Goal: Transaction & Acquisition: Purchase product/service

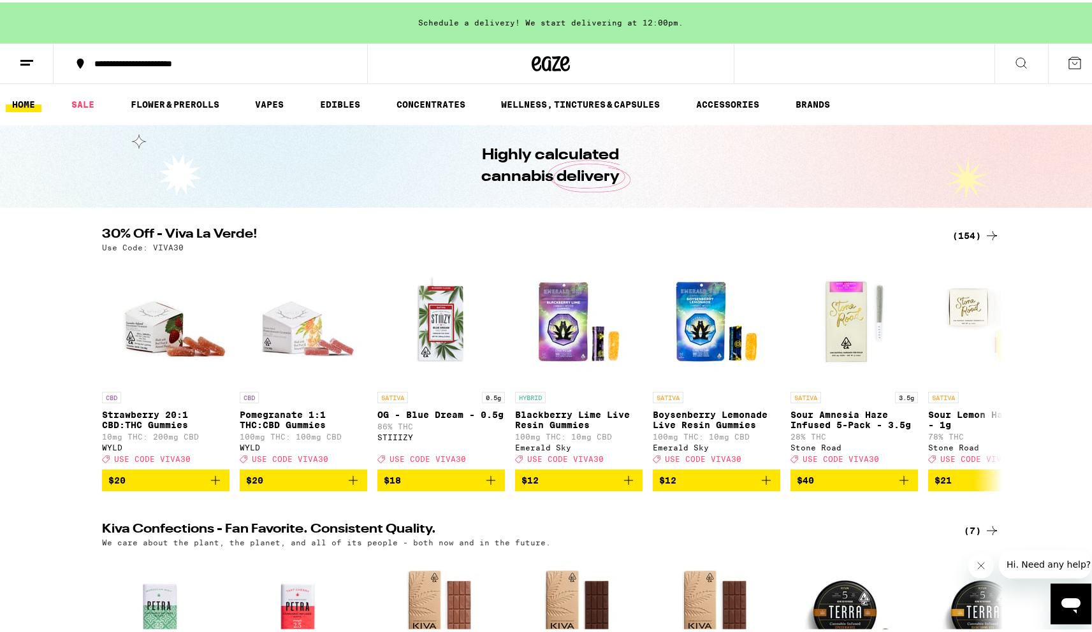
click at [969, 232] on div "(154)" at bounding box center [975, 233] width 47 height 15
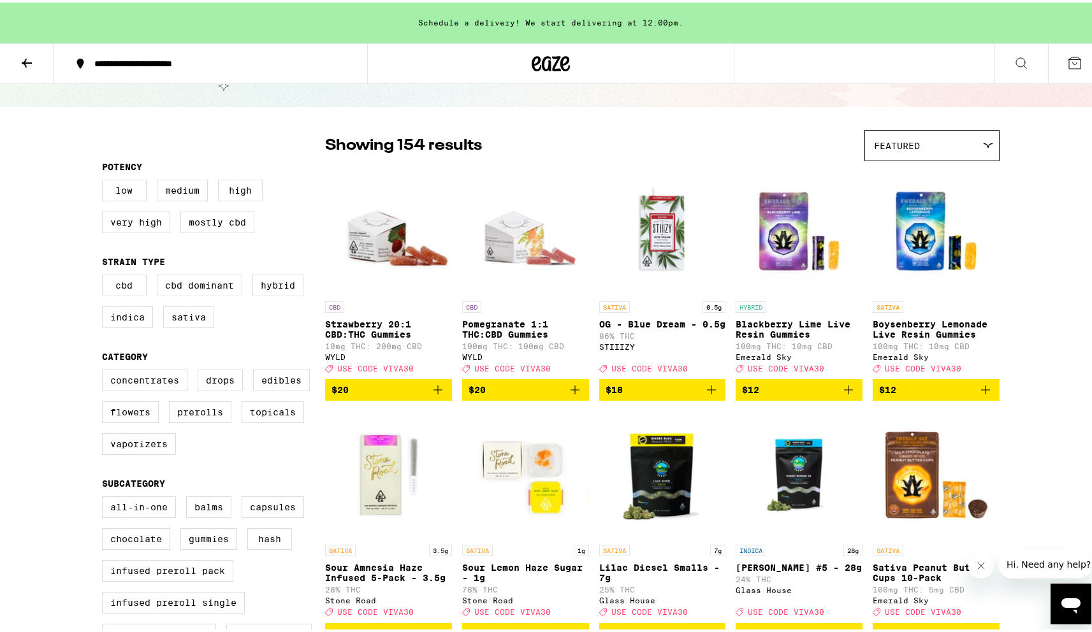
scroll to position [124, 0]
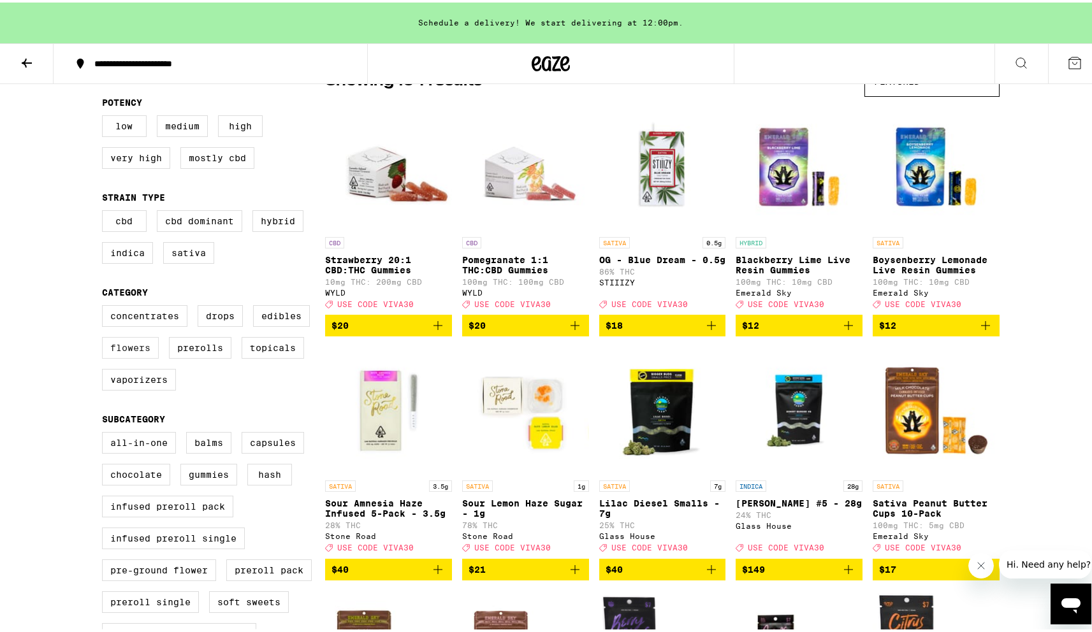
click at [136, 356] on label "Flowers" at bounding box center [130, 346] width 57 height 22
click at [105, 305] on input "Flowers" at bounding box center [105, 305] width 1 height 1
checkbox input "true"
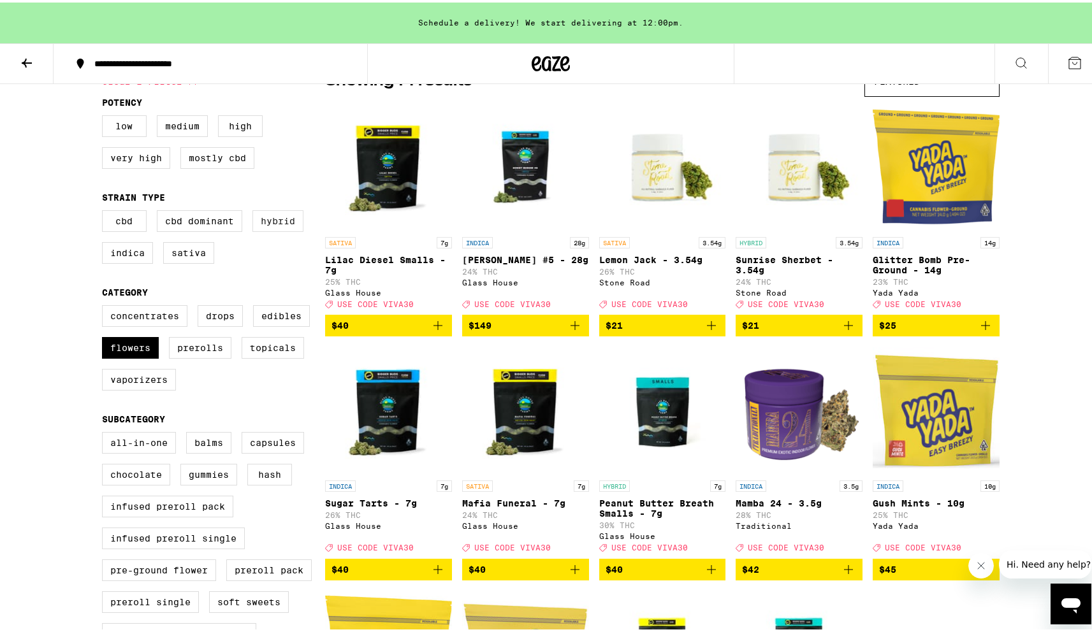
click at [285, 226] on label "Hybrid" at bounding box center [277, 219] width 51 height 22
click at [105, 210] on input "Hybrid" at bounding box center [105, 210] width 1 height 1
checkbox input "true"
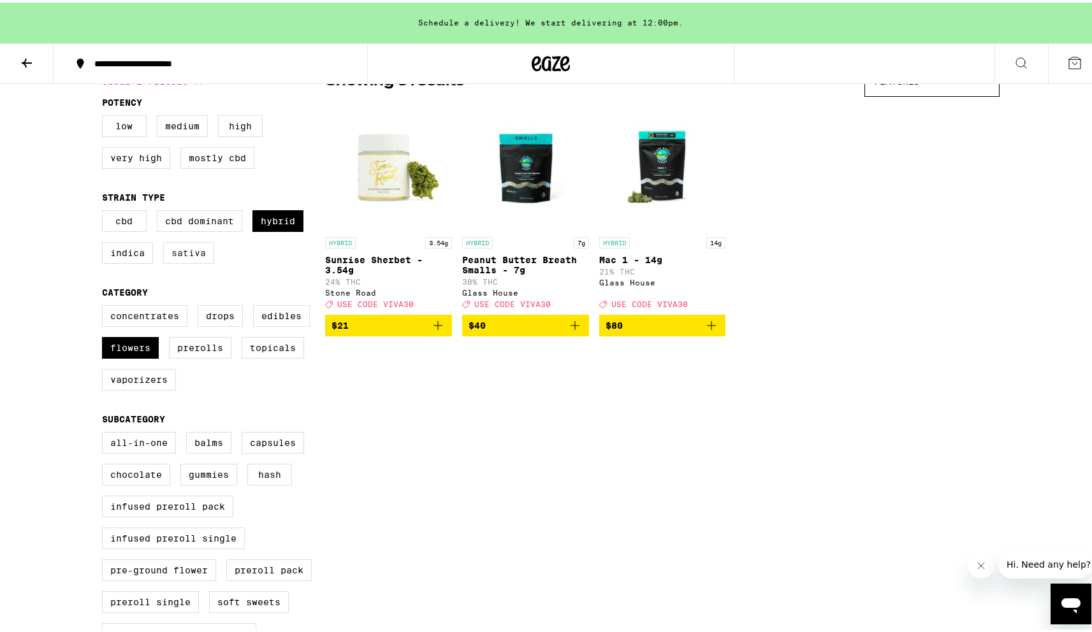
click at [190, 252] on label "Sativa" at bounding box center [188, 251] width 51 height 22
click at [105, 210] on input "Sativa" at bounding box center [105, 210] width 1 height 1
checkbox input "true"
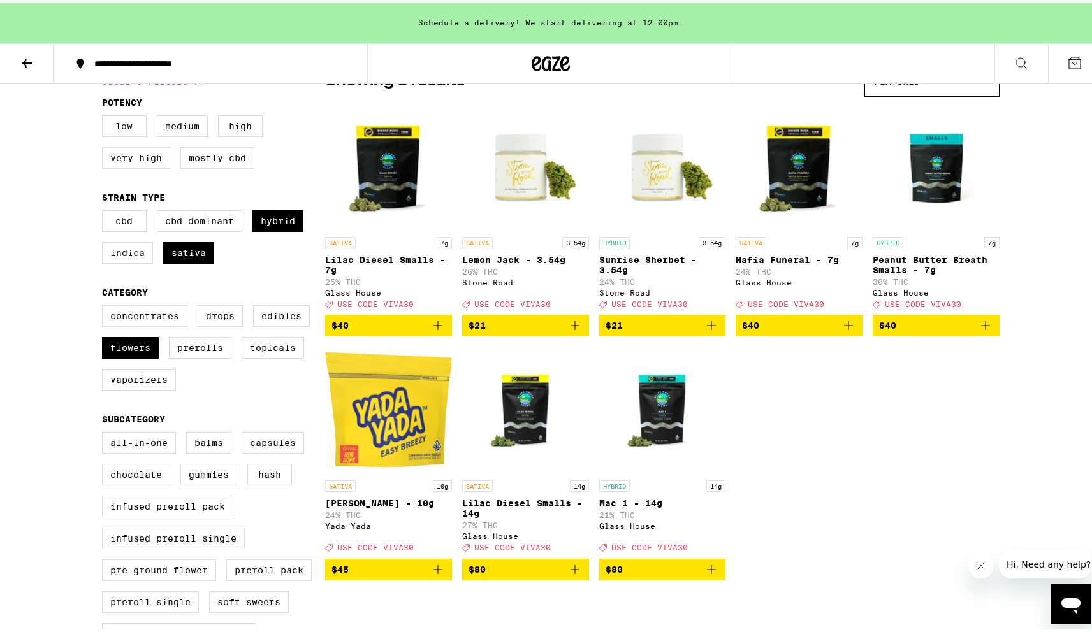
click at [112, 258] on label "Indica" at bounding box center [127, 251] width 51 height 22
click at [105, 210] on input "Indica" at bounding box center [105, 210] width 1 height 1
checkbox input "true"
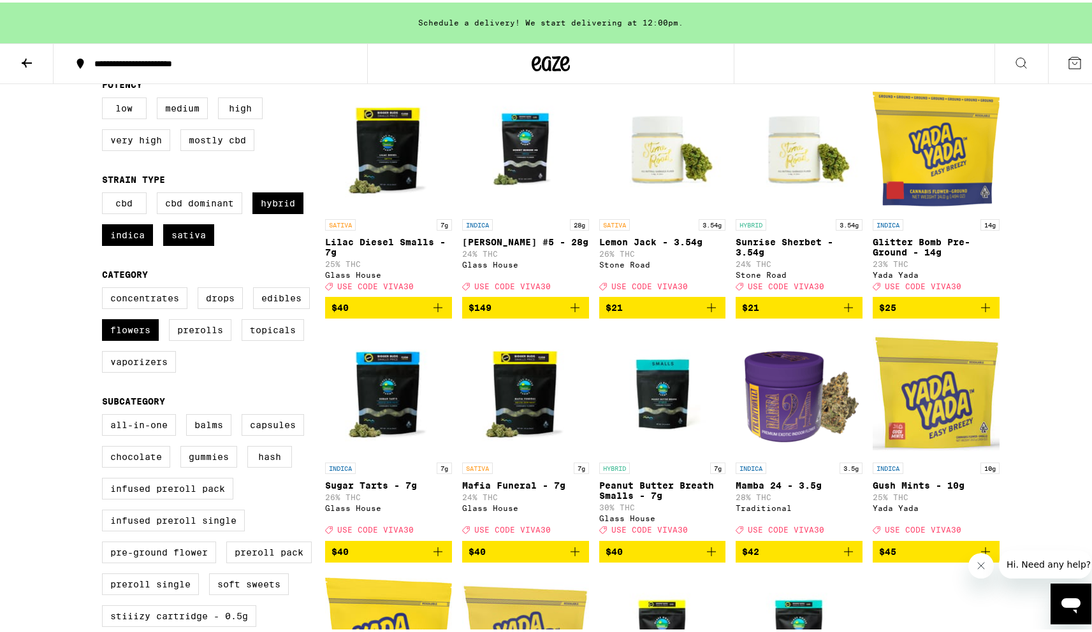
scroll to position [379, 0]
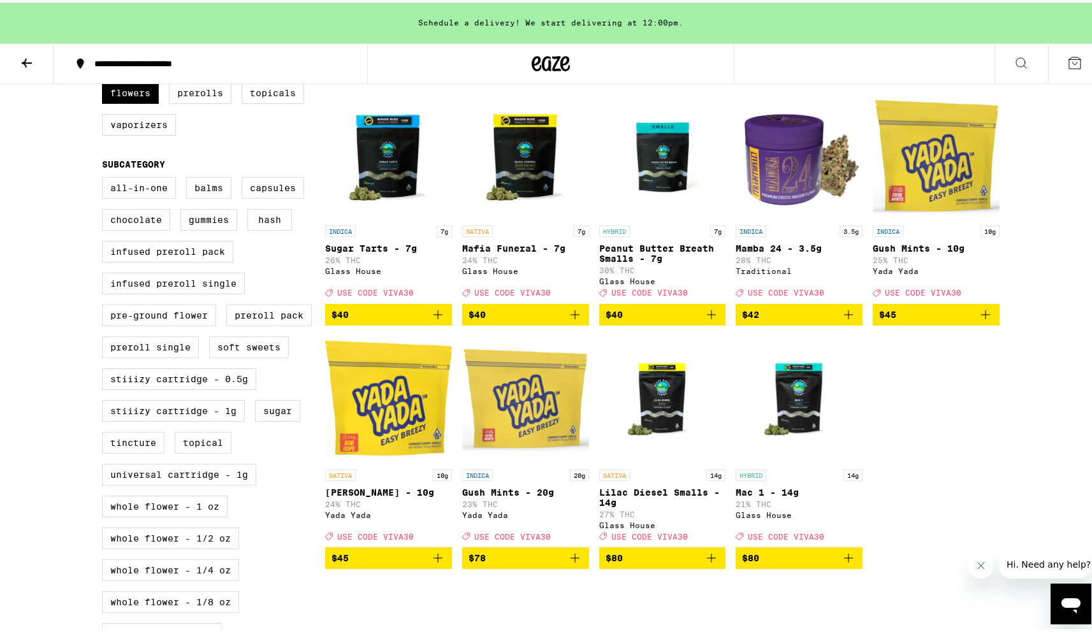
click at [400, 400] on img "Open page for Bob Hope - 10g from Yada Yada" at bounding box center [388, 396] width 127 height 127
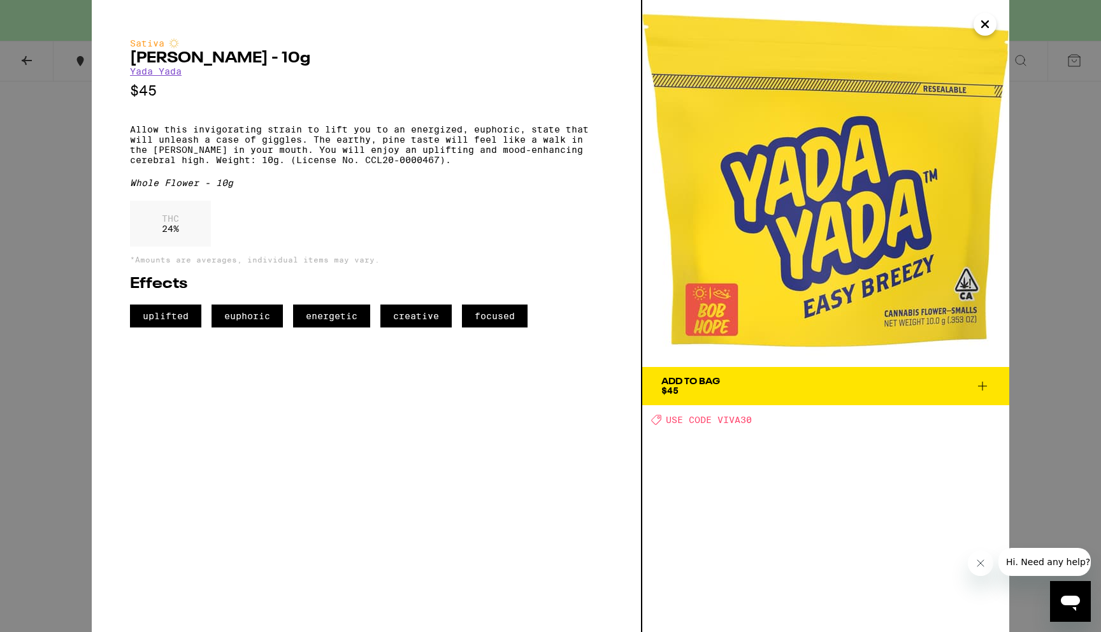
click at [1073, 268] on div "Sativa [PERSON_NAME] - 10g [PERSON_NAME] $45 Allow this invigorating strain to …" at bounding box center [550, 316] width 1101 height 632
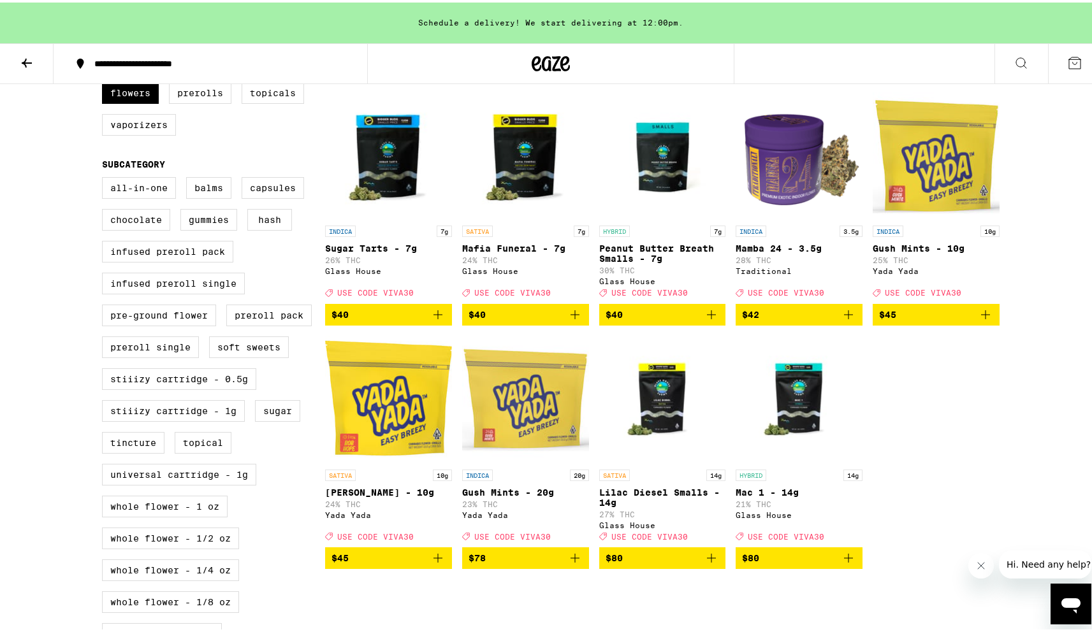
click at [434, 560] on icon "Add to bag" at bounding box center [437, 555] width 9 height 9
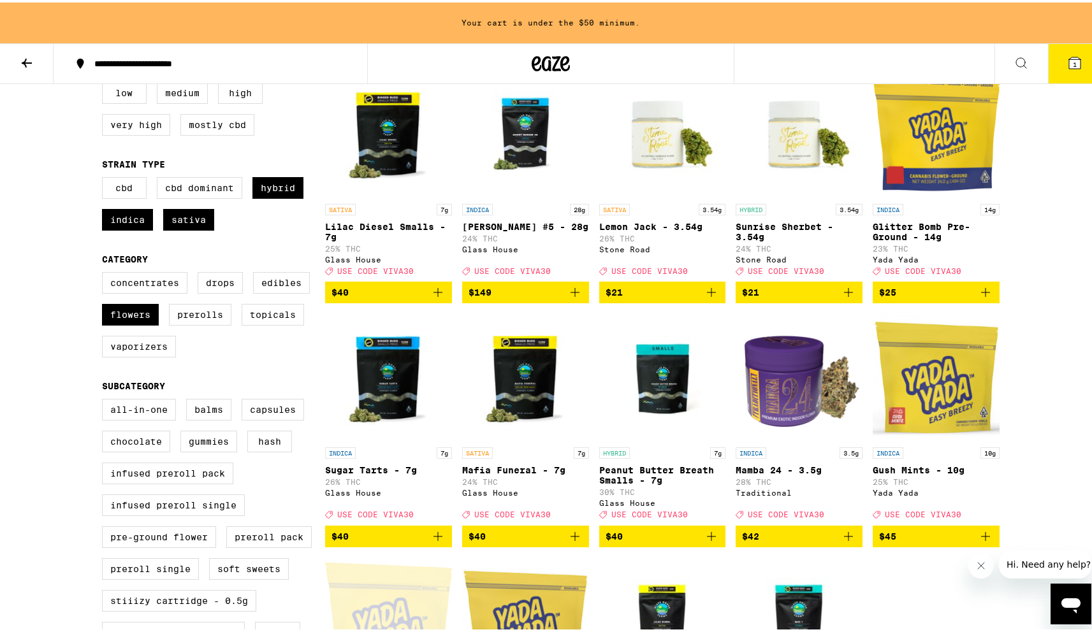
scroll to position [133, 0]
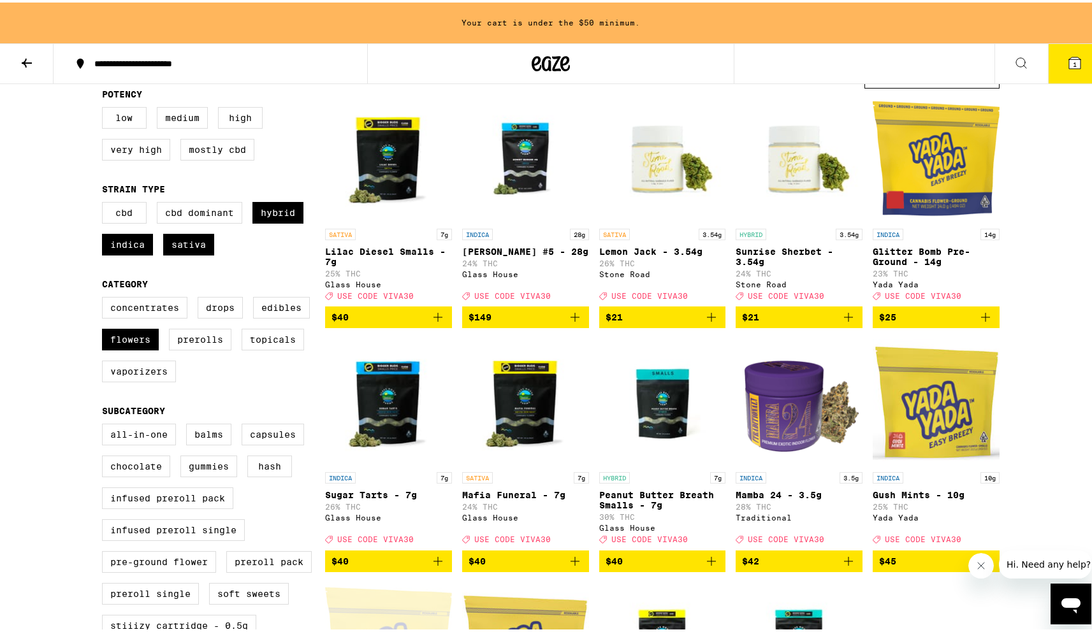
click at [787, 163] on img "Open page for Sunrise Sherbet - 3.54g from Stone Road" at bounding box center [798, 155] width 127 height 127
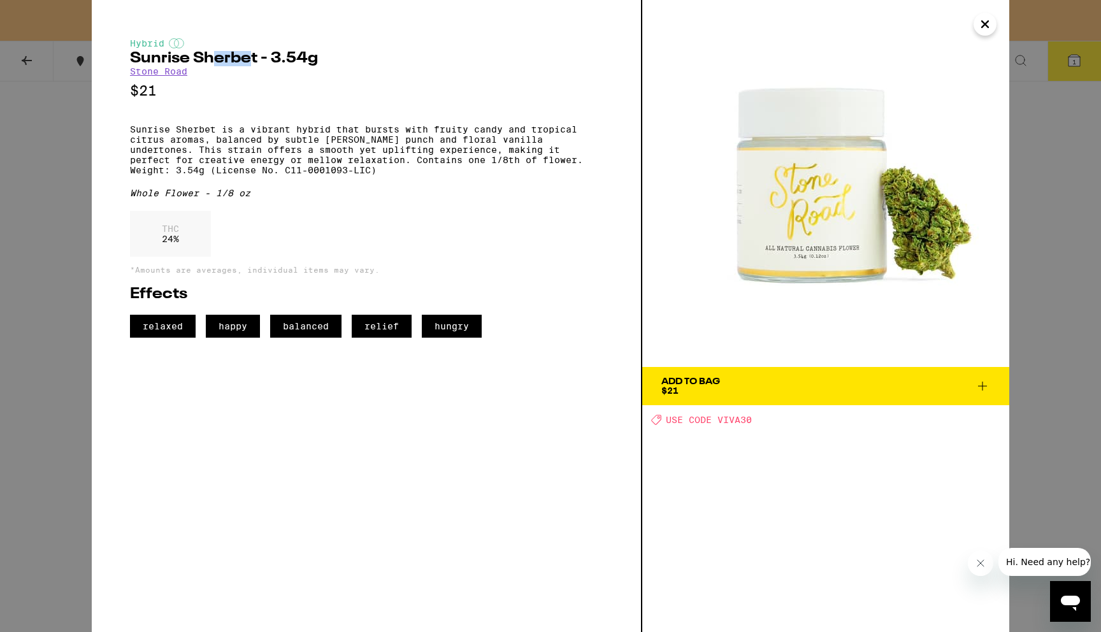
drag, startPoint x: 249, startPoint y: 59, endPoint x: 212, endPoint y: 58, distance: 37.0
click at [212, 58] on h2 "Sunrise Sherbet - 3.54g" at bounding box center [366, 58] width 473 height 15
drag, startPoint x: 259, startPoint y: 60, endPoint x: 119, endPoint y: 65, distance: 140.3
click at [111, 65] on div "Hybrid Sunrise Sherbet - 3.54g Stone Road $21 Sunrise Sherbet is a vibrant hybr…" at bounding box center [367, 316] width 551 height 632
copy h2 "Sunrise Sherbet"
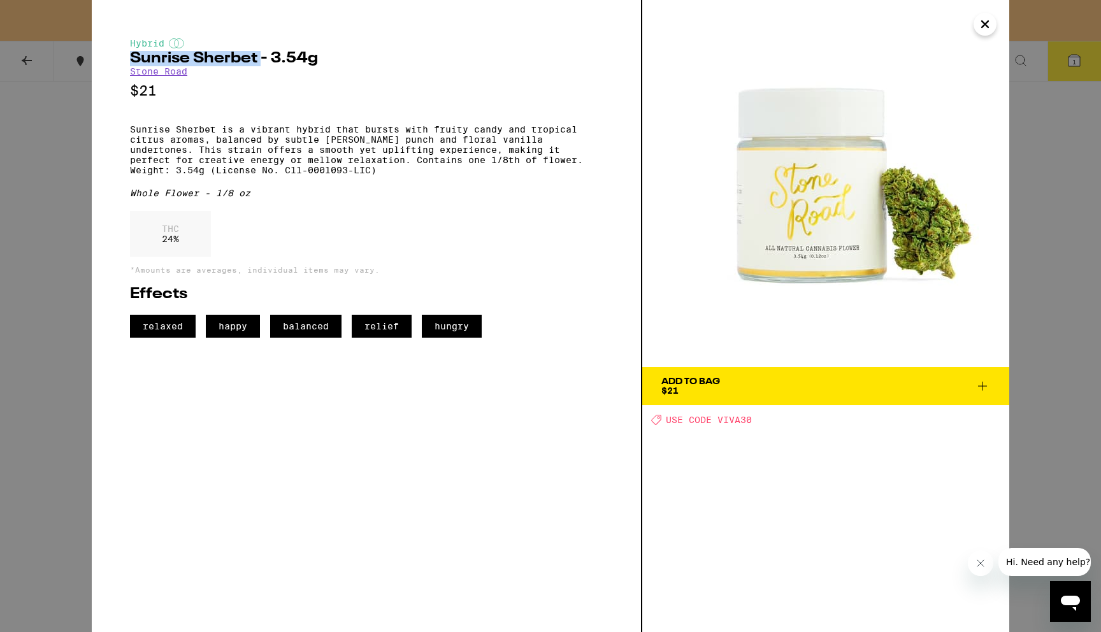
click at [981, 387] on icon at bounding box center [982, 386] width 15 height 15
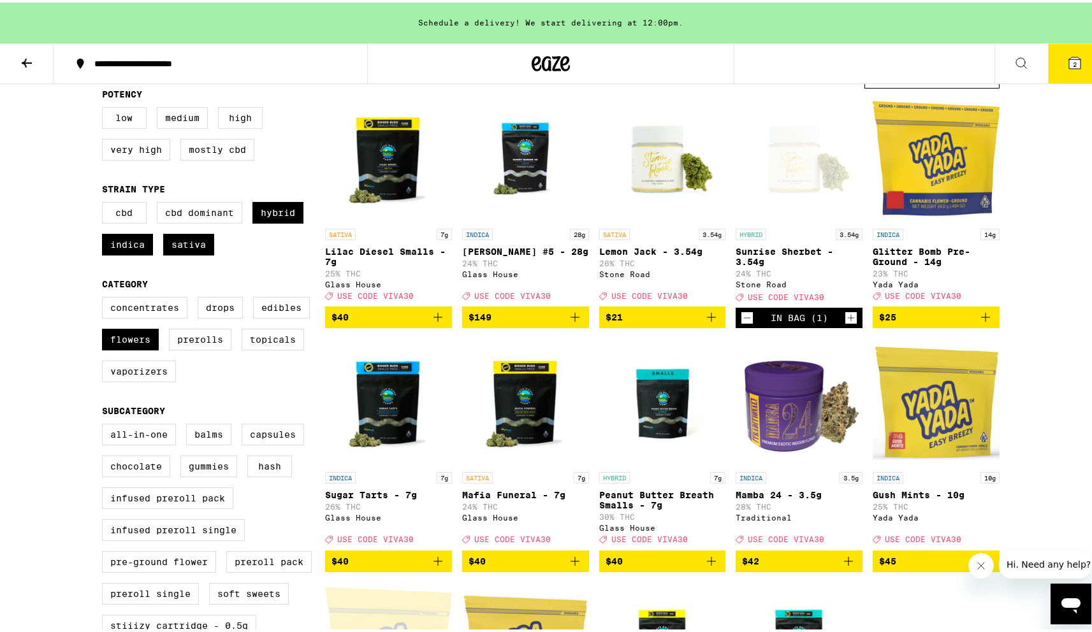
click at [1069, 64] on icon at bounding box center [1074, 60] width 11 height 11
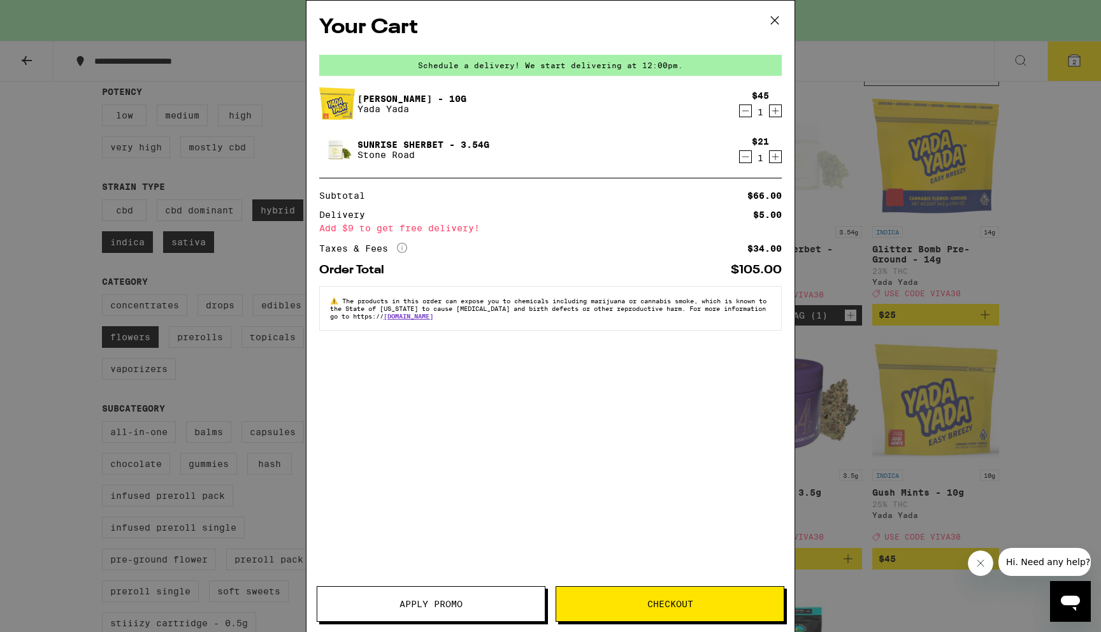
click at [776, 155] on icon "Increment" at bounding box center [775, 156] width 11 height 15
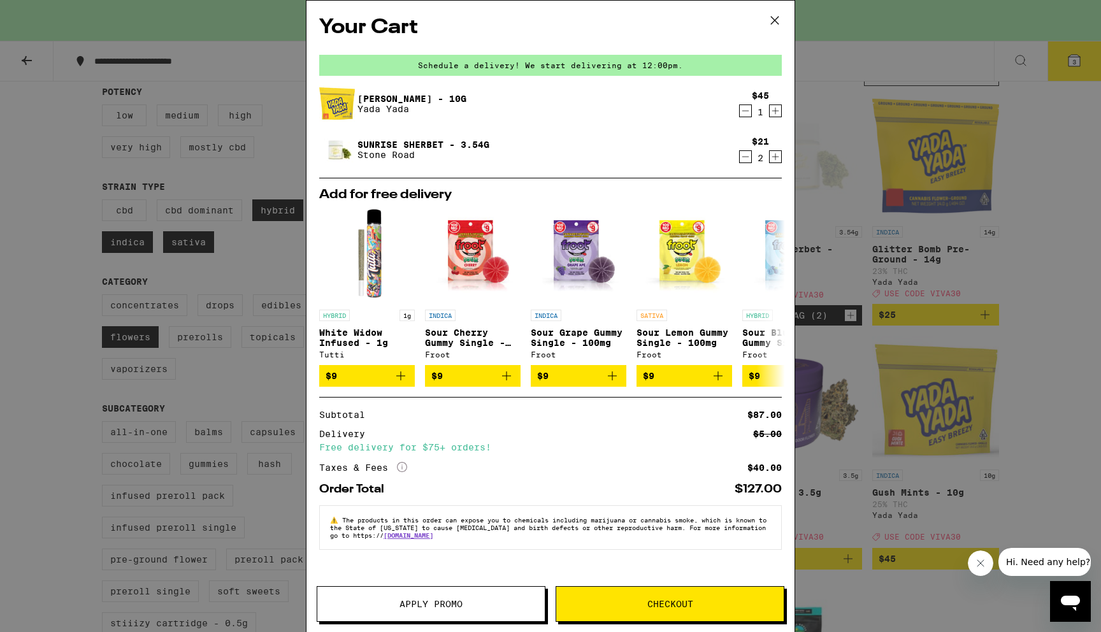
click at [473, 616] on button "Apply Promo" at bounding box center [431, 604] width 229 height 36
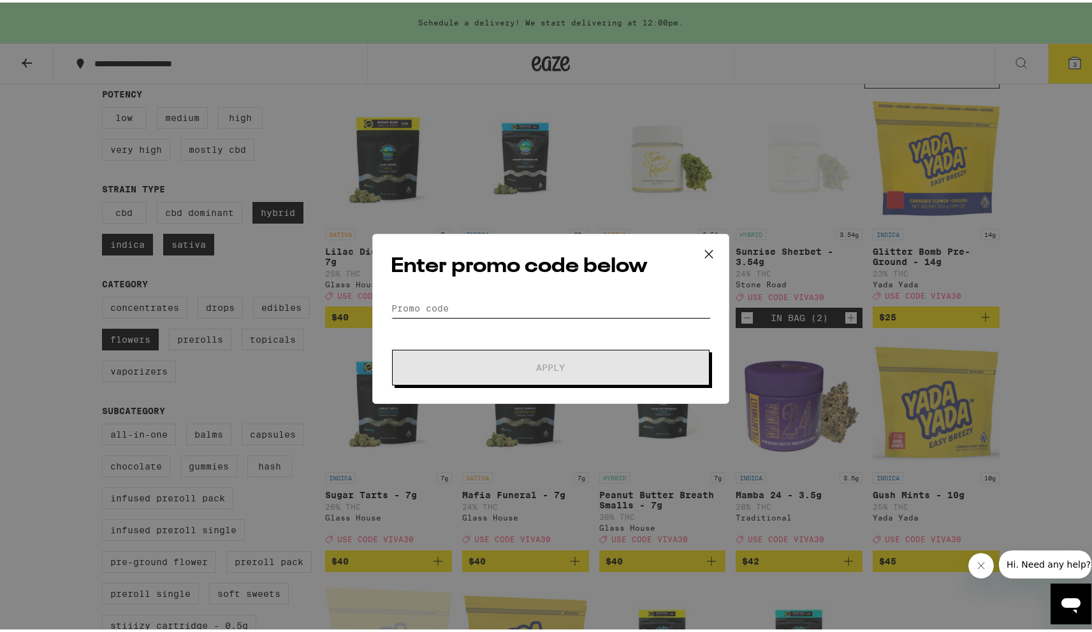
click at [521, 298] on input "Promo Code" at bounding box center [551, 305] width 320 height 19
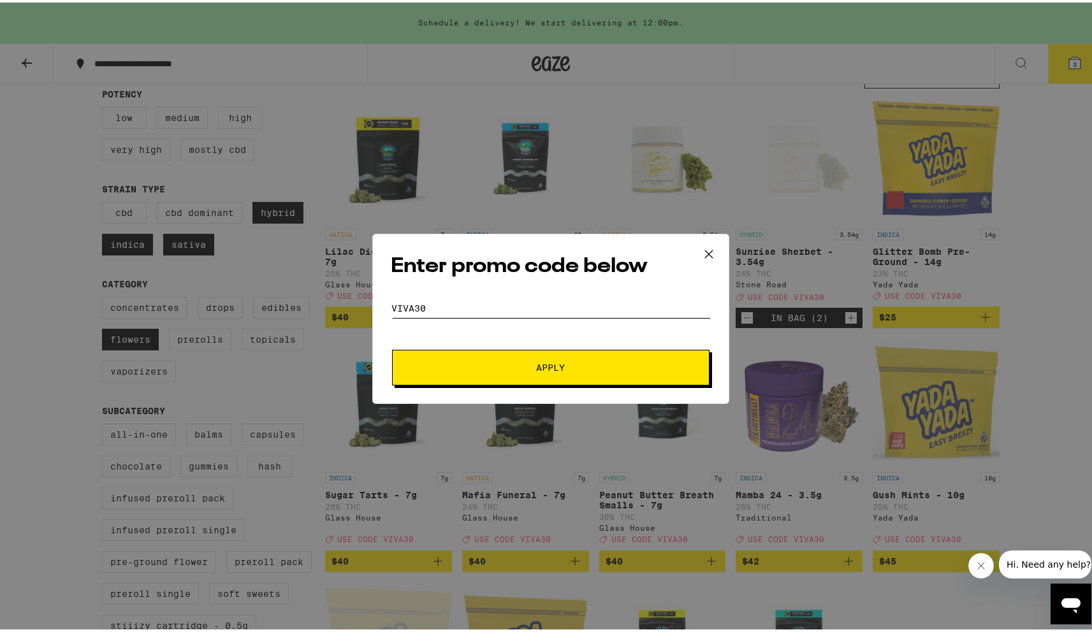
type input "viva30"
click at [392, 347] on button "Apply" at bounding box center [550, 365] width 317 height 36
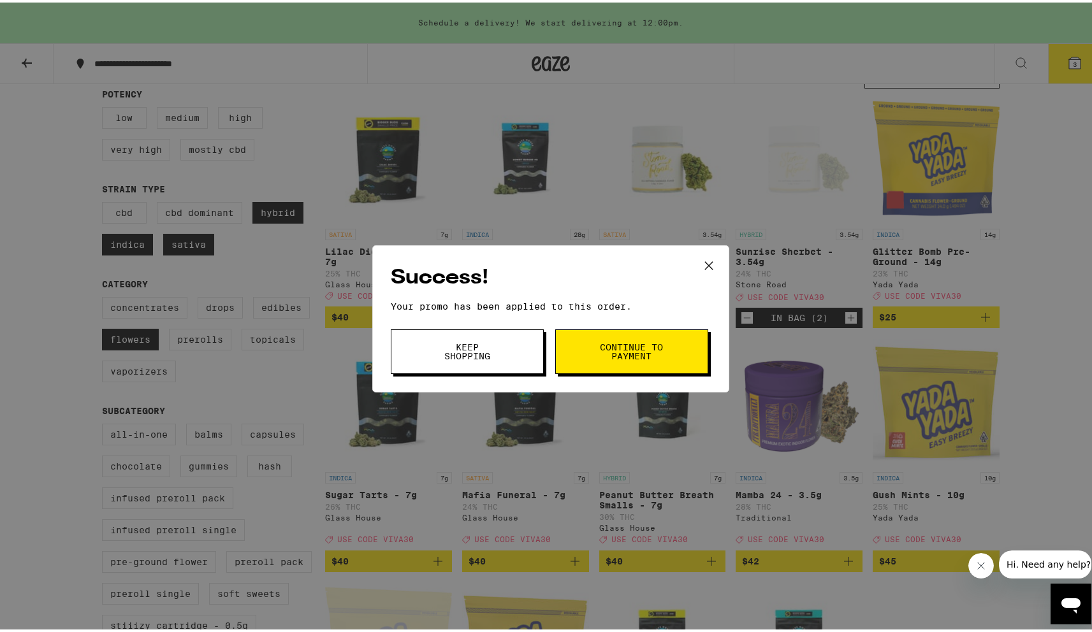
click at [708, 257] on icon at bounding box center [708, 263] width 19 height 19
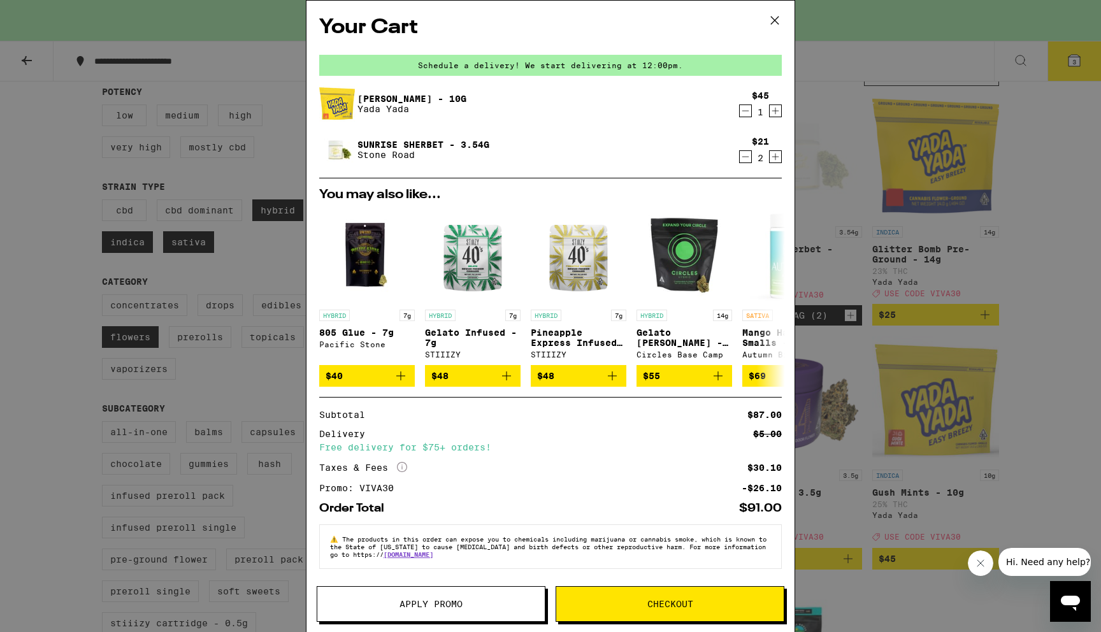
click at [906, 322] on div "Your Cart Schedule a delivery! We start delivering at 12:00pm. [PERSON_NAME] - …" at bounding box center [550, 316] width 1101 height 632
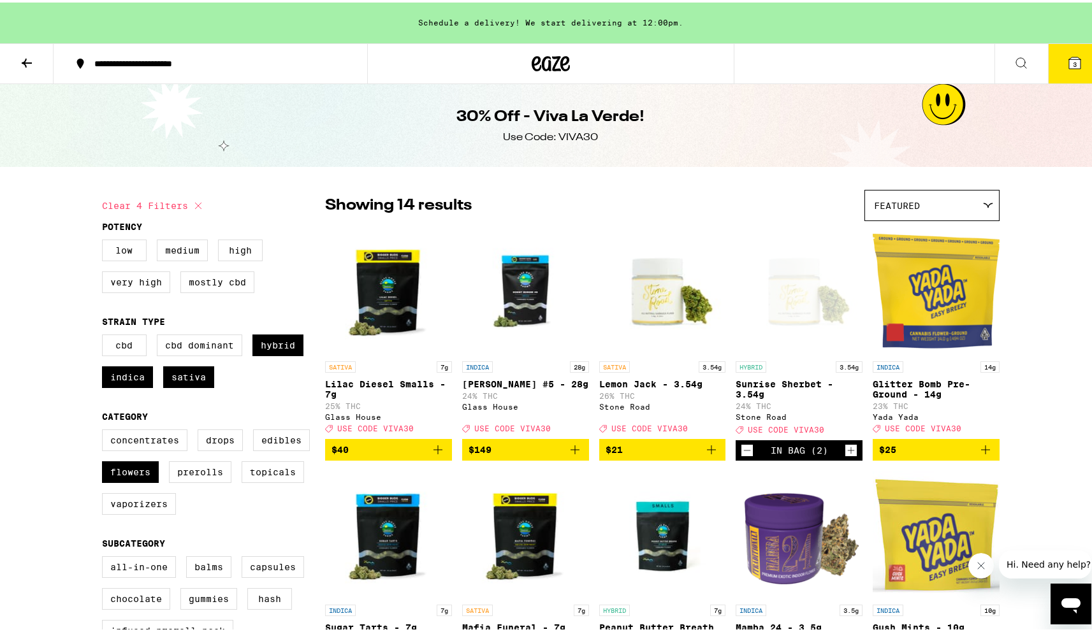
click at [31, 61] on icon at bounding box center [26, 60] width 15 height 15
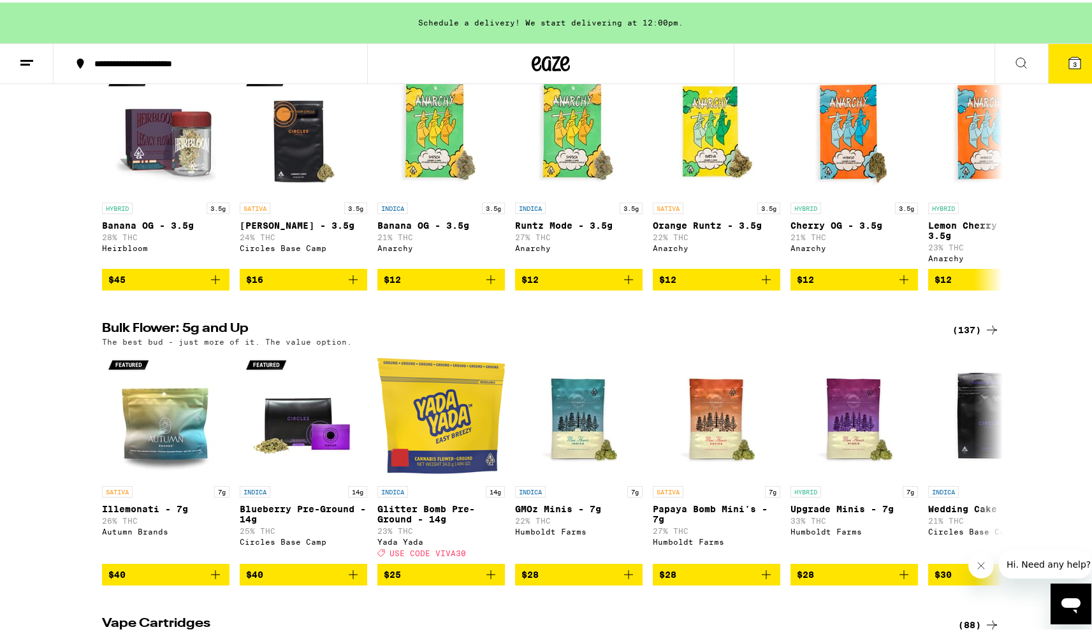
scroll to position [1537, 0]
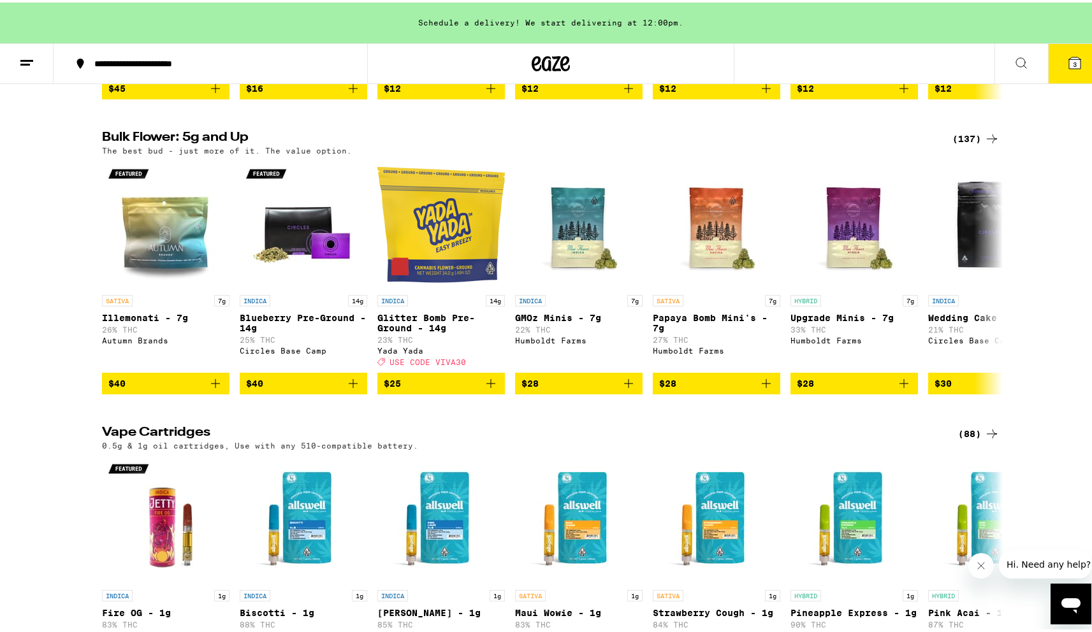
click at [968, 144] on div "(137)" at bounding box center [975, 136] width 47 height 15
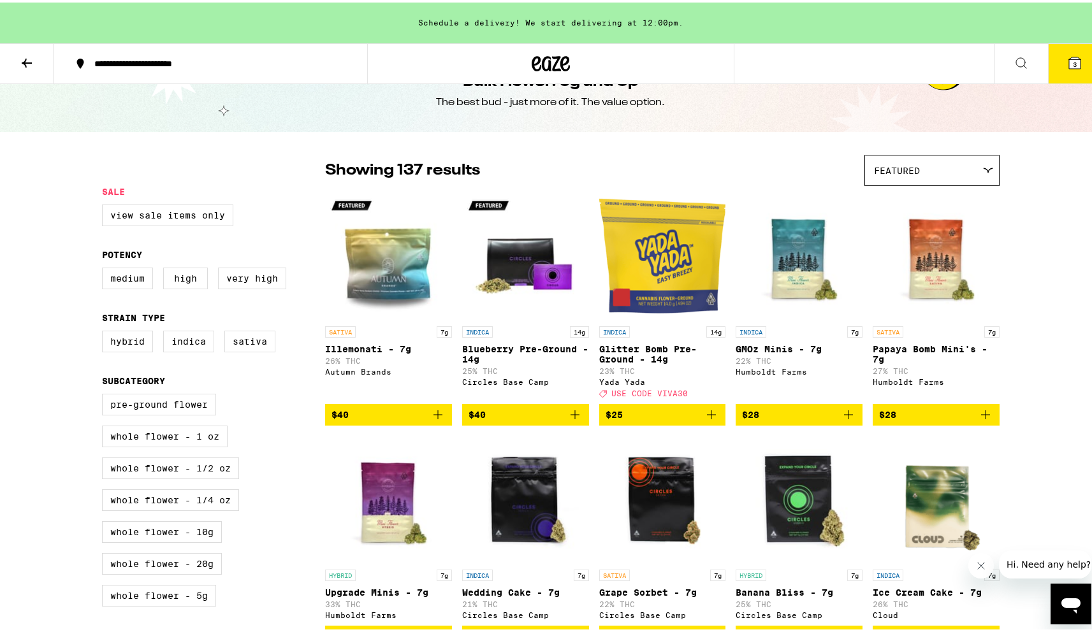
scroll to position [96, 0]
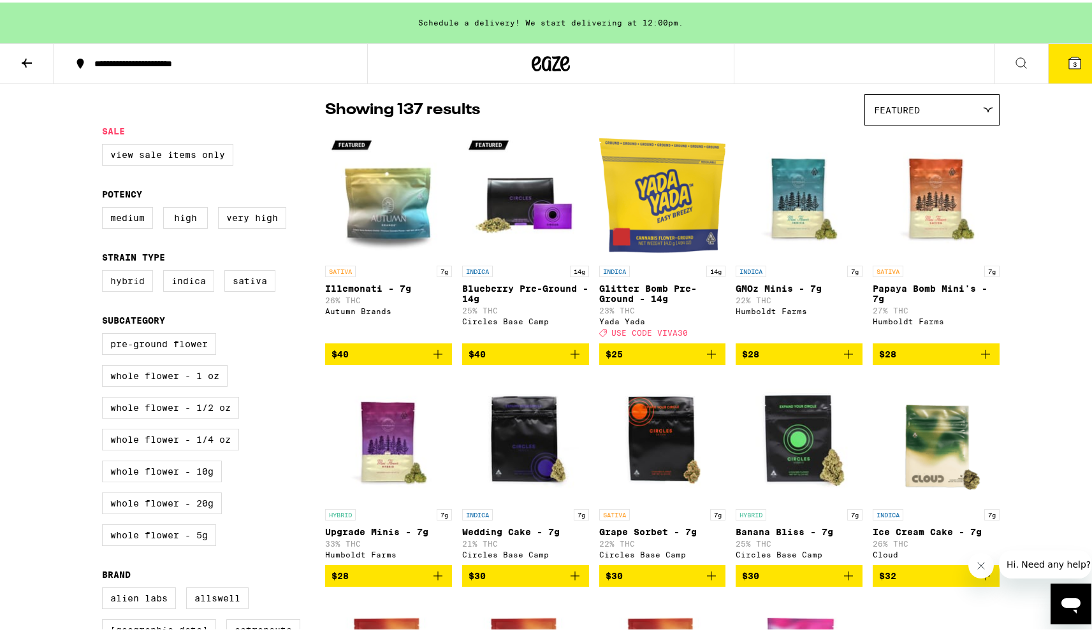
click at [133, 289] on label "Hybrid" at bounding box center [127, 279] width 51 height 22
click at [105, 270] on input "Hybrid" at bounding box center [105, 270] width 1 height 1
checkbox input "true"
click at [184, 289] on label "Indica" at bounding box center [188, 279] width 51 height 22
click at [105, 270] on input "Indica" at bounding box center [105, 270] width 1 height 1
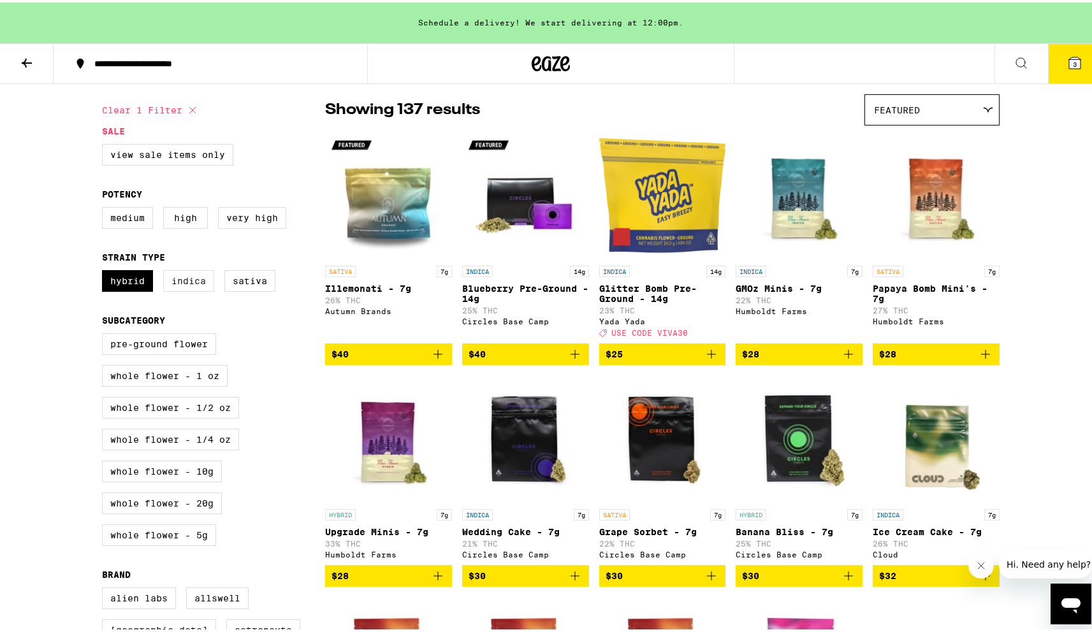
checkbox input "true"
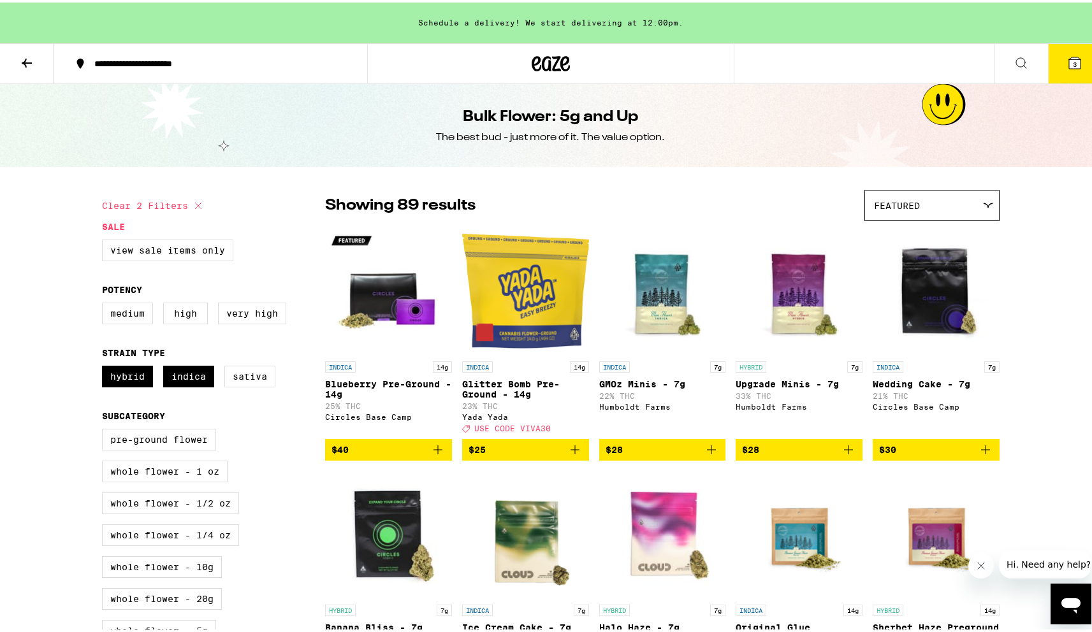
click at [1061, 52] on button "3" at bounding box center [1075, 61] width 54 height 40
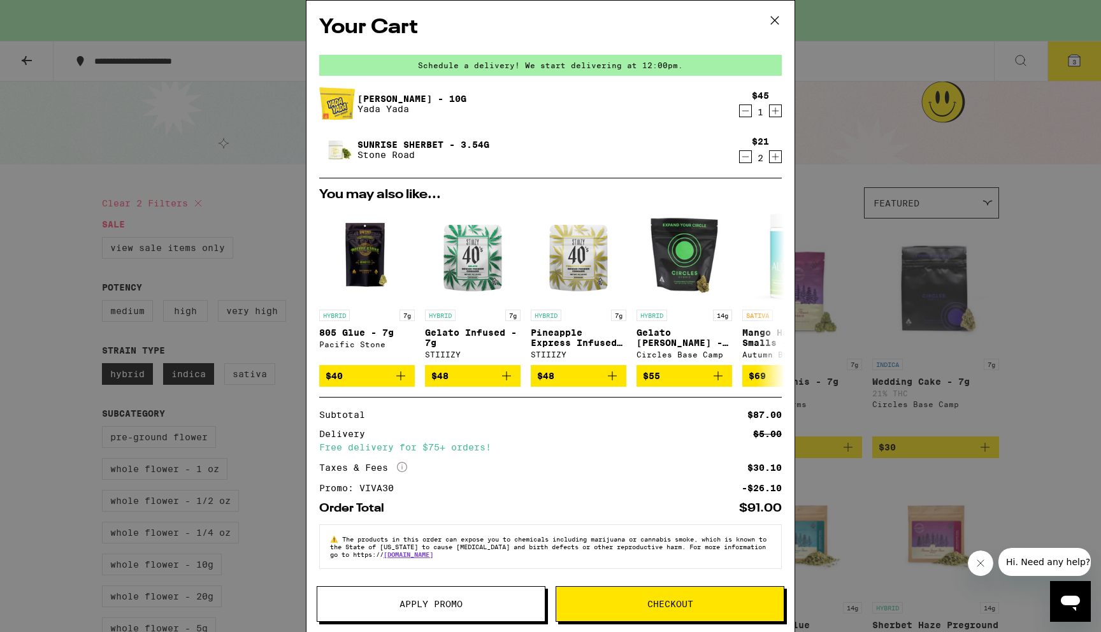
click at [771, 16] on icon at bounding box center [774, 20] width 19 height 19
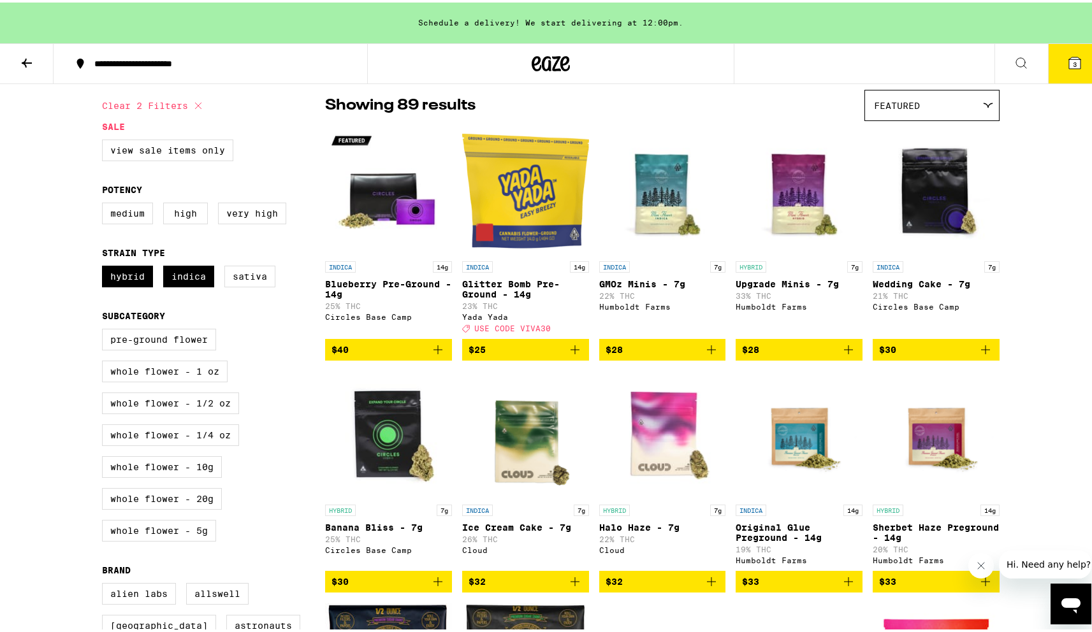
scroll to position [105, 0]
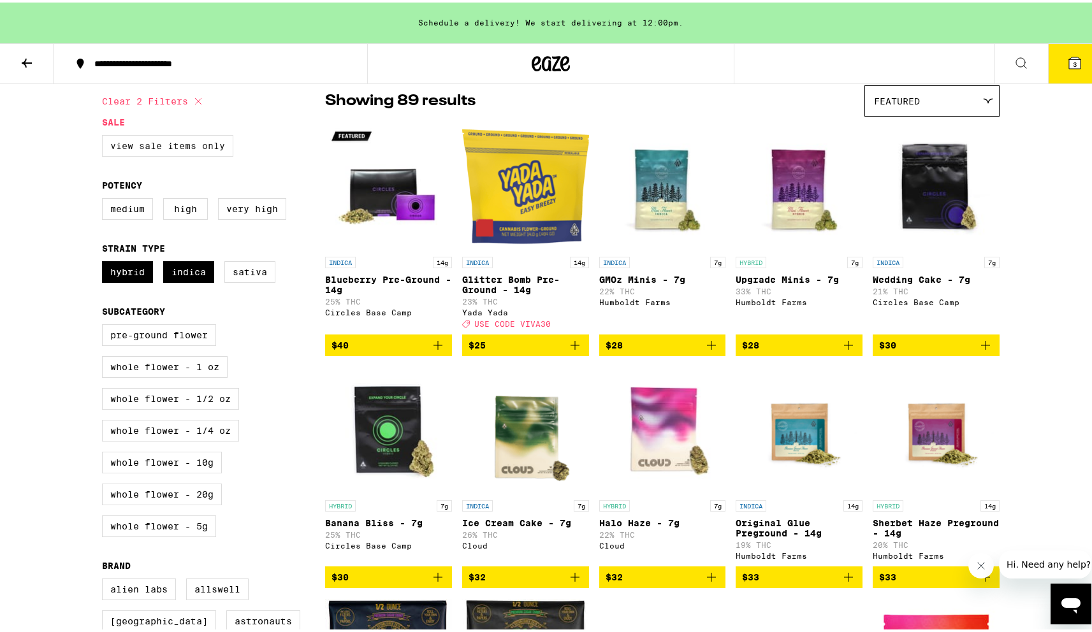
click at [183, 145] on label "View Sale Items Only" at bounding box center [167, 144] width 131 height 22
click at [105, 135] on input "View Sale Items Only" at bounding box center [105, 134] width 1 height 1
checkbox input "true"
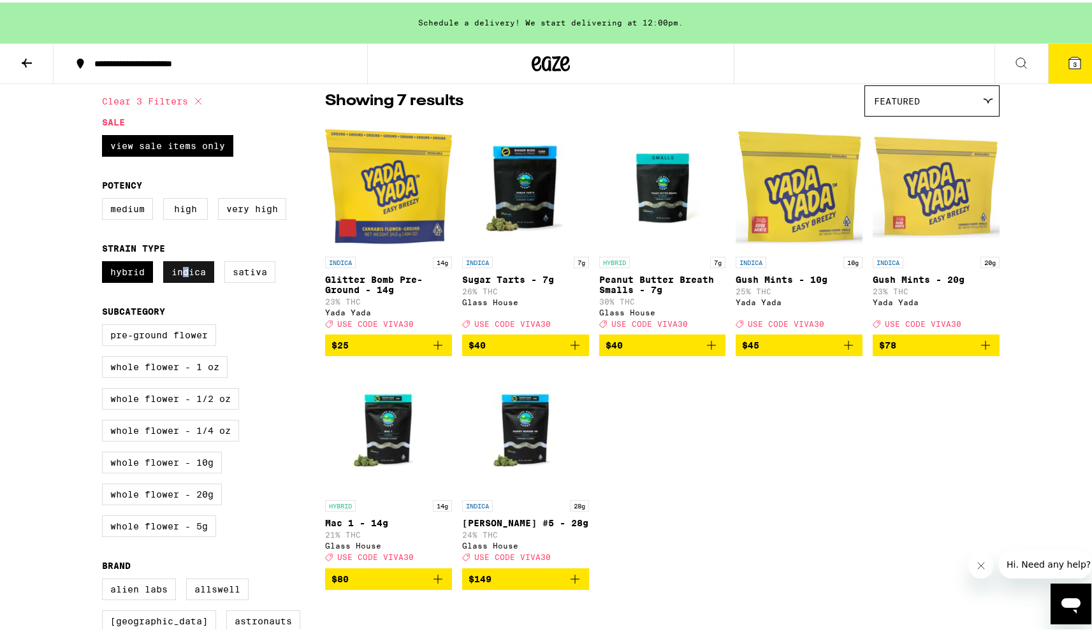
click at [181, 280] on label "Indica" at bounding box center [188, 270] width 51 height 22
drag, startPoint x: 223, startPoint y: 281, endPoint x: 233, endPoint y: 279, distance: 10.4
click at [224, 280] on label "Sativa" at bounding box center [249, 270] width 51 height 22
click at [105, 261] on input "Sativa" at bounding box center [105, 261] width 1 height 1
checkbox input "true"
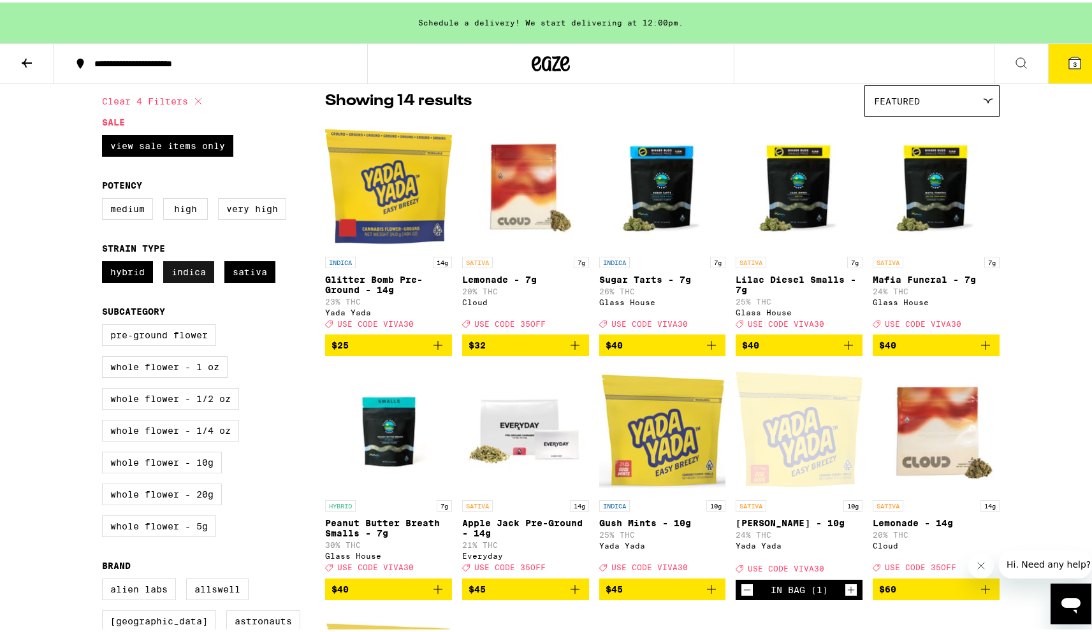
click at [196, 279] on label "Indica" at bounding box center [188, 270] width 51 height 22
click at [105, 261] on input "Indica" at bounding box center [105, 261] width 1 height 1
checkbox input "false"
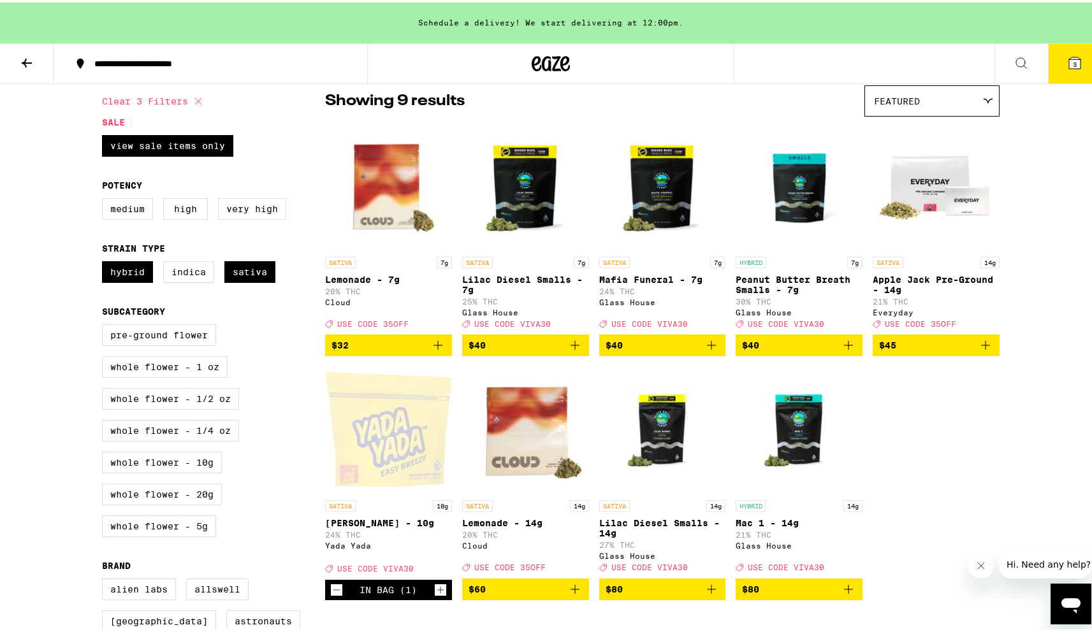
click at [24, 66] on icon at bounding box center [26, 60] width 15 height 15
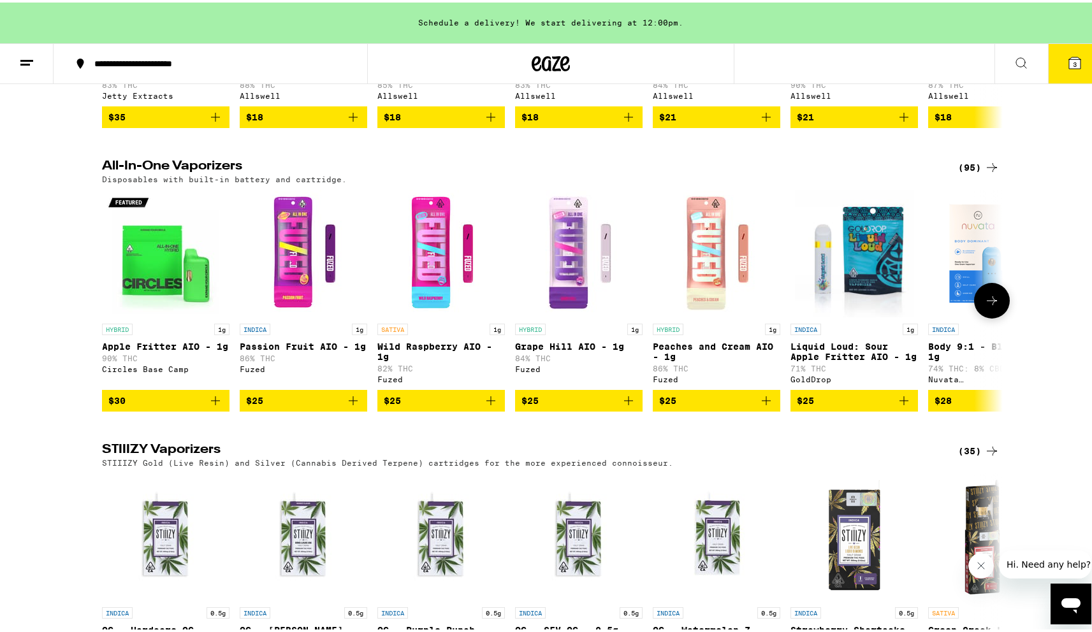
scroll to position [2049, 0]
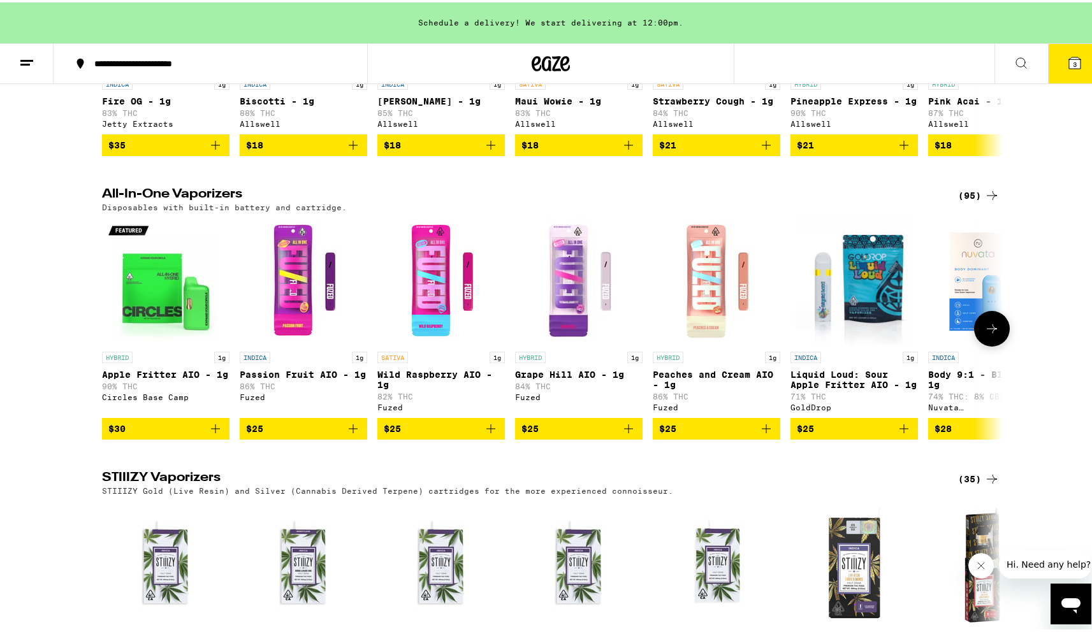
click at [694, 343] on img "Open page for Peaches and Cream AIO - 1g from Fuzed" at bounding box center [716, 278] width 127 height 127
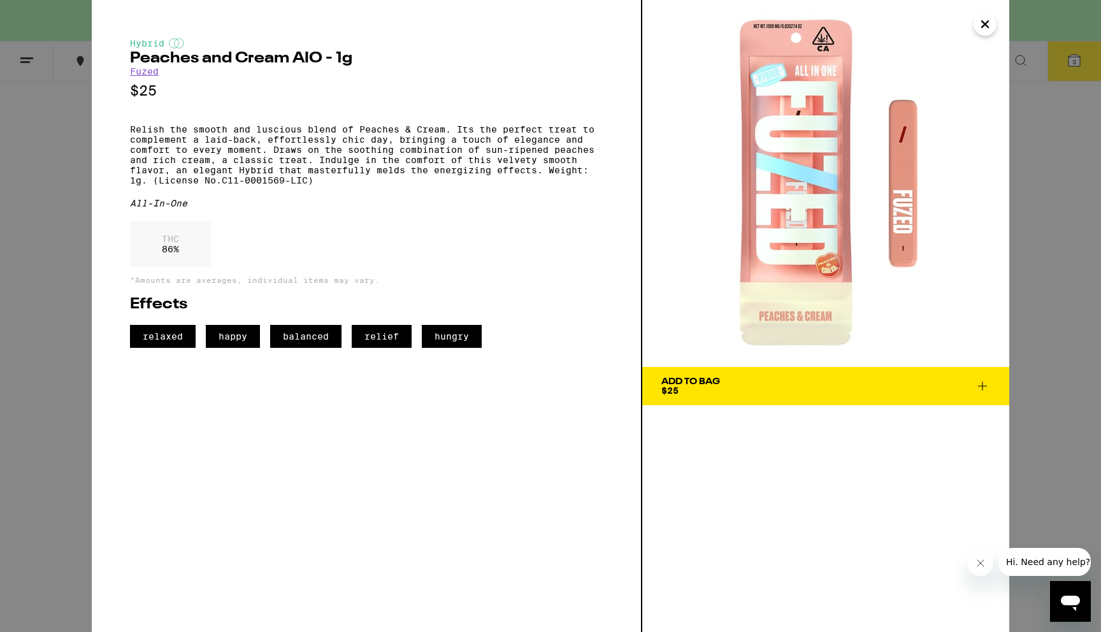
click at [1064, 330] on div "Hybrid Peaches and Cream AIO - 1g Fuzed $25 Relish the smooth and luscious blen…" at bounding box center [550, 316] width 1101 height 632
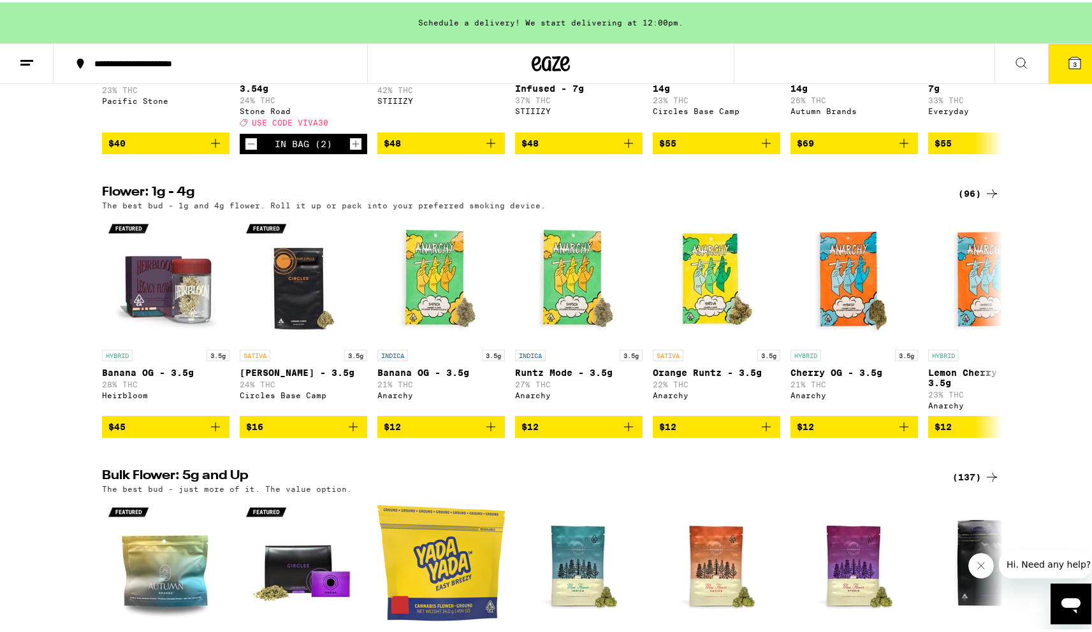
scroll to position [1201, 0]
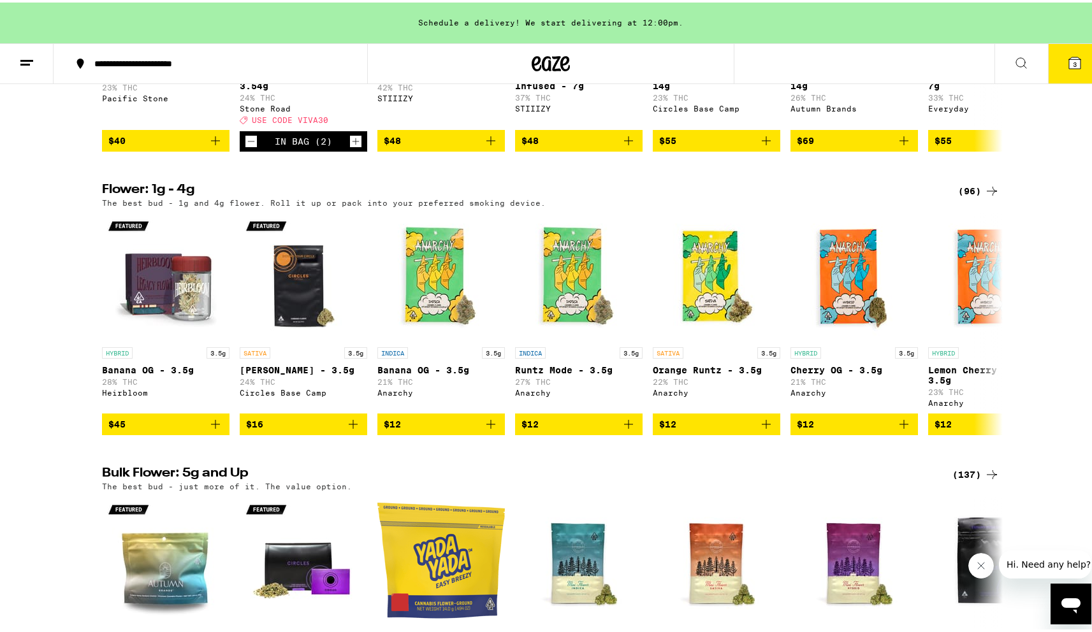
click at [965, 196] on div "(96)" at bounding box center [978, 188] width 41 height 15
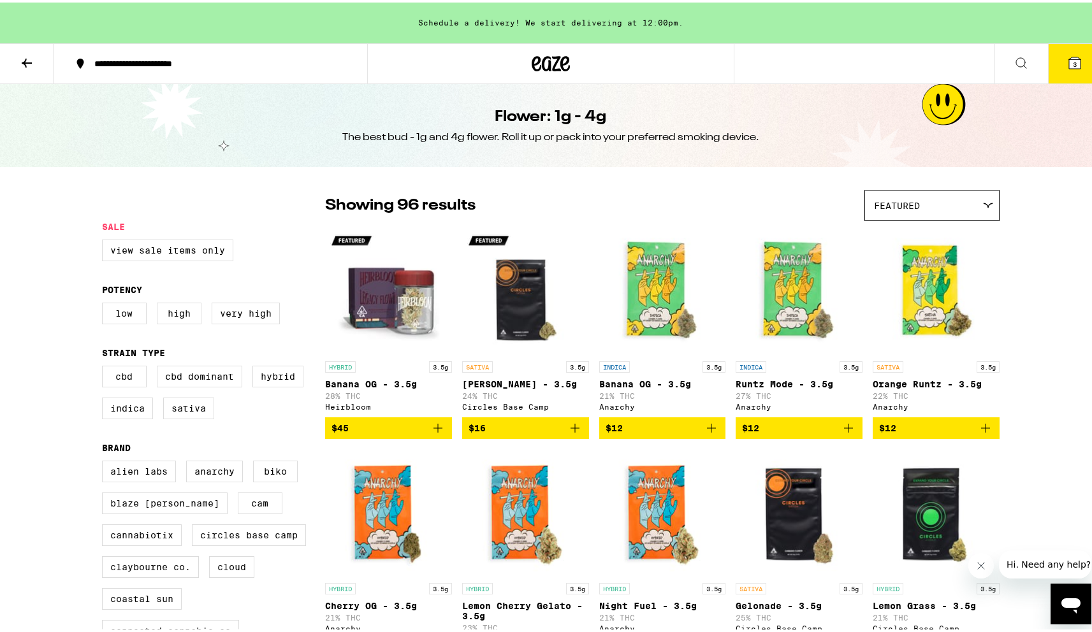
click at [124, 417] on label "Indica" at bounding box center [127, 406] width 51 height 22
click at [105, 366] on input "Indica" at bounding box center [105, 365] width 1 height 1
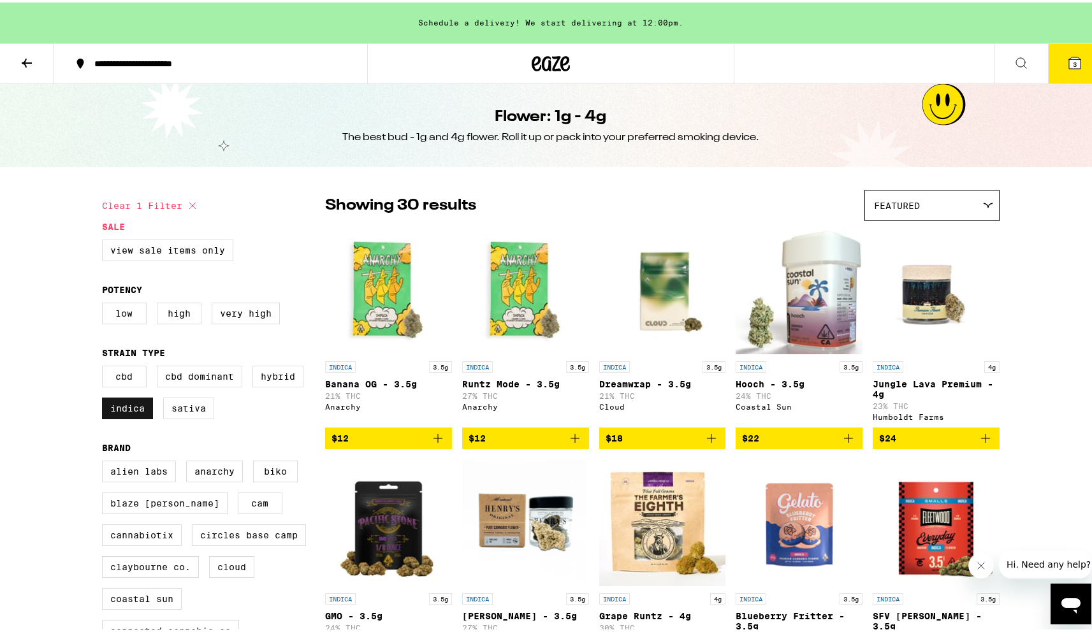
click at [119, 414] on label "Indica" at bounding box center [127, 406] width 51 height 22
click at [105, 366] on input "Indica" at bounding box center [105, 365] width 1 height 1
checkbox input "false"
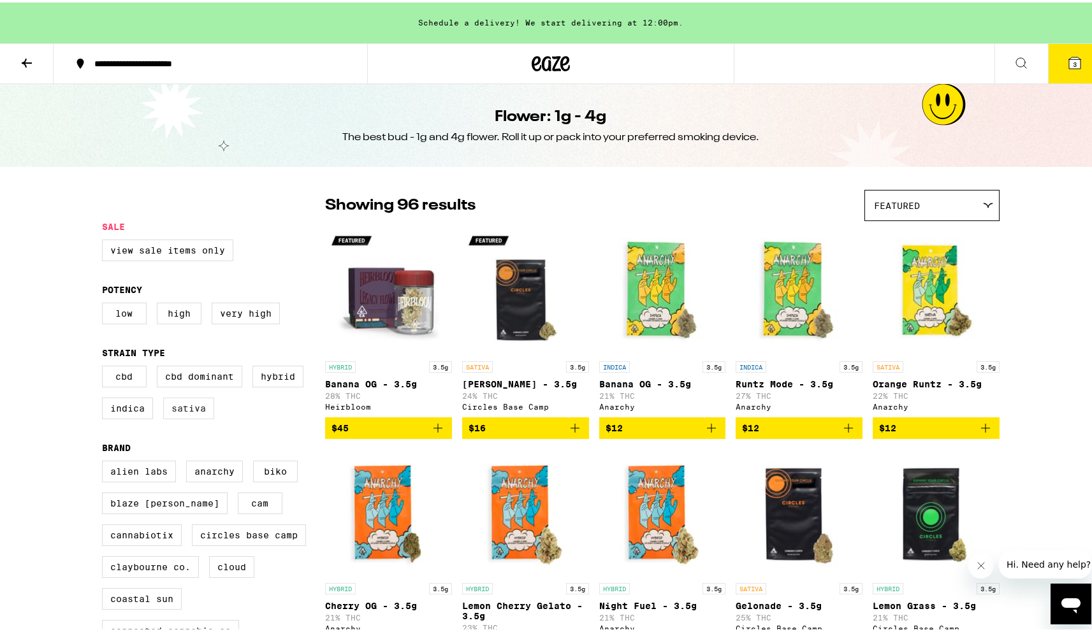
click at [189, 416] on label "Sativa" at bounding box center [188, 406] width 51 height 22
click at [105, 366] on input "Sativa" at bounding box center [105, 365] width 1 height 1
checkbox input "true"
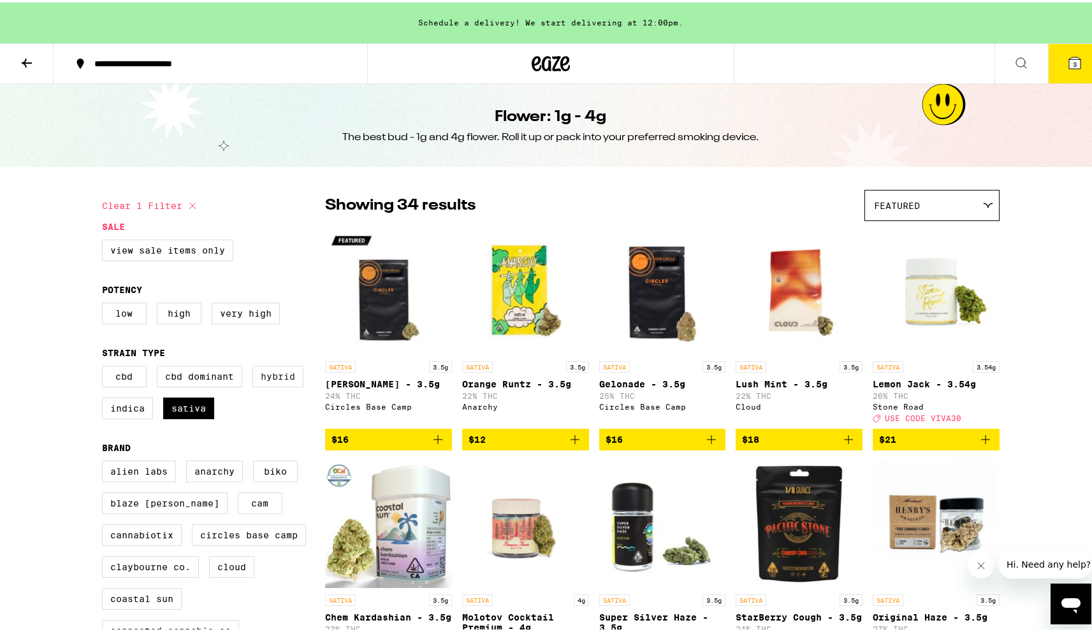
click at [264, 382] on label "Hybrid" at bounding box center [277, 374] width 51 height 22
click at [105, 366] on input "Hybrid" at bounding box center [105, 365] width 1 height 1
checkbox input "true"
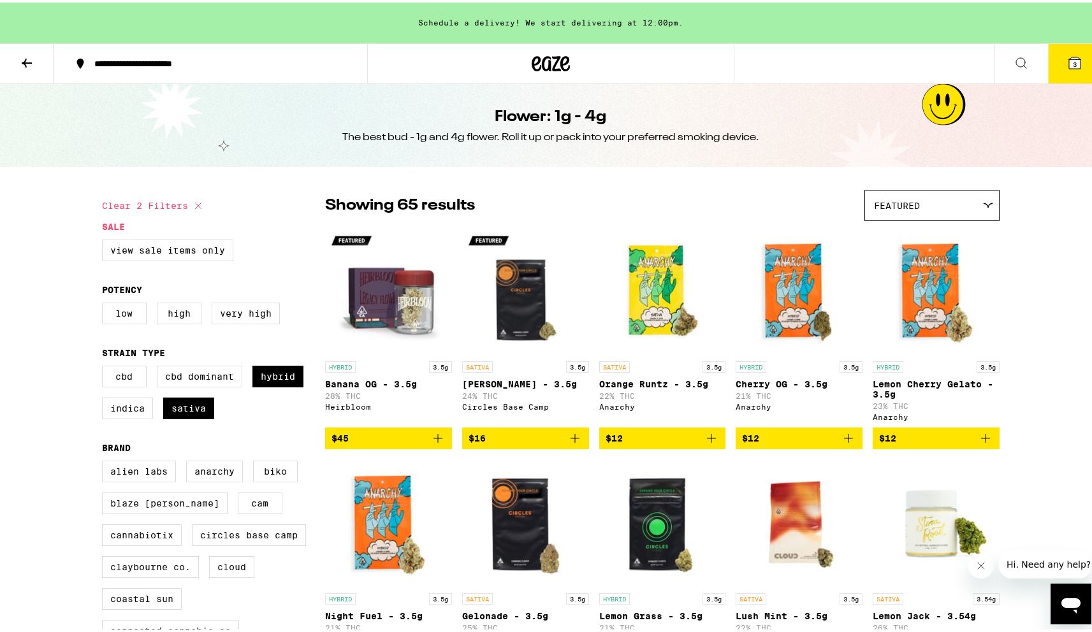
click at [1073, 59] on span "3" at bounding box center [1075, 62] width 4 height 8
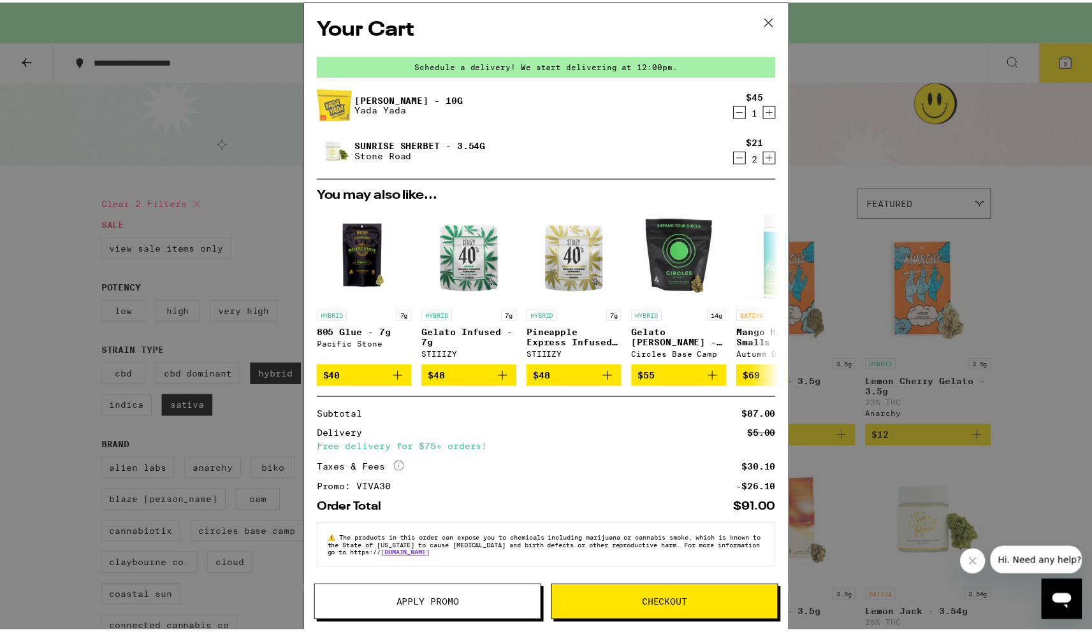
scroll to position [6, 0]
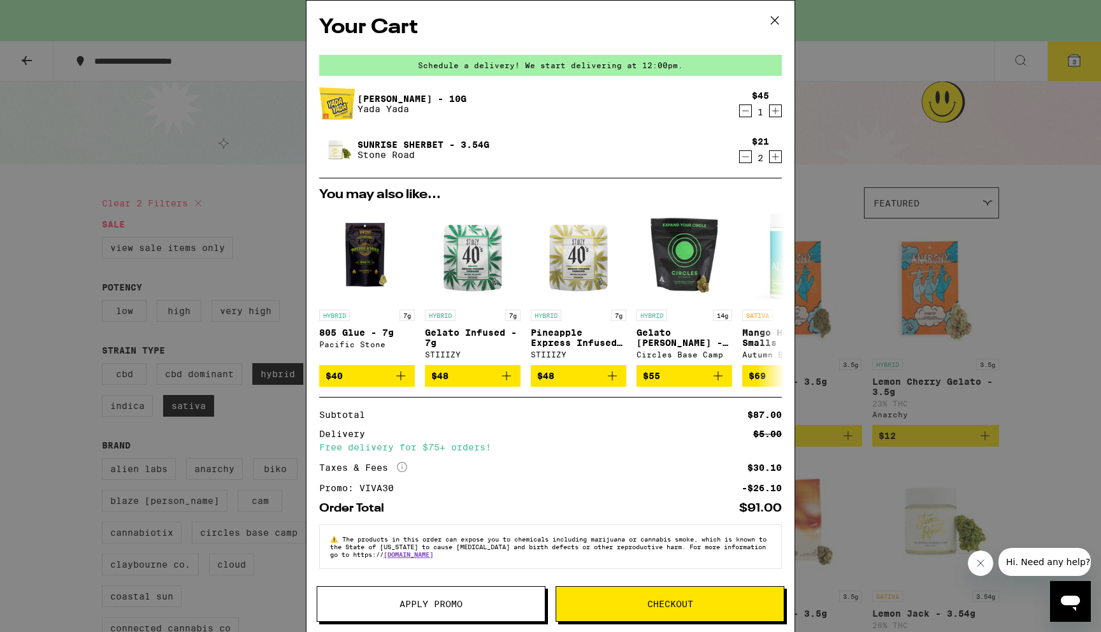
click at [777, 24] on icon at bounding box center [774, 20] width 19 height 19
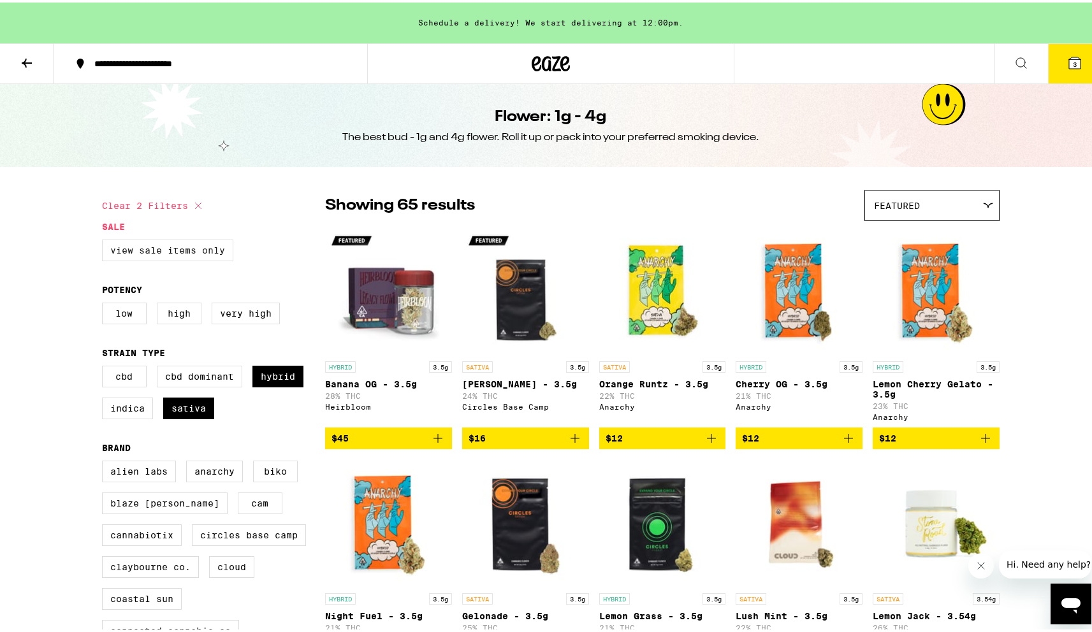
click at [160, 259] on label "View Sale Items Only" at bounding box center [167, 248] width 131 height 22
click at [105, 240] on input "View Sale Items Only" at bounding box center [105, 239] width 1 height 1
checkbox input "true"
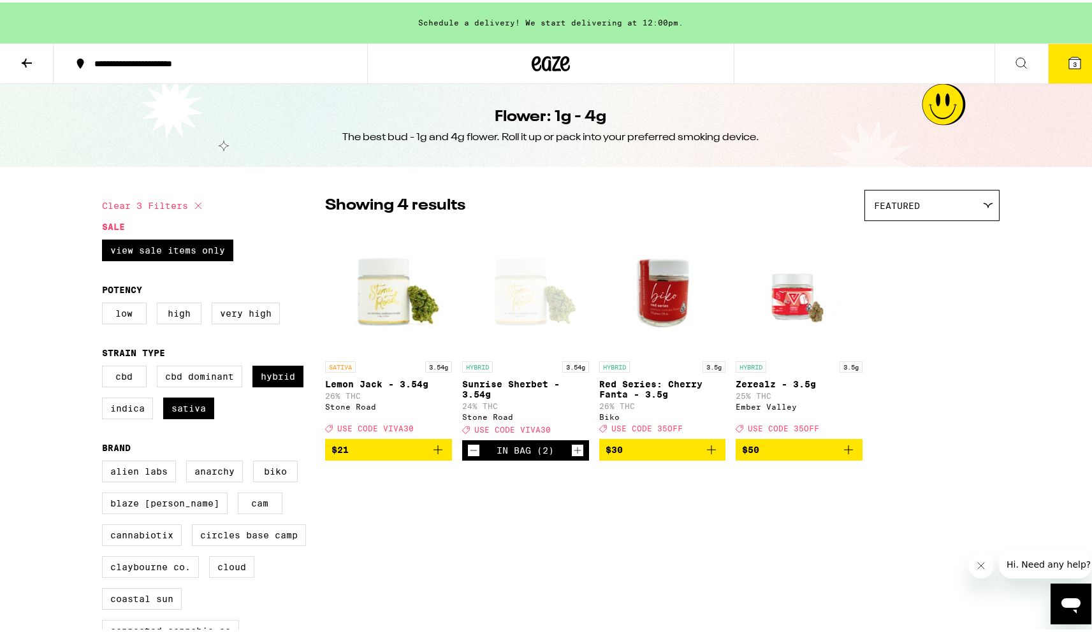
click at [383, 293] on img "Open page for Lemon Jack - 3.54g from Stone Road" at bounding box center [388, 288] width 127 height 127
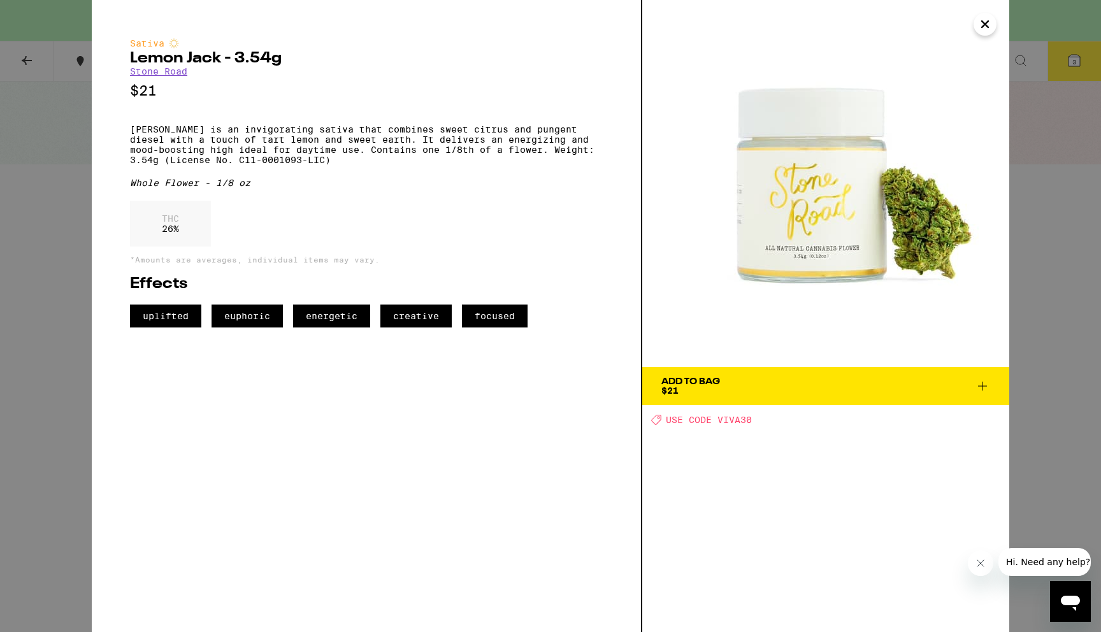
click at [990, 25] on icon "Close" at bounding box center [985, 24] width 15 height 19
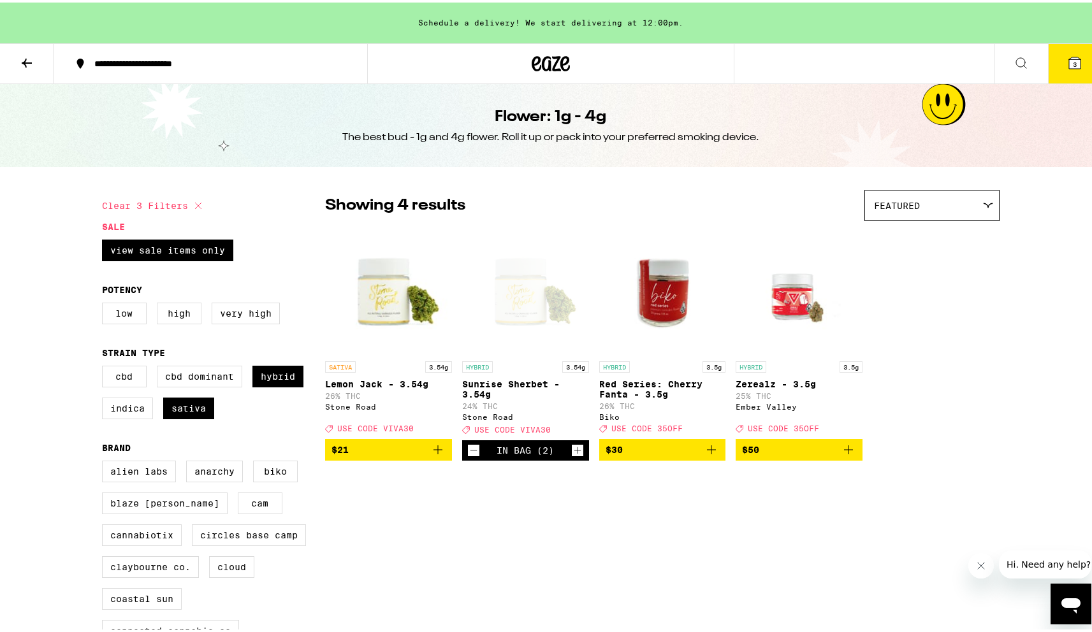
click at [431, 455] on icon "Add to bag" at bounding box center [437, 447] width 15 height 15
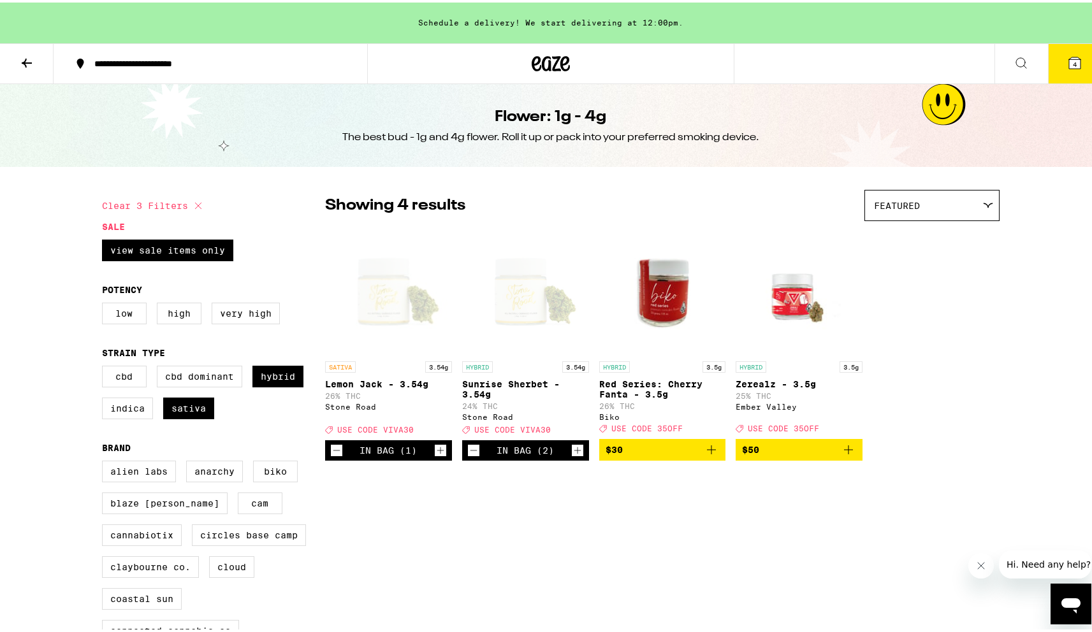
click at [435, 456] on icon "Increment" at bounding box center [440, 447] width 11 height 15
click at [1073, 66] on span "5" at bounding box center [1075, 62] width 4 height 8
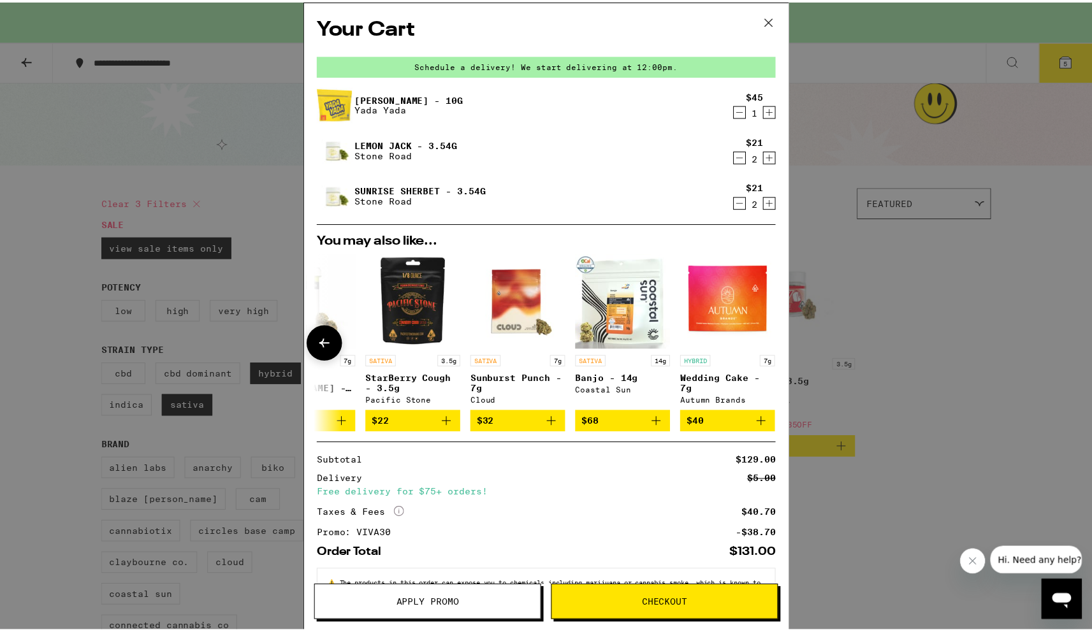
scroll to position [0, 605]
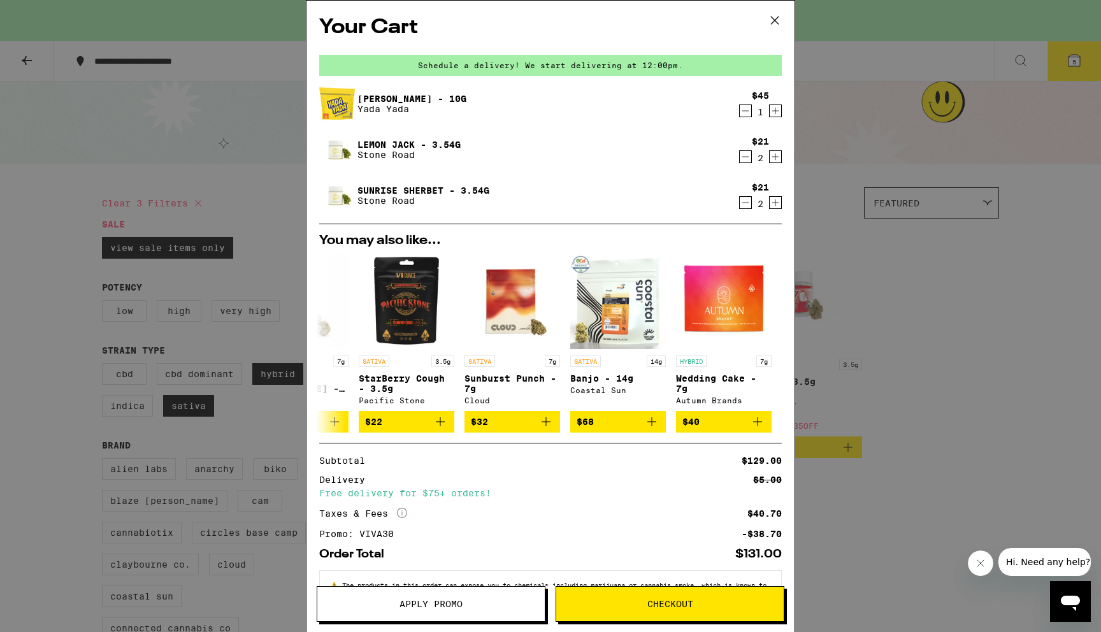
click at [964, 240] on div "Your Cart Schedule a delivery! We start delivering at 12:00pm. [PERSON_NAME] - …" at bounding box center [550, 316] width 1101 height 632
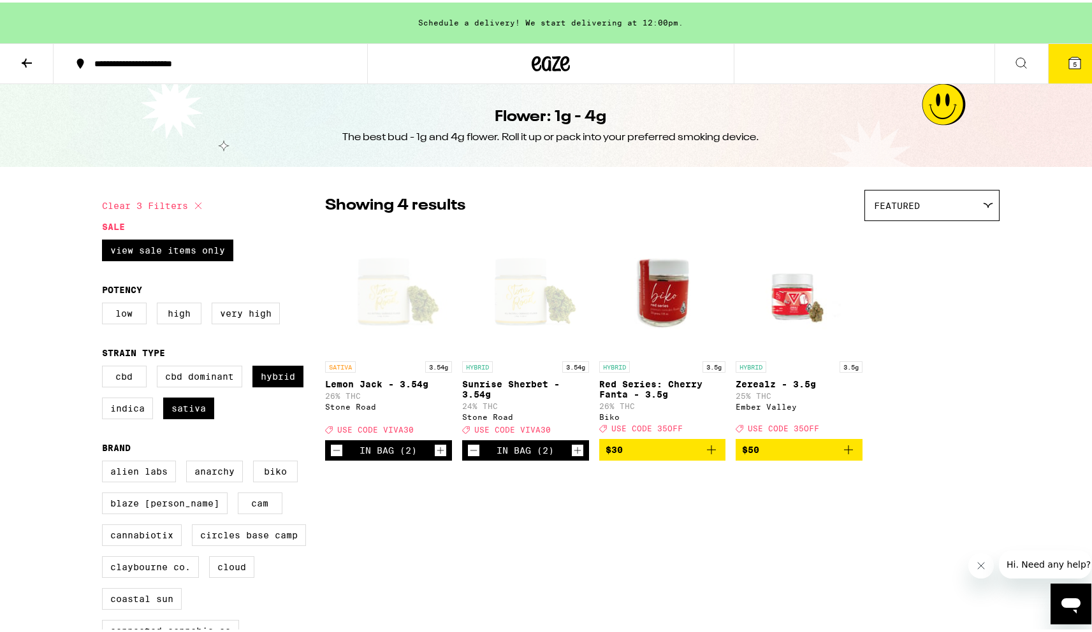
click at [411, 296] on div "Open page for Lemon Jack - 3.54g from Stone Road" at bounding box center [388, 288] width 127 height 127
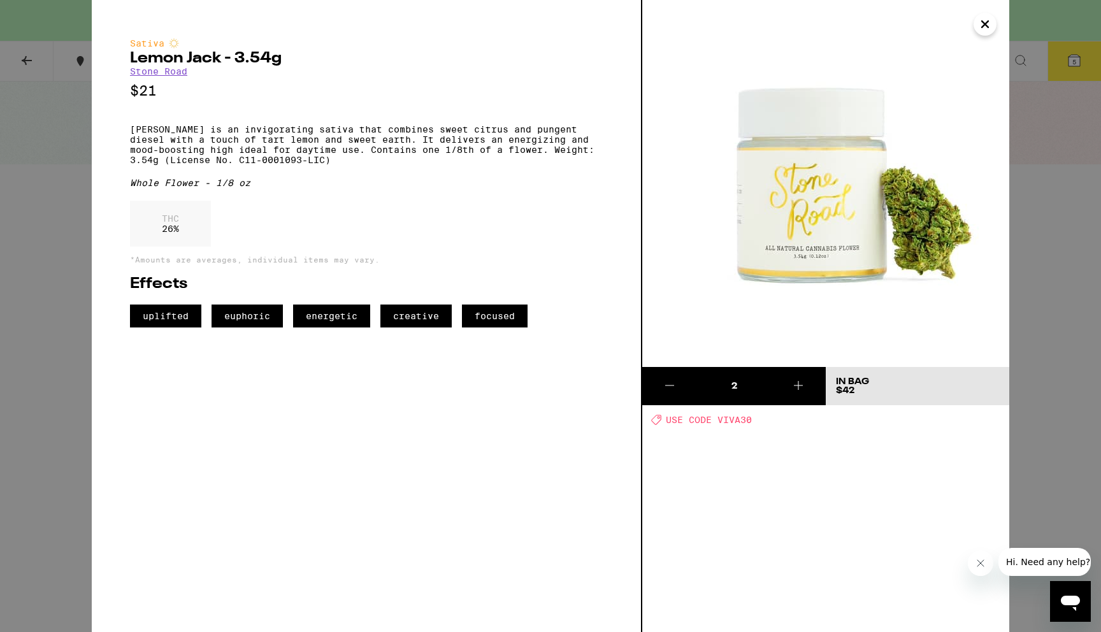
click at [1052, 306] on div "Sativa [PERSON_NAME] - 3.54g Stone Road $21 [PERSON_NAME] is an invigorating sa…" at bounding box center [550, 316] width 1101 height 632
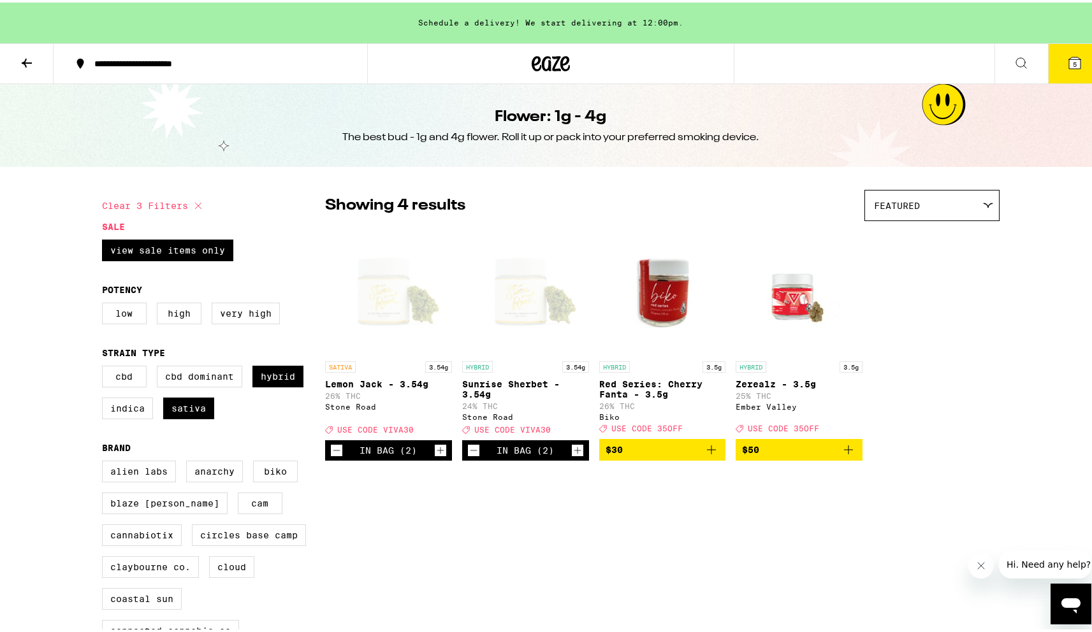
click at [333, 448] on icon "Decrement" at bounding box center [336, 448] width 7 height 0
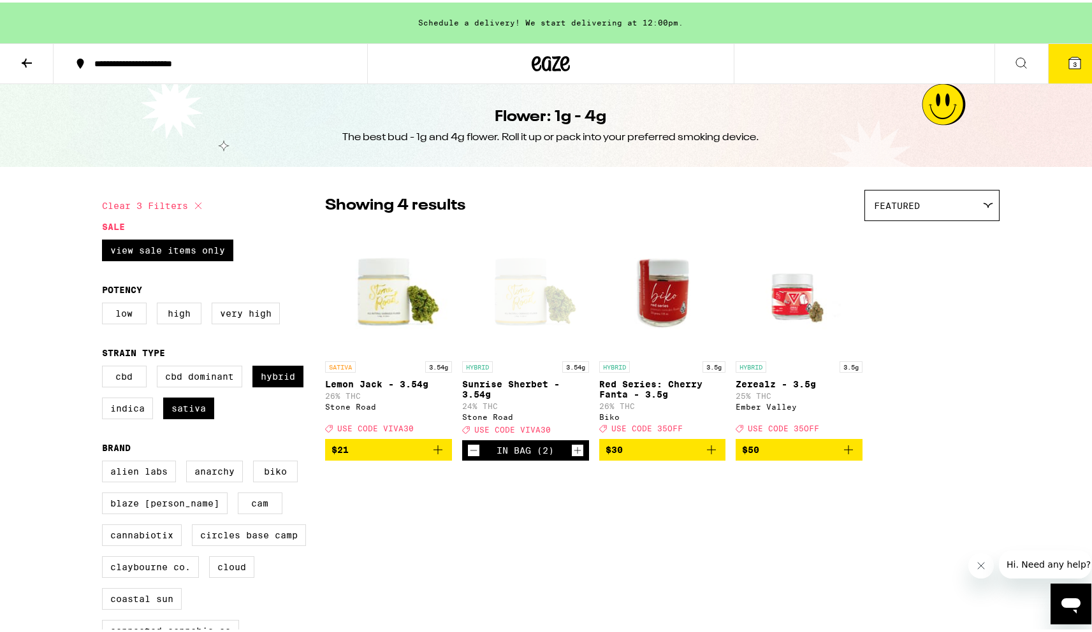
click at [1059, 72] on button "3" at bounding box center [1075, 61] width 54 height 40
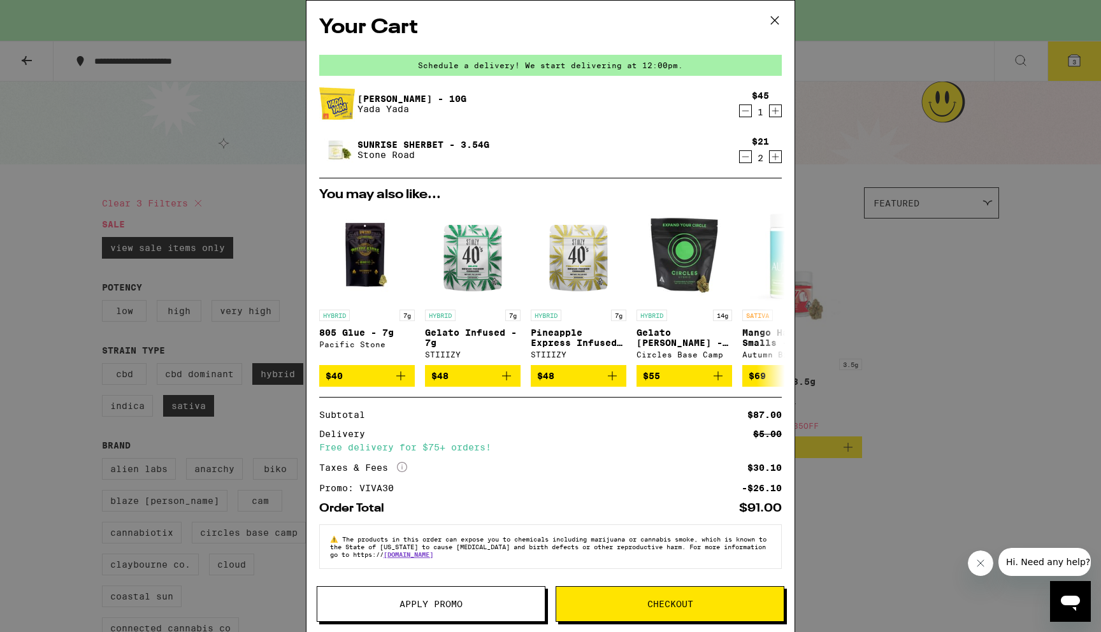
scroll to position [6, 0]
click at [880, 335] on div "Your Cart Schedule a delivery! We start delivering at 12:00pm. [PERSON_NAME] - …" at bounding box center [550, 316] width 1101 height 632
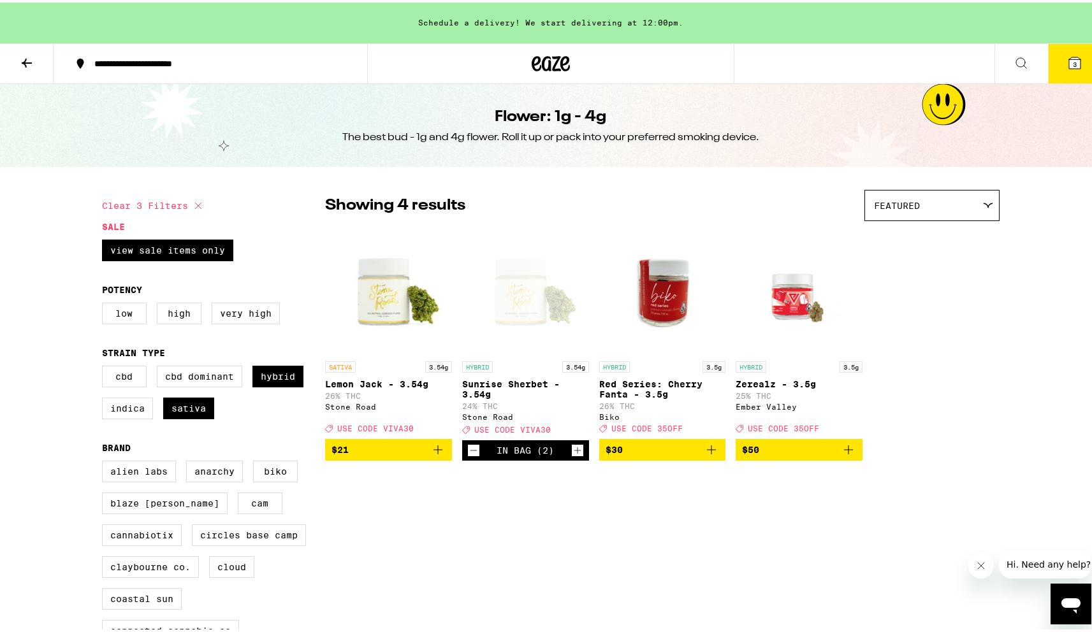
click at [1054, 64] on button "3" at bounding box center [1075, 61] width 54 height 40
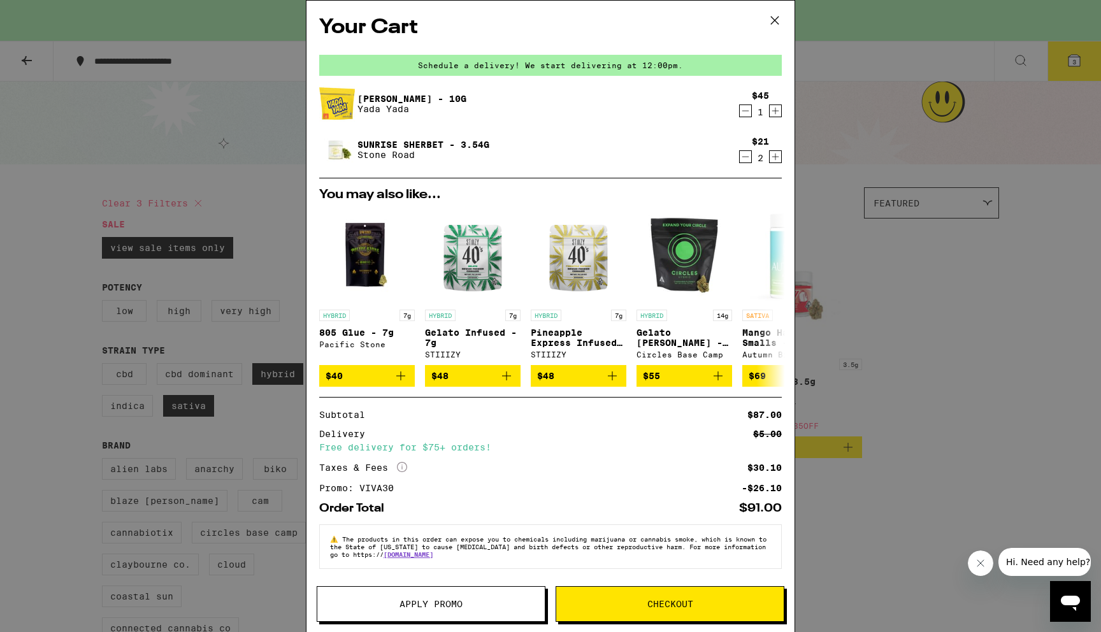
click at [778, 22] on icon at bounding box center [774, 20] width 19 height 19
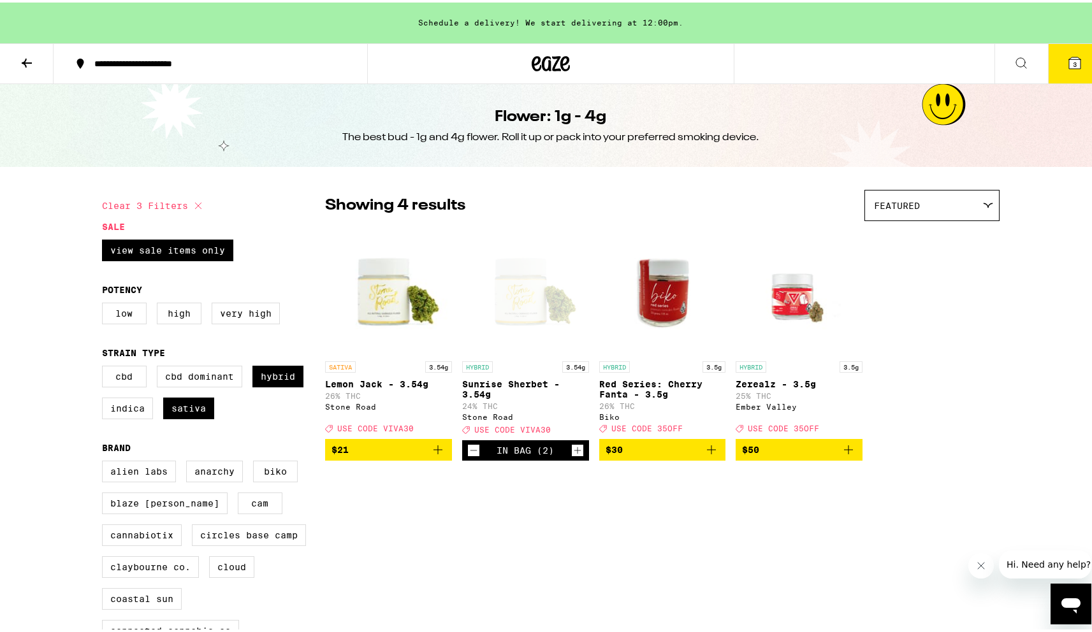
click at [1073, 61] on span "3" at bounding box center [1075, 62] width 4 height 8
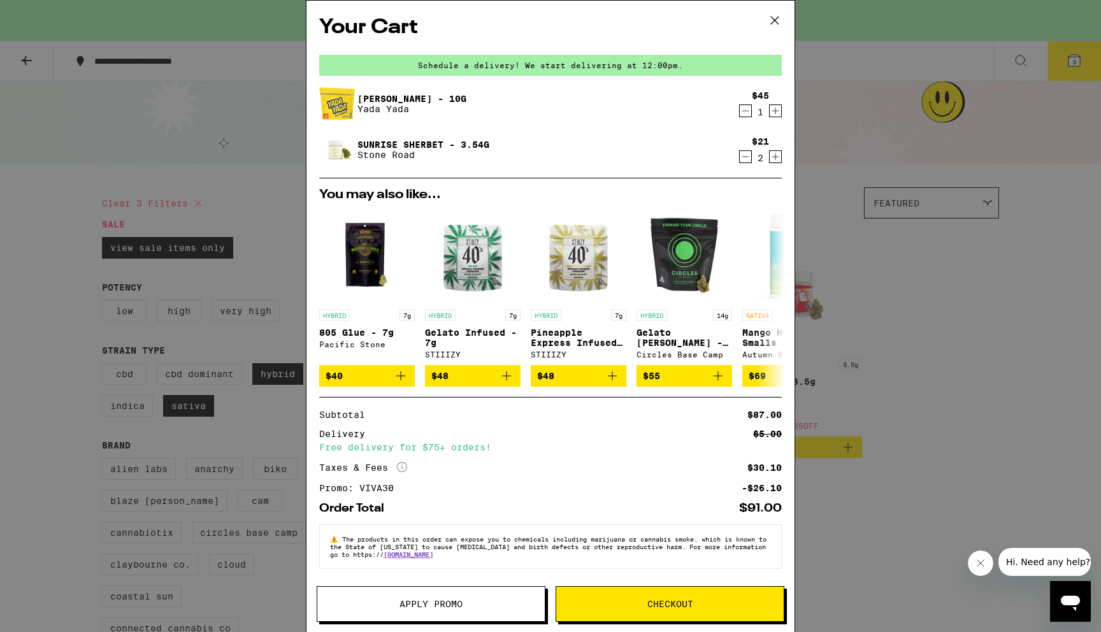
click at [774, 22] on icon at bounding box center [774, 20] width 19 height 19
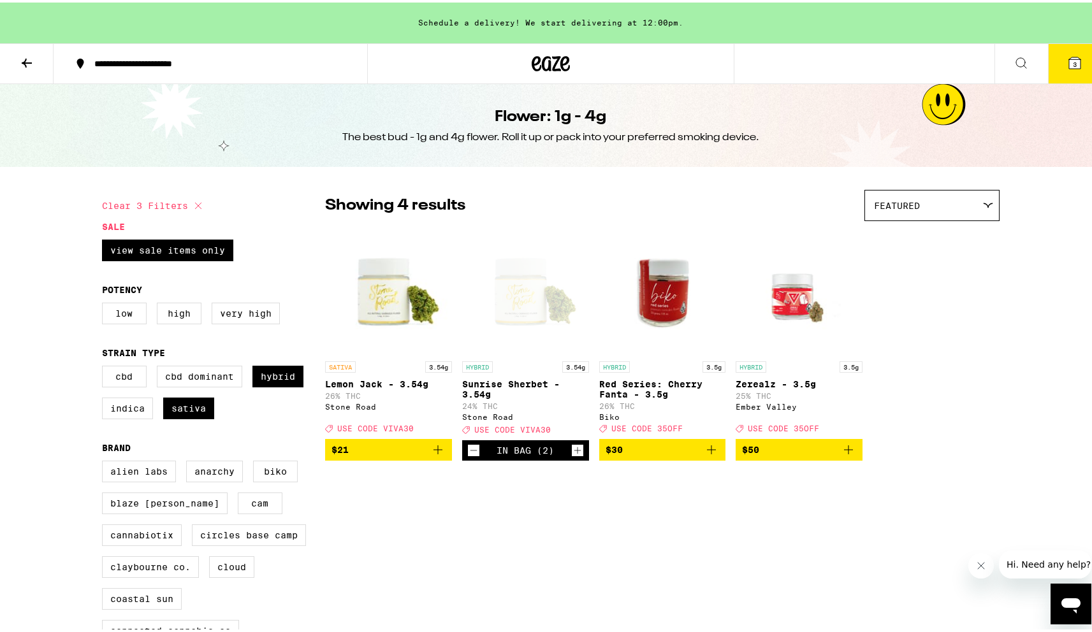
click at [1039, 84] on div "Flower: 1g - 4g The best bud - 1g and 4g flower. Roll it up or pack into your p…" at bounding box center [550, 123] width 1101 height 83
click at [1054, 66] on button "3" at bounding box center [1075, 61] width 54 height 40
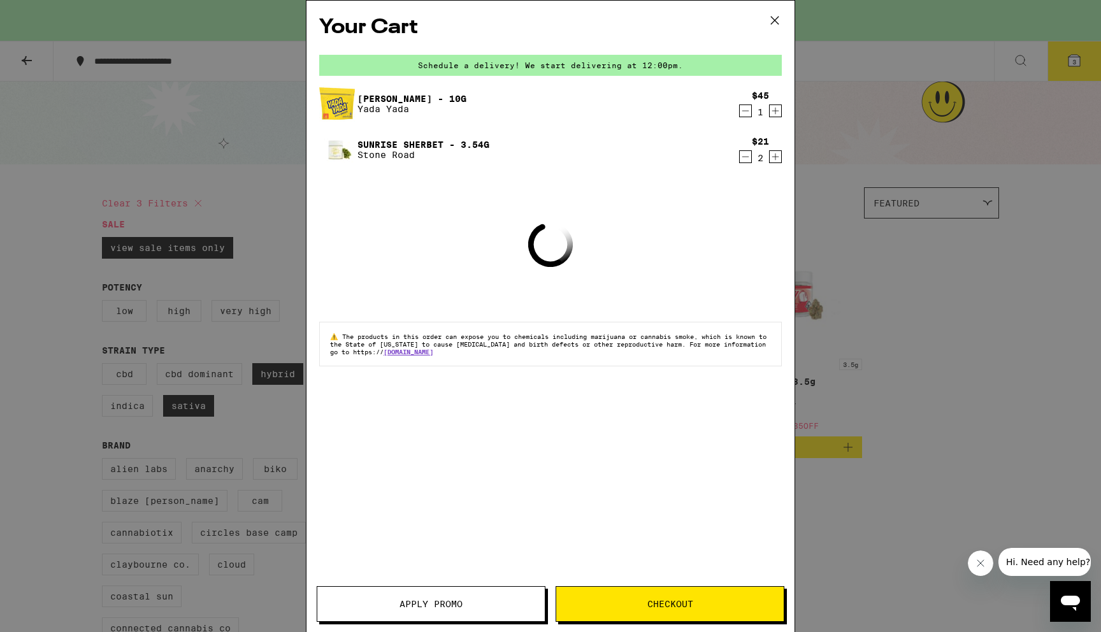
click at [354, 99] on img at bounding box center [337, 104] width 36 height 36
click at [374, 98] on link "[PERSON_NAME] - 10g" at bounding box center [412, 99] width 109 height 10
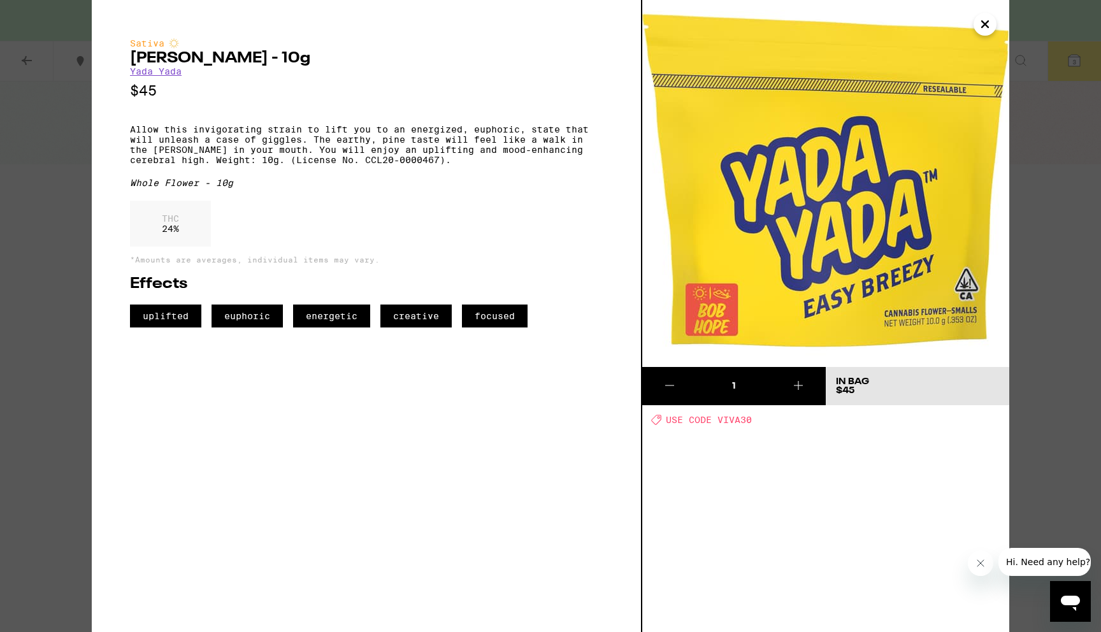
click at [988, 19] on icon "Close" at bounding box center [985, 24] width 15 height 19
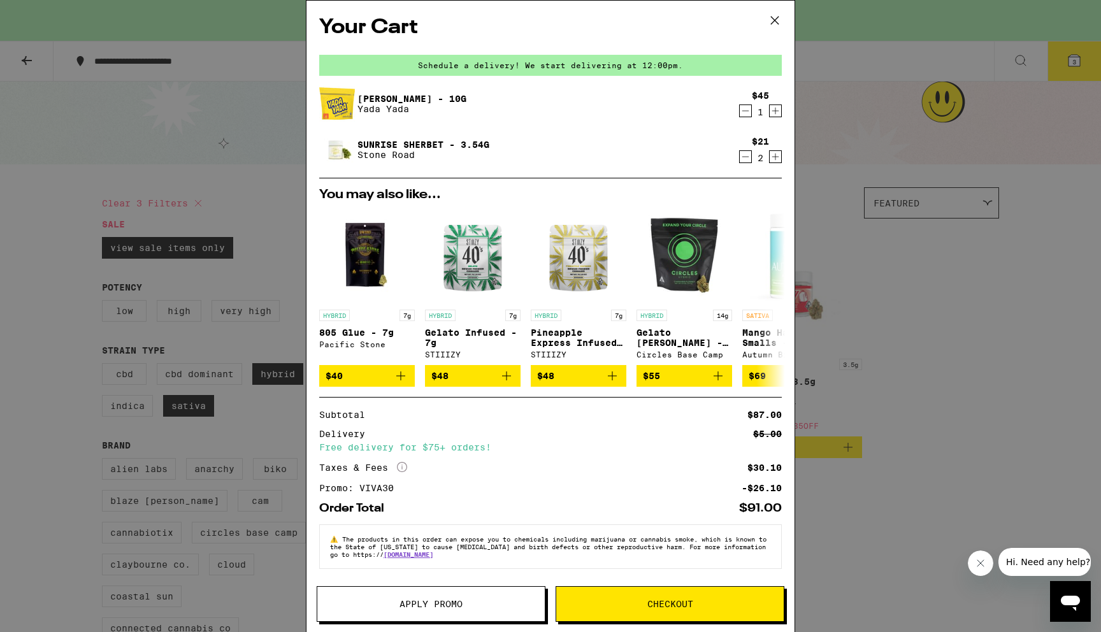
click at [417, 143] on link "Sunrise Sherbet - 3.54g" at bounding box center [424, 145] width 132 height 10
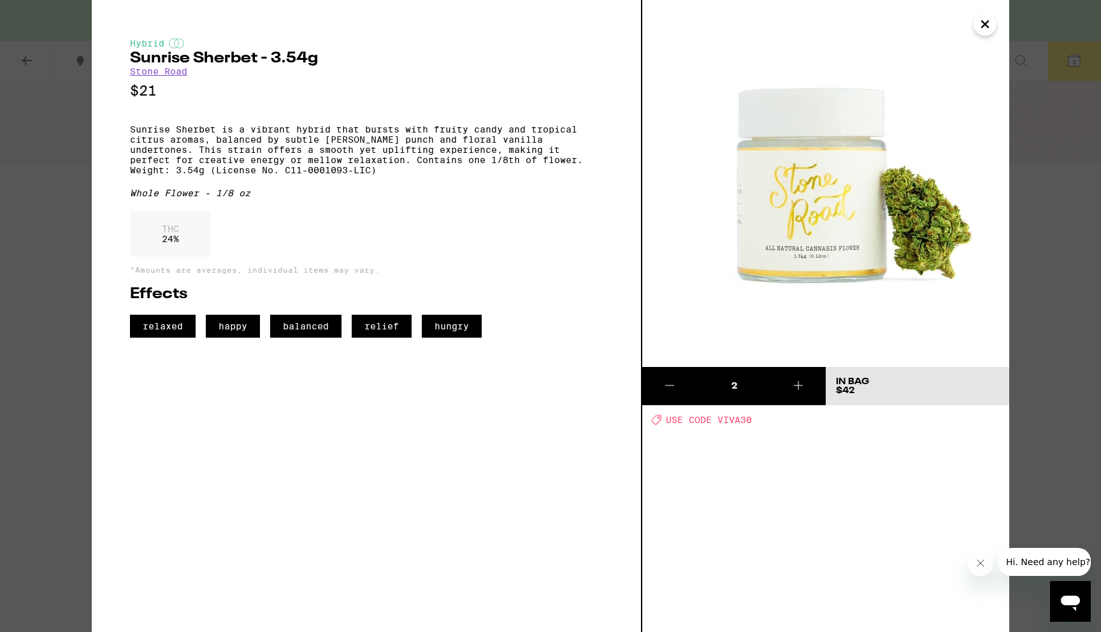
click at [1030, 239] on div "Hybrid Sunrise Sherbet - 3.54g Stone Road $21 Sunrise Sherbet is a vibrant hybr…" at bounding box center [550, 316] width 1101 height 632
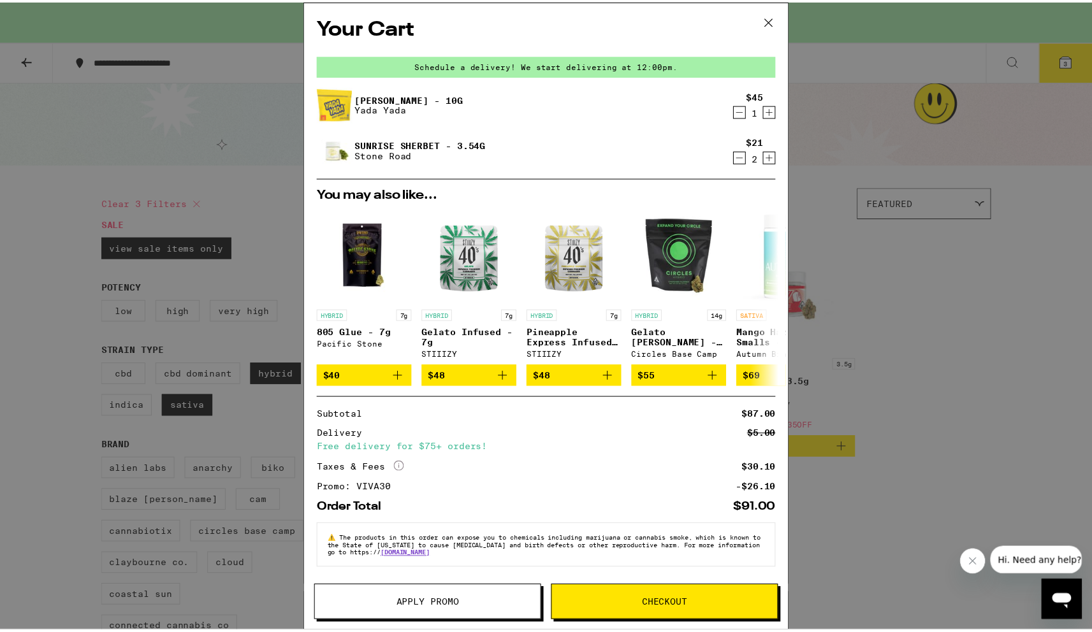
scroll to position [6, 0]
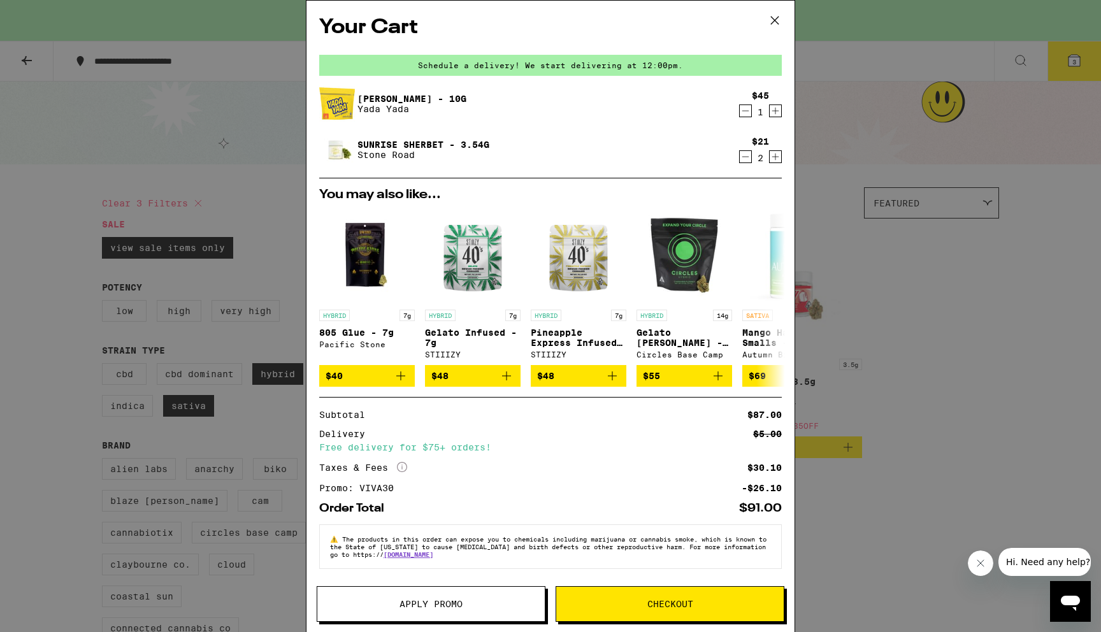
click at [914, 324] on div "Your Cart Schedule a delivery! We start delivering at 12:00pm. [PERSON_NAME] - …" at bounding box center [550, 316] width 1101 height 632
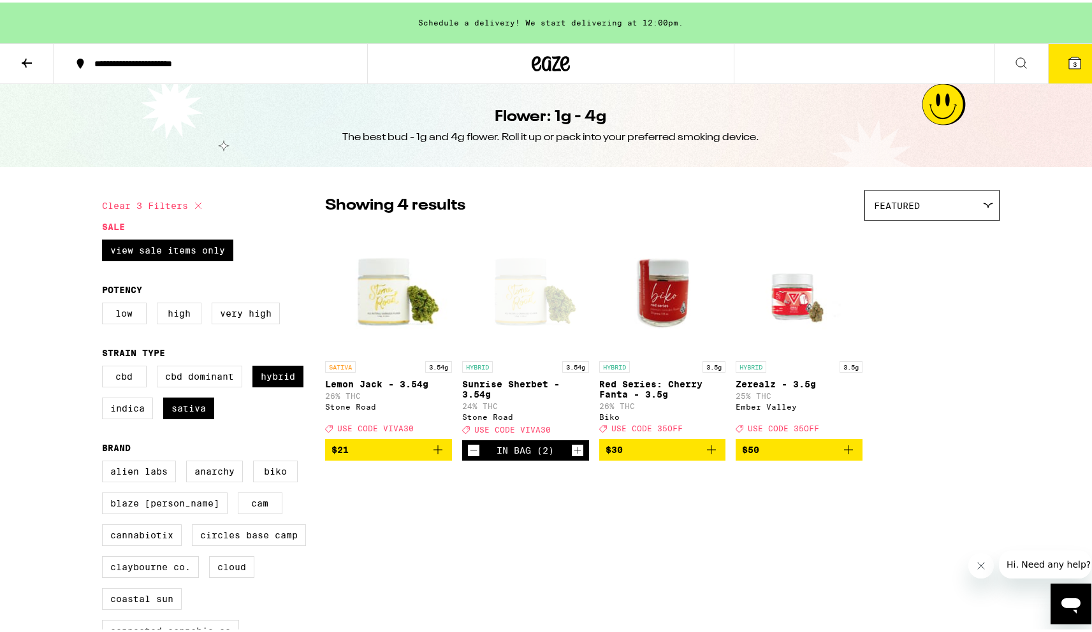
click at [1069, 60] on icon at bounding box center [1074, 60] width 11 height 11
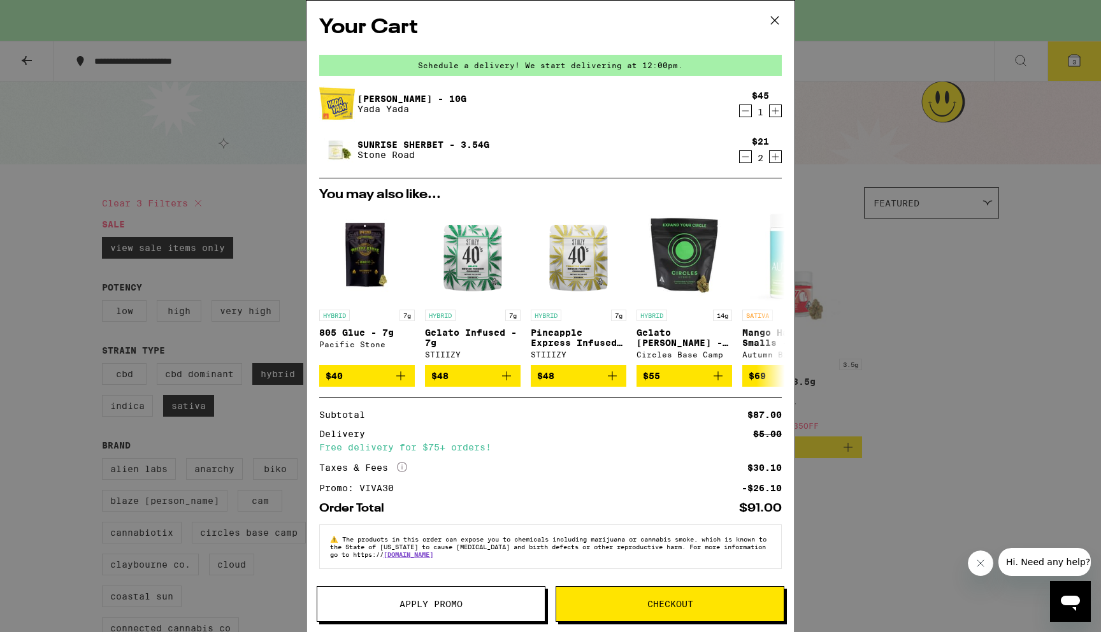
click at [998, 427] on div "Your Cart Schedule a delivery! We start delivering at 12:00pm. [PERSON_NAME] - …" at bounding box center [550, 316] width 1101 height 632
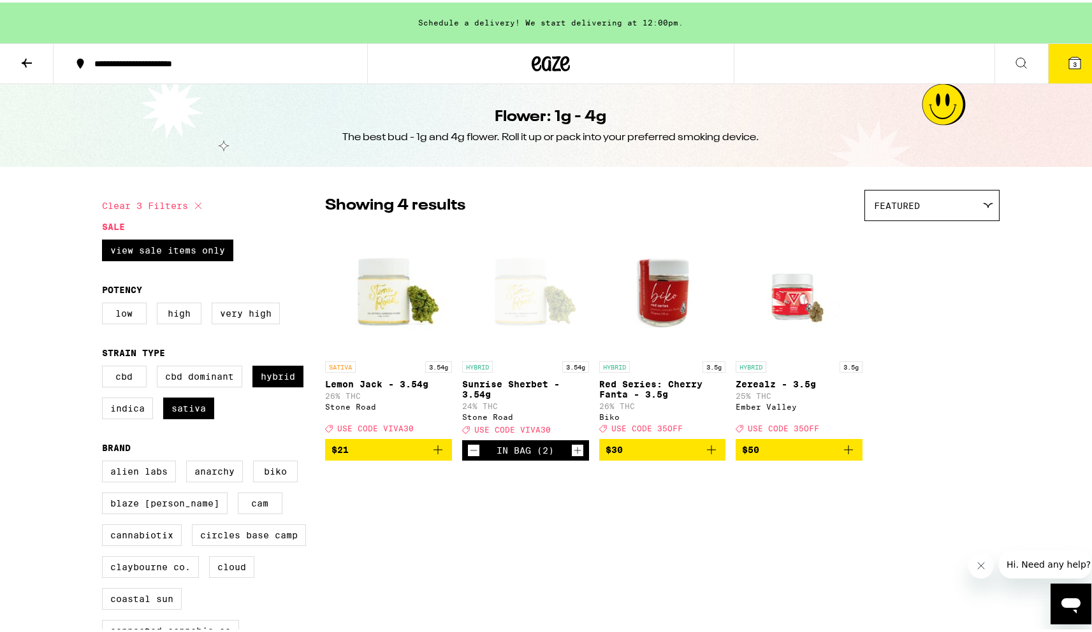
click at [17, 59] on button at bounding box center [27, 61] width 54 height 40
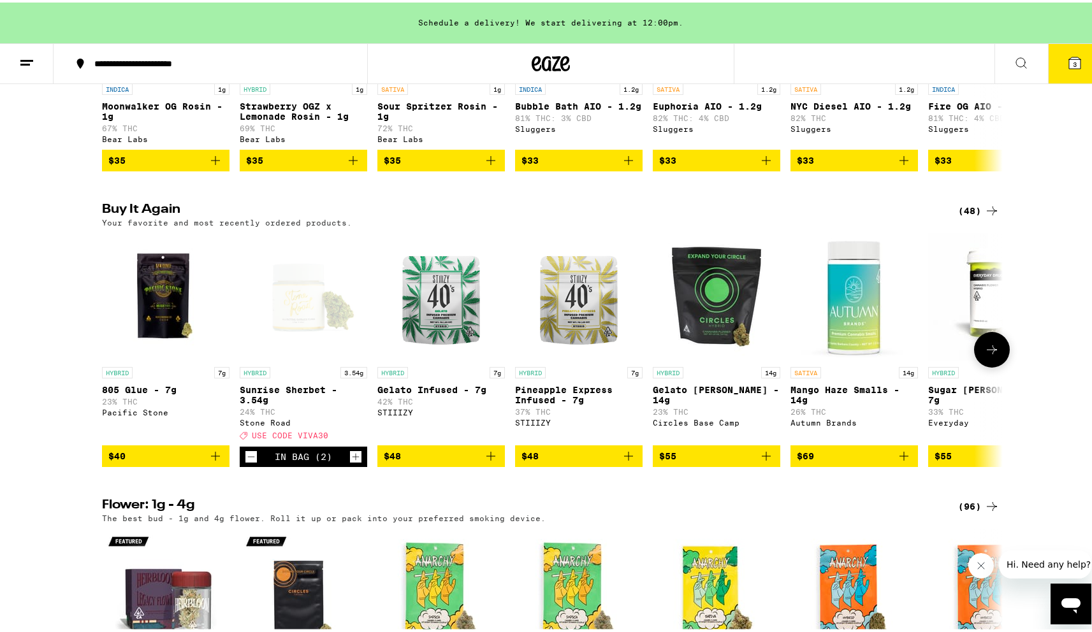
click at [249, 462] on icon "Decrement" at bounding box center [250, 454] width 11 height 15
click at [1069, 61] on icon at bounding box center [1074, 60] width 11 height 11
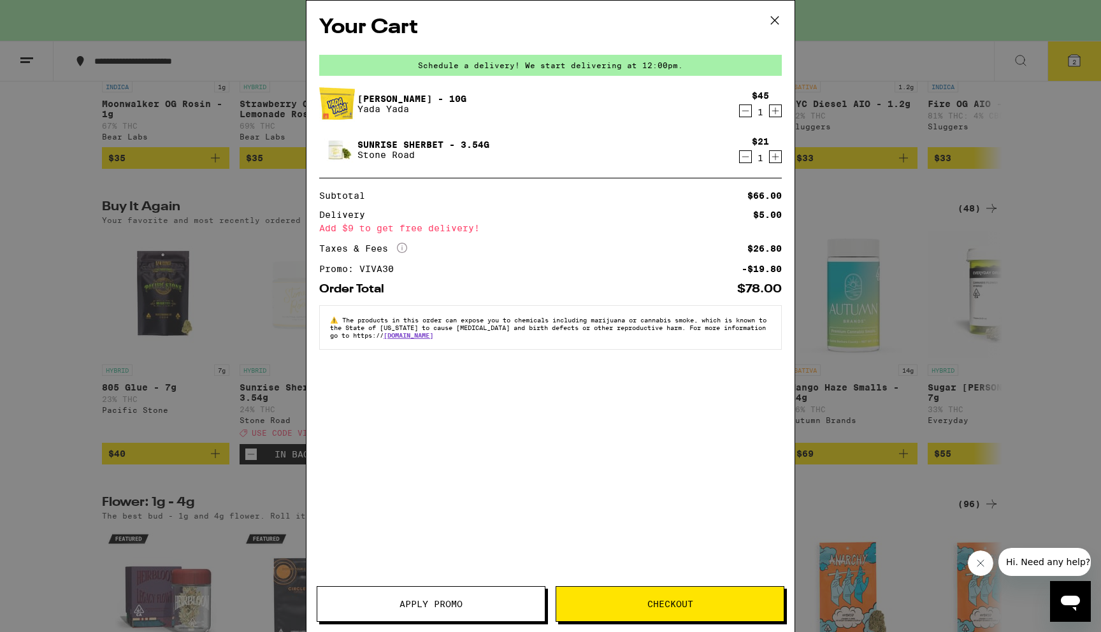
click at [776, 20] on icon at bounding box center [774, 20] width 19 height 19
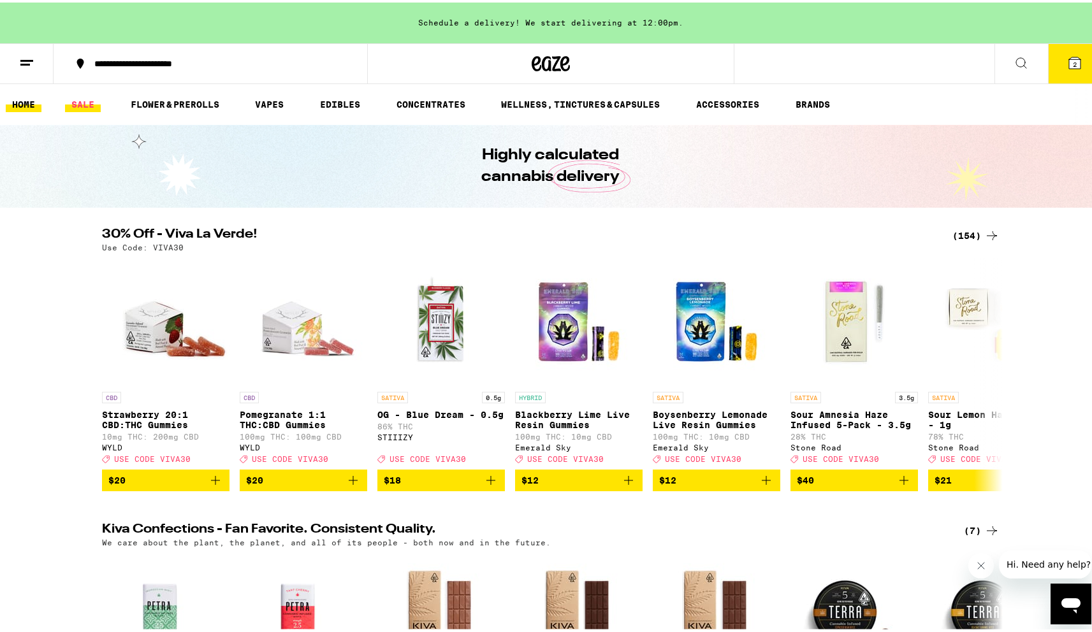
click at [78, 99] on link "SALE" at bounding box center [83, 101] width 36 height 15
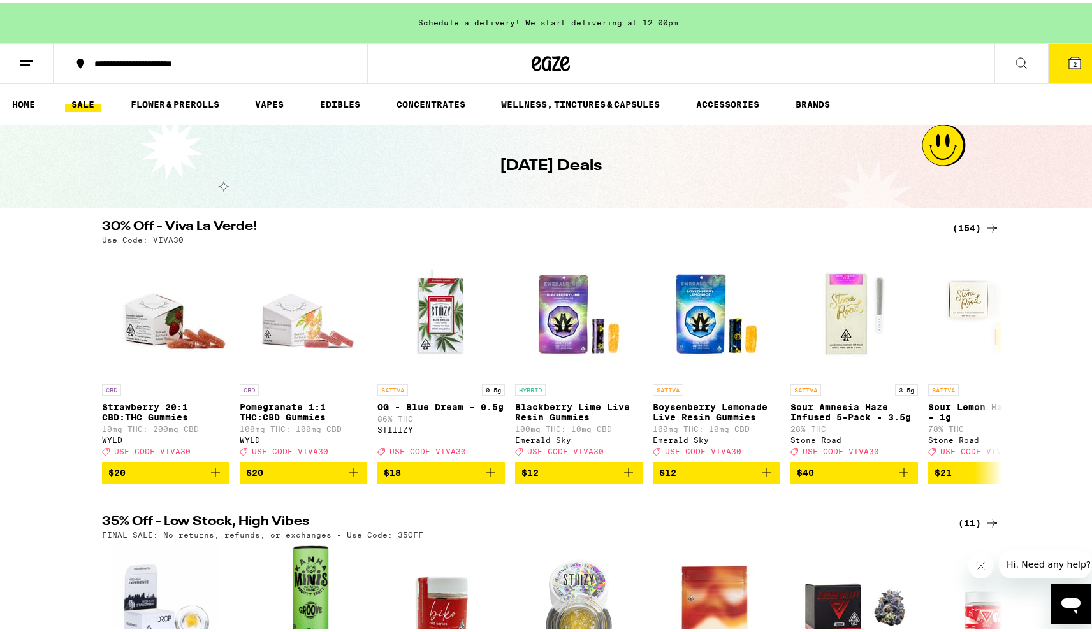
click at [960, 229] on div "(154)" at bounding box center [975, 225] width 47 height 15
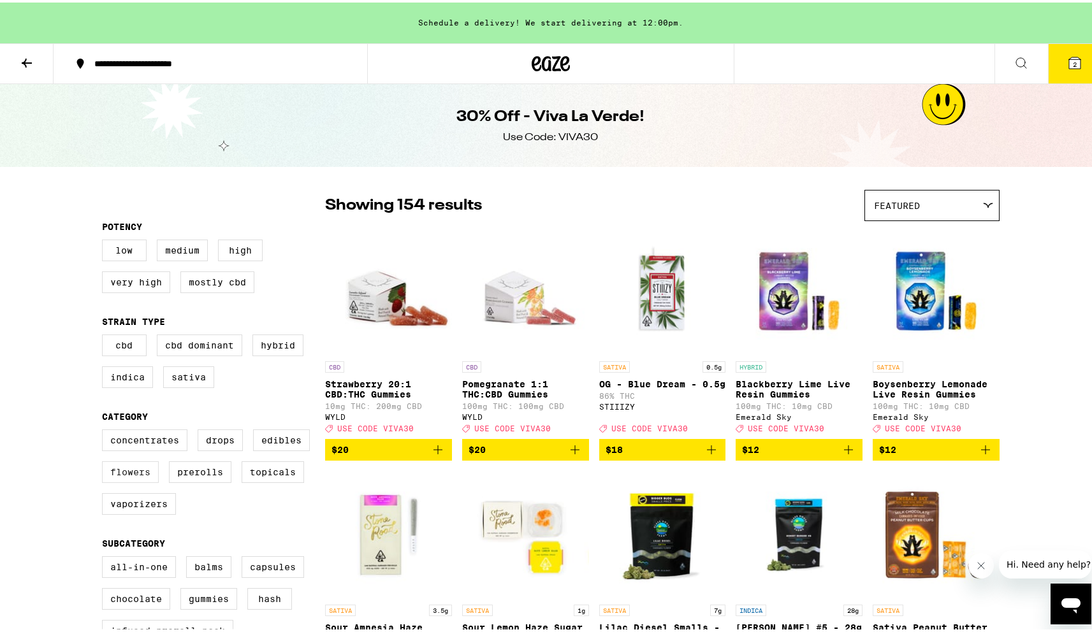
click at [138, 481] on label "Flowers" at bounding box center [130, 470] width 57 height 22
click at [105, 430] on input "Flowers" at bounding box center [105, 429] width 1 height 1
checkbox input "true"
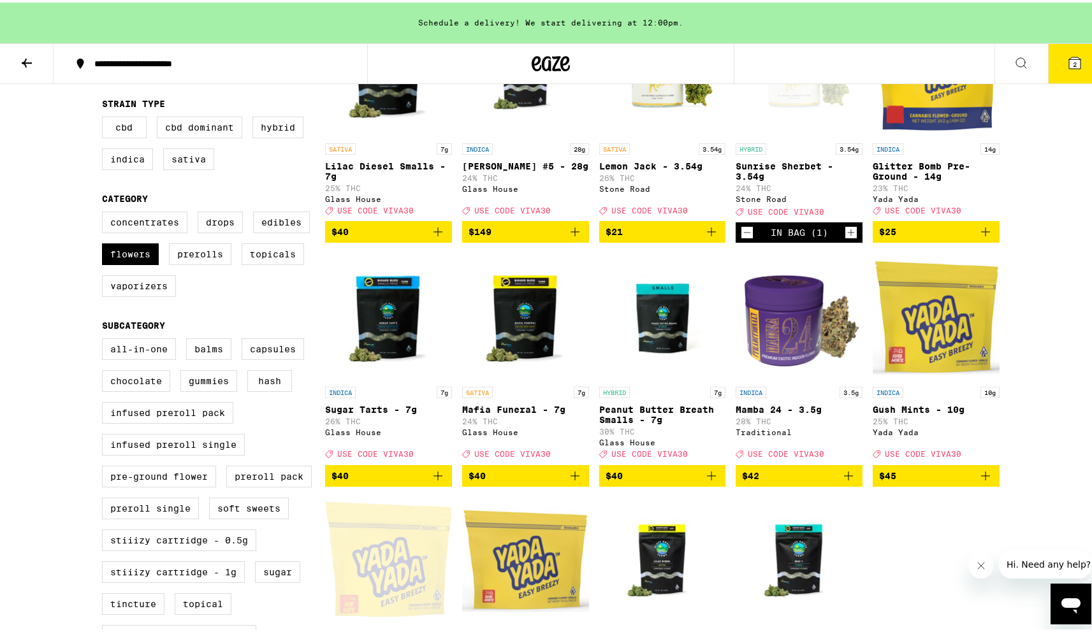
scroll to position [217, 0]
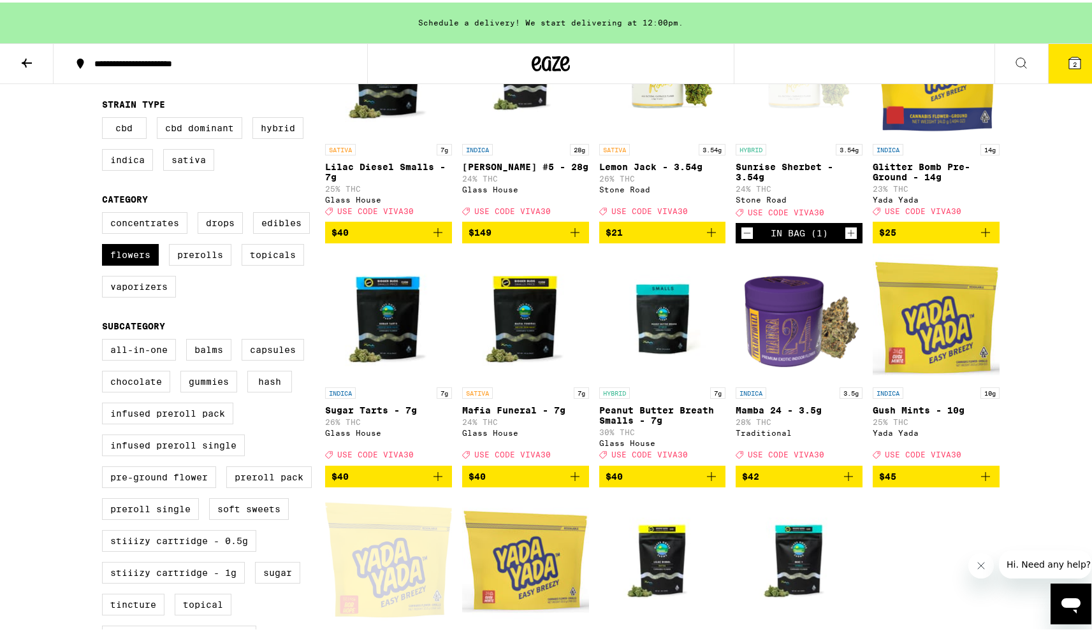
click at [657, 421] on p "Peanut Butter Breath Smalls - 7g" at bounding box center [662, 413] width 127 height 20
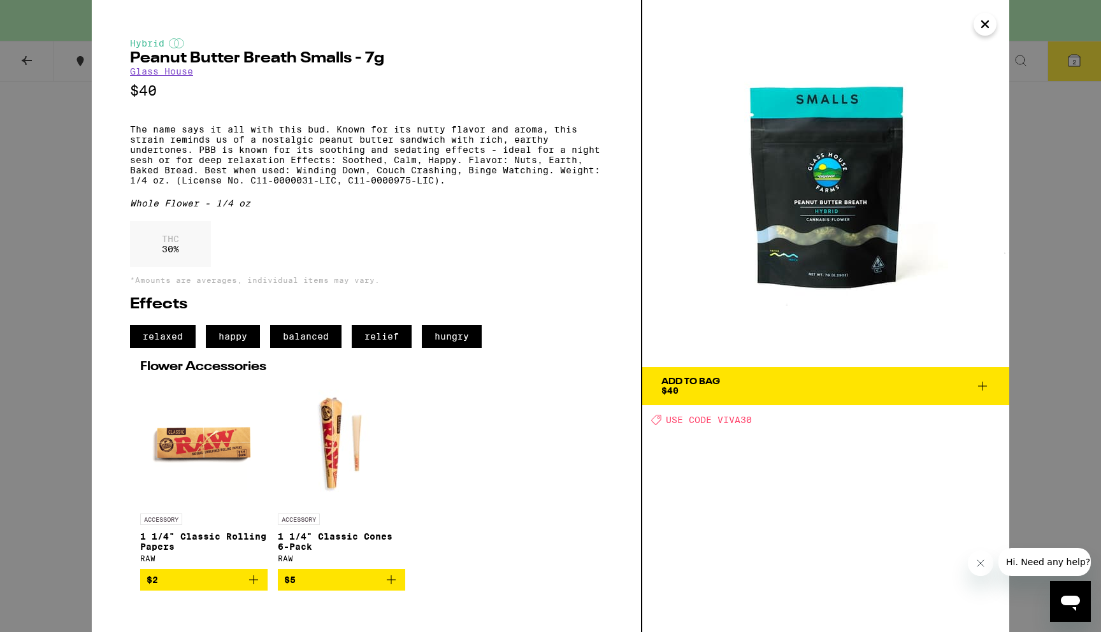
click at [1069, 438] on div "Hybrid Peanut Butter Breath Smalls - 7g Glass House $40 The name says it all wi…" at bounding box center [550, 316] width 1101 height 632
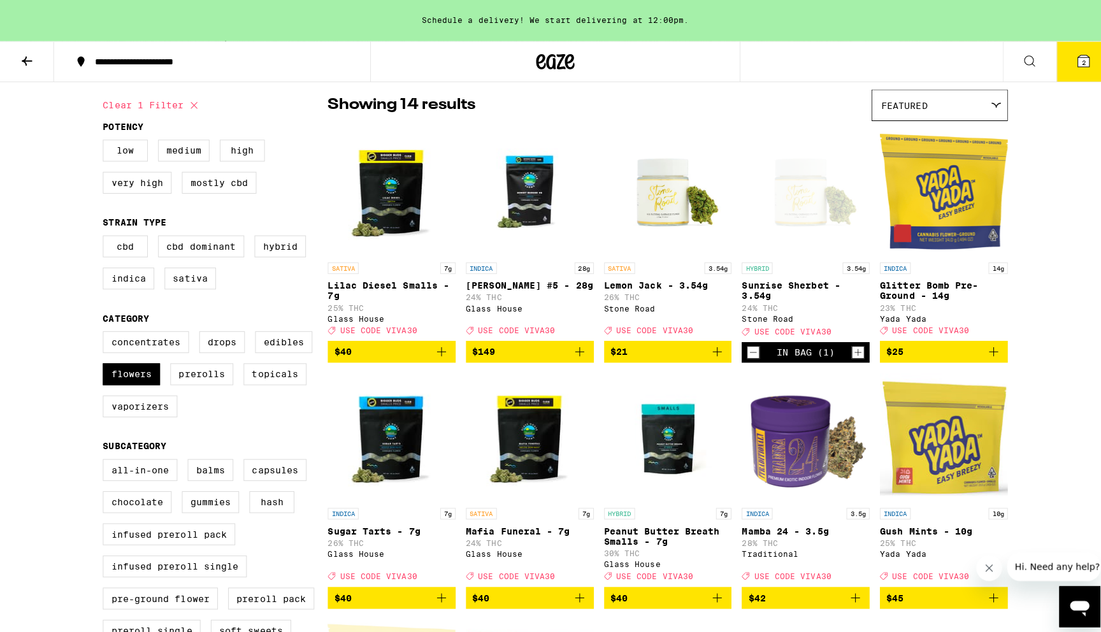
scroll to position [105, 0]
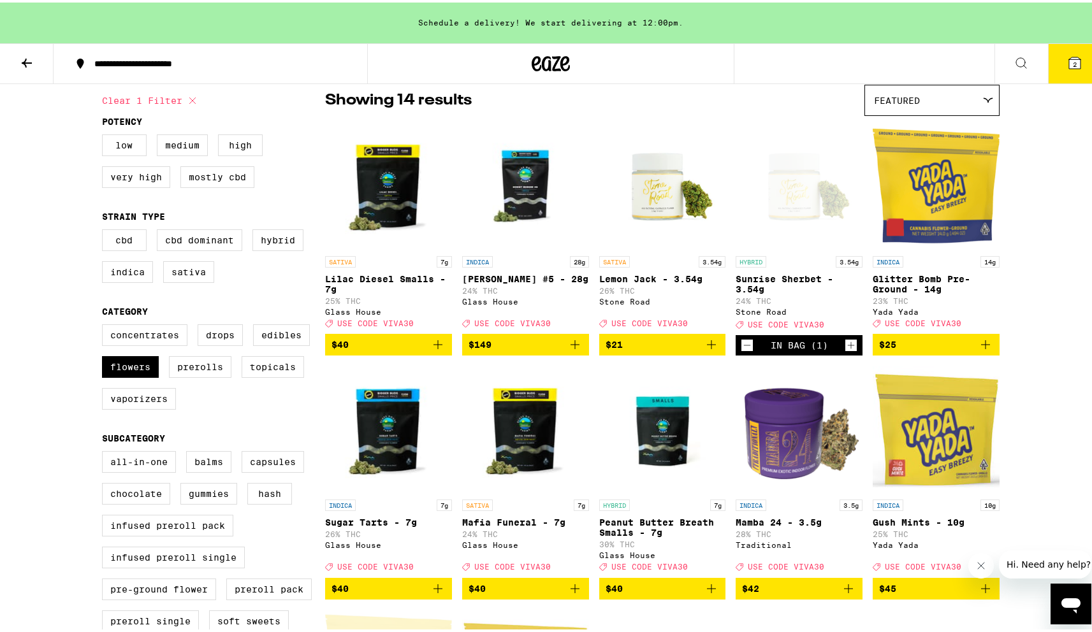
click at [746, 351] on icon "Decrement" at bounding box center [746, 342] width 11 height 15
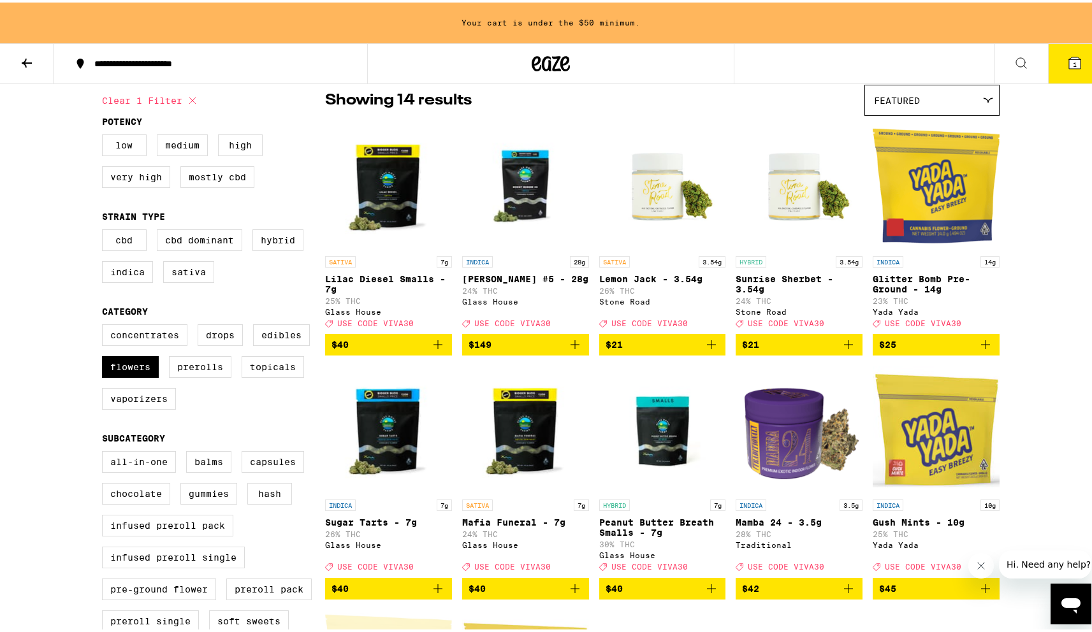
click at [710, 350] on icon "Add to bag" at bounding box center [711, 342] width 15 height 15
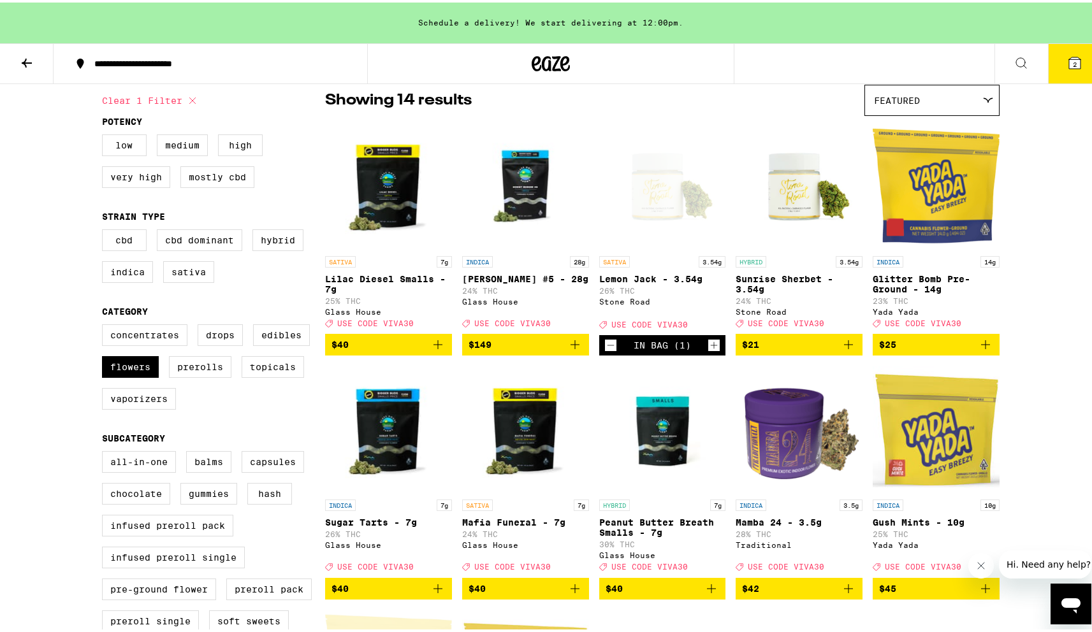
click at [710, 351] on icon "Increment" at bounding box center [713, 342] width 11 height 15
click at [1075, 68] on button "3" at bounding box center [1075, 61] width 54 height 40
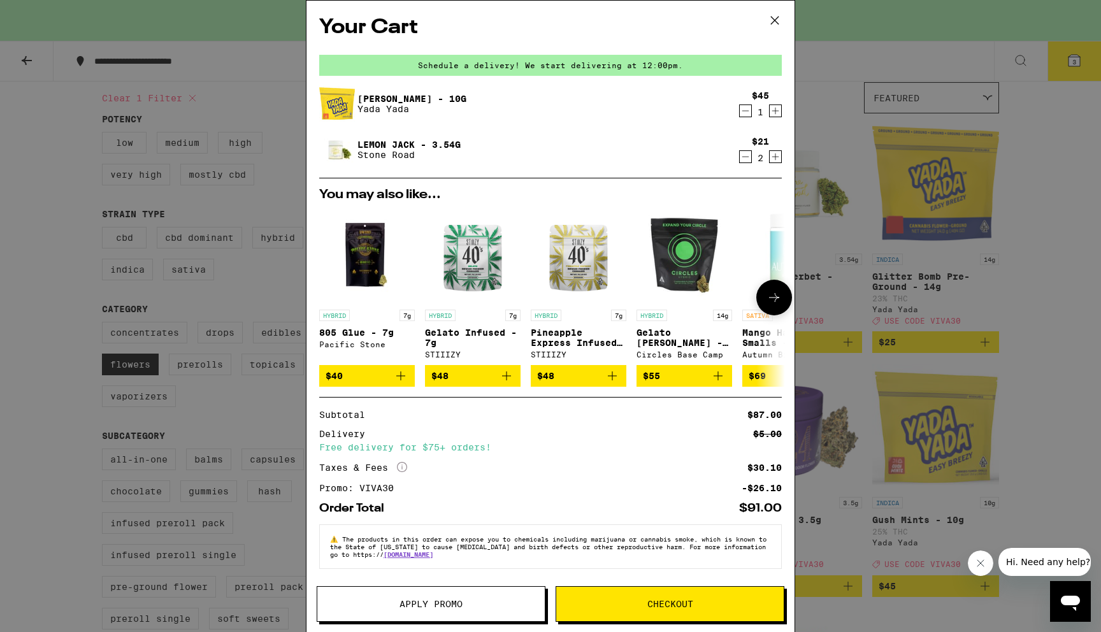
scroll to position [6, 0]
click at [773, 18] on icon at bounding box center [775, 21] width 8 height 8
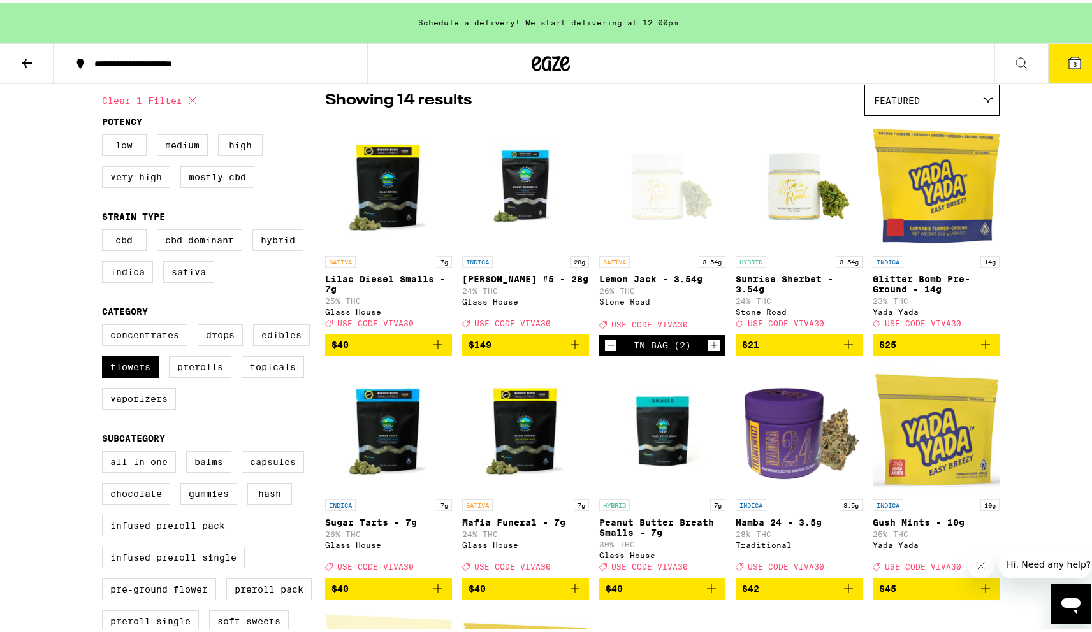
click at [605, 351] on icon "Decrement" at bounding box center [610, 342] width 11 height 15
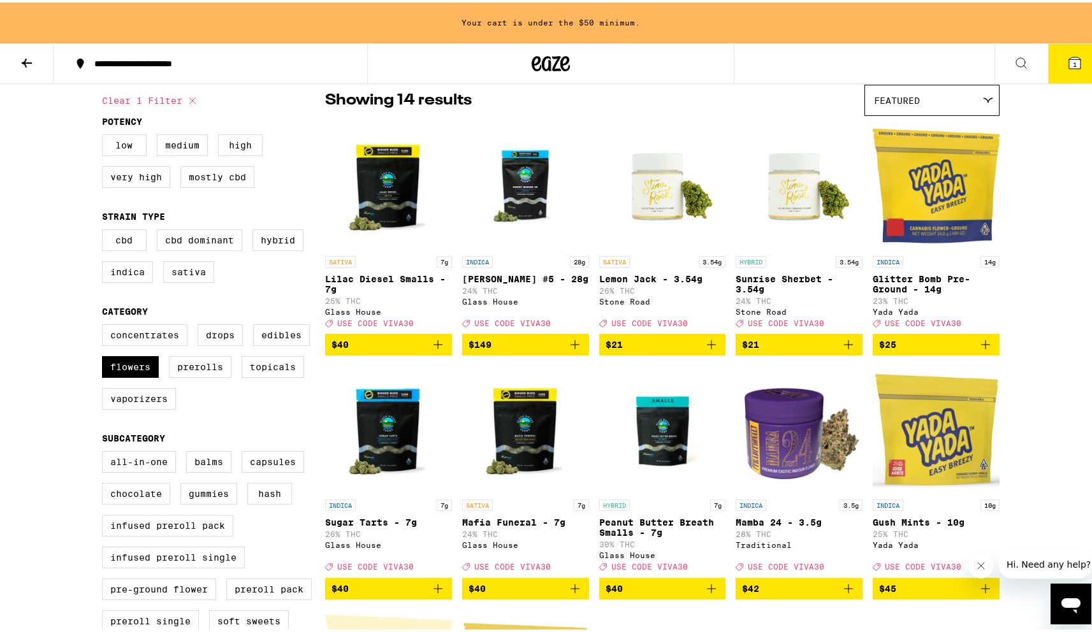
click at [437, 350] on icon "Add to bag" at bounding box center [437, 342] width 15 height 15
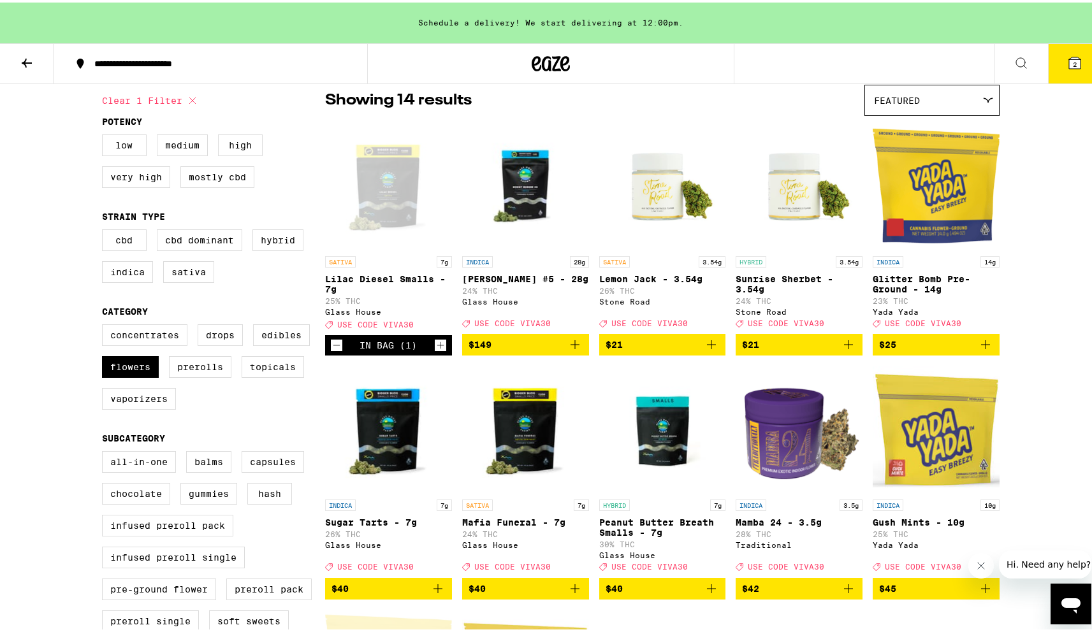
click at [1067, 65] on icon at bounding box center [1074, 60] width 15 height 15
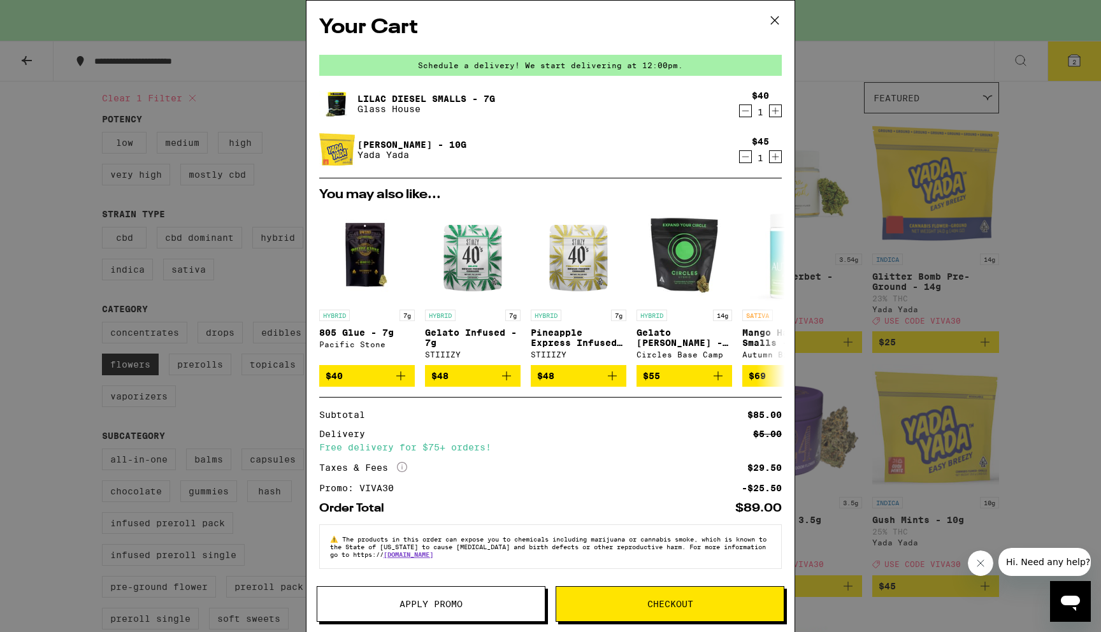
click at [658, 607] on span "Checkout" at bounding box center [671, 604] width 46 height 9
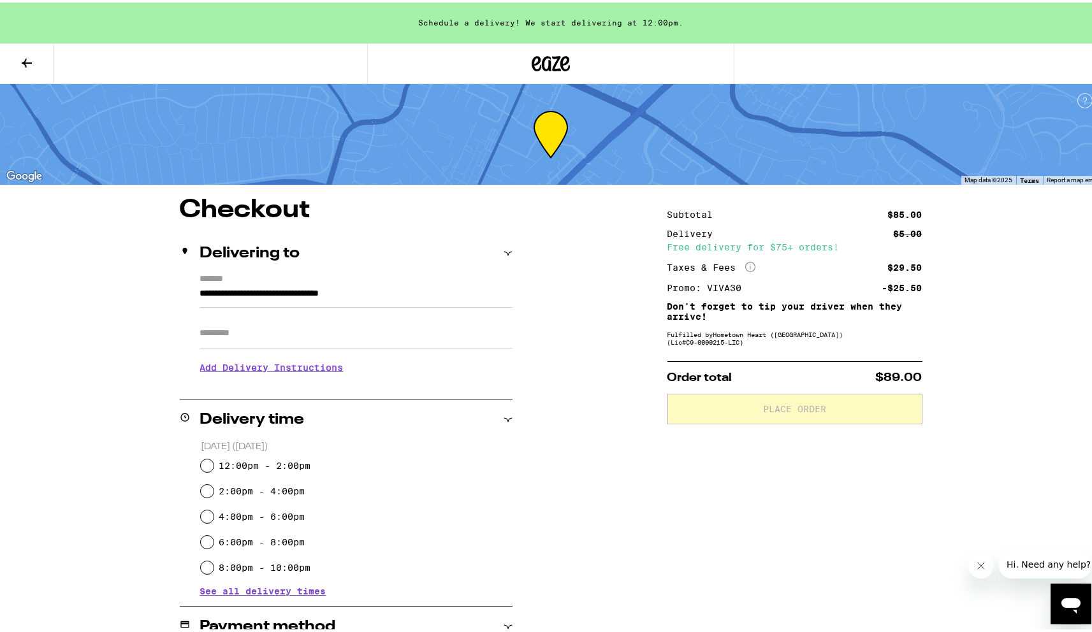
click at [370, 334] on input "Apt/Suite" at bounding box center [356, 330] width 312 height 31
type input "**********"
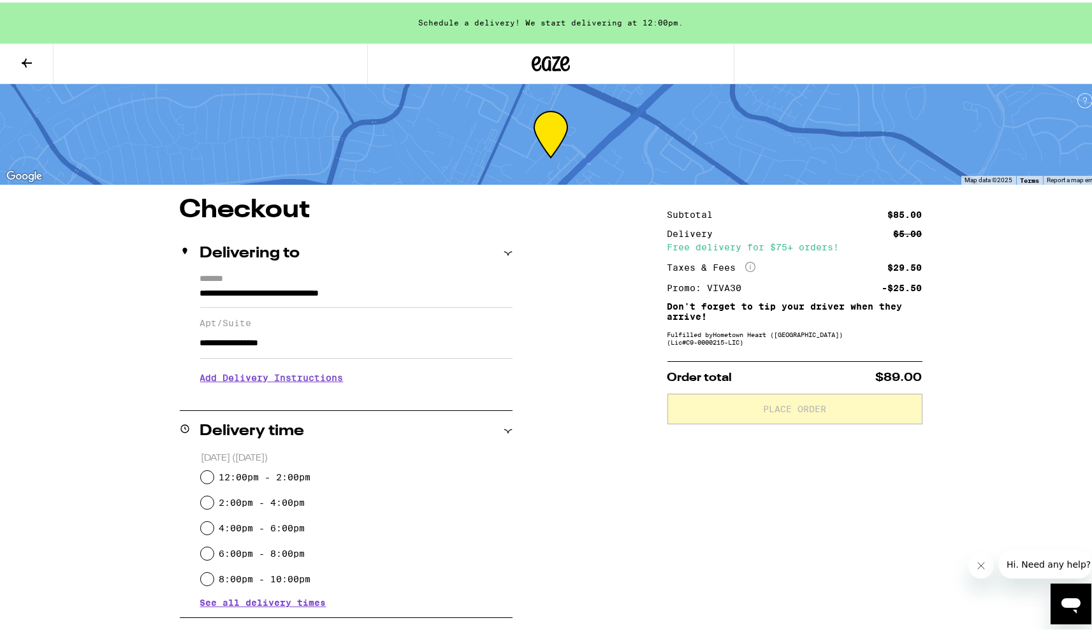
click at [293, 381] on h3 "Add Delivery Instructions" at bounding box center [356, 375] width 312 height 29
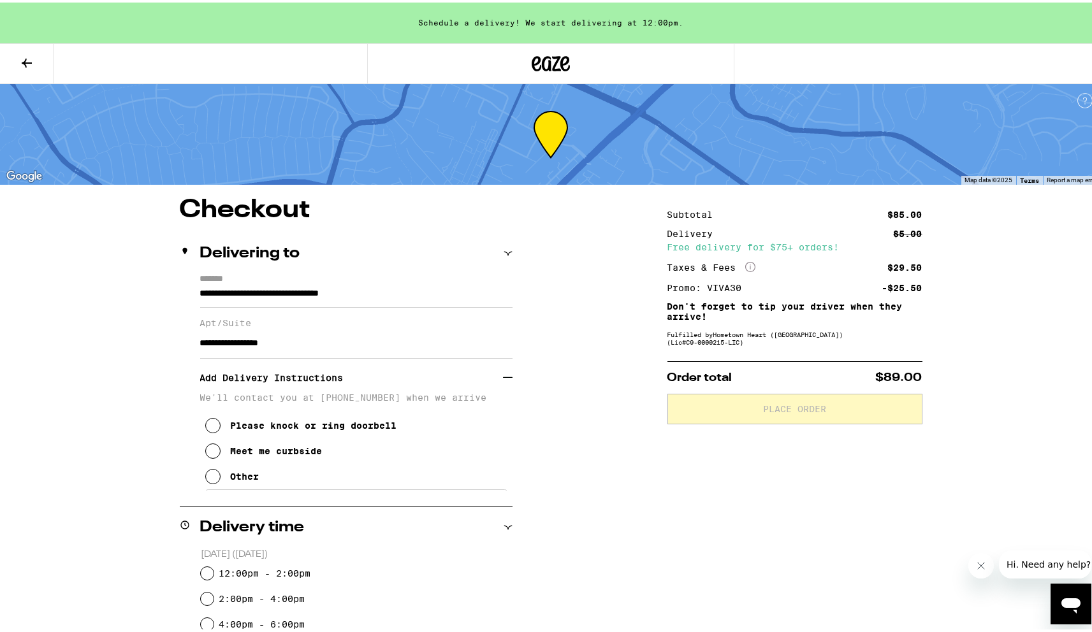
click at [283, 428] on div "Please knock or ring doorbell" at bounding box center [314, 423] width 166 height 10
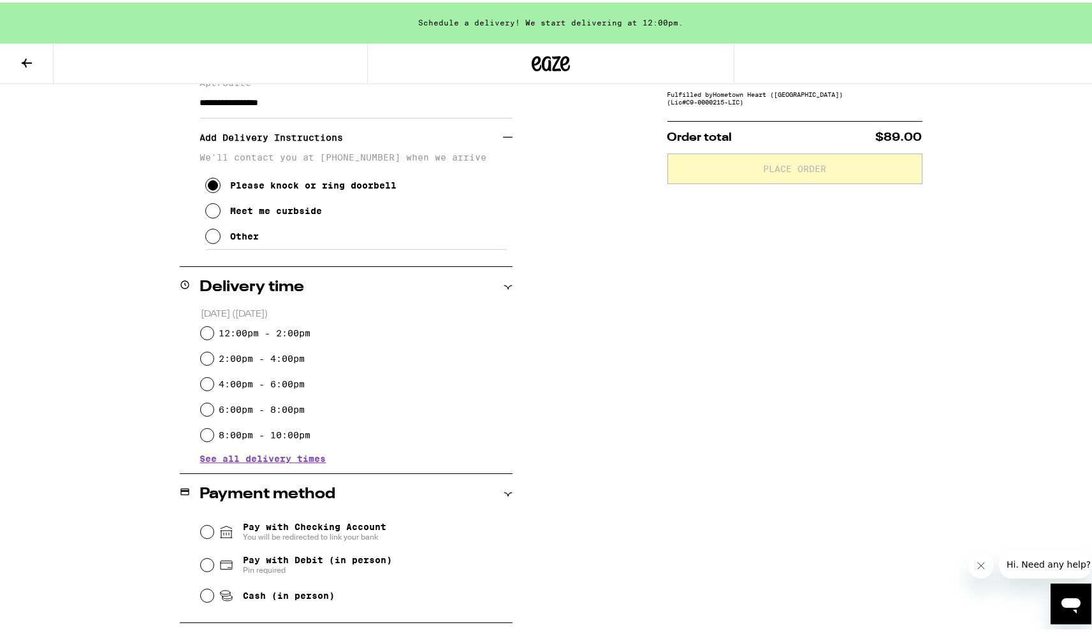
scroll to position [262, 0]
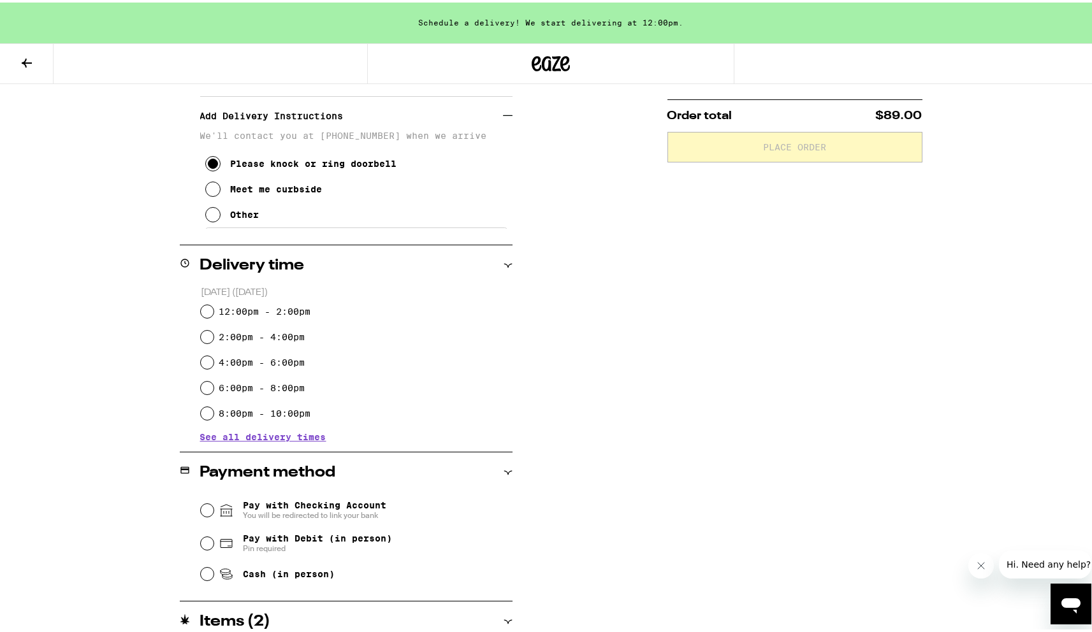
click at [263, 315] on div "12:00pm - 2:00pm" at bounding box center [357, 308] width 312 height 25
click at [282, 310] on label "12:00pm - 2:00pm" at bounding box center [265, 309] width 92 height 10
click at [214, 310] on input "12:00pm - 2:00pm" at bounding box center [207, 309] width 13 height 13
radio input "true"
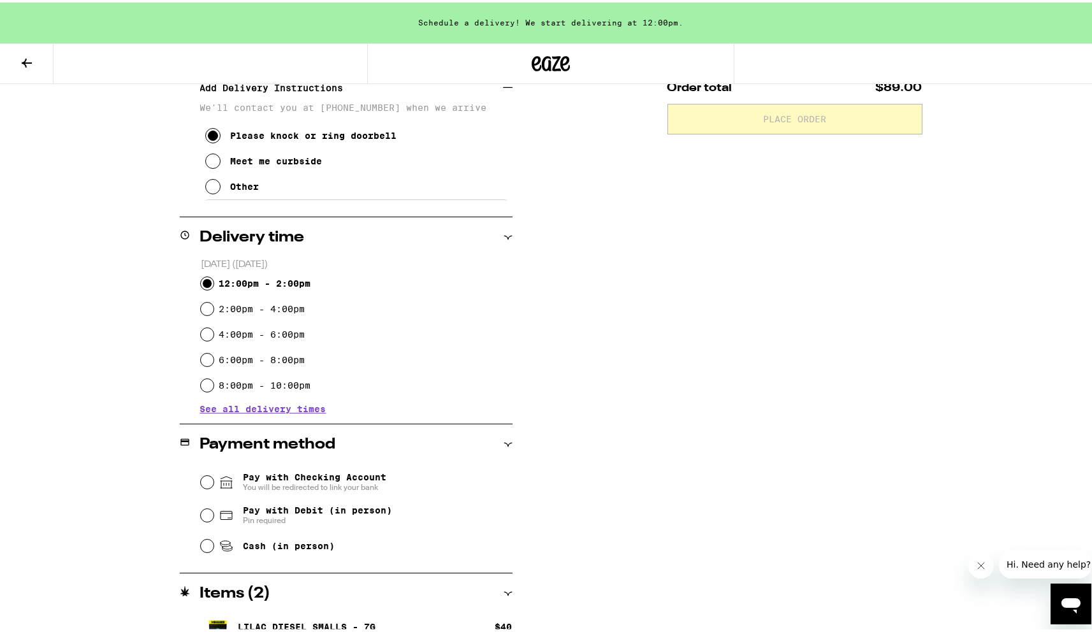
scroll to position [362, 0]
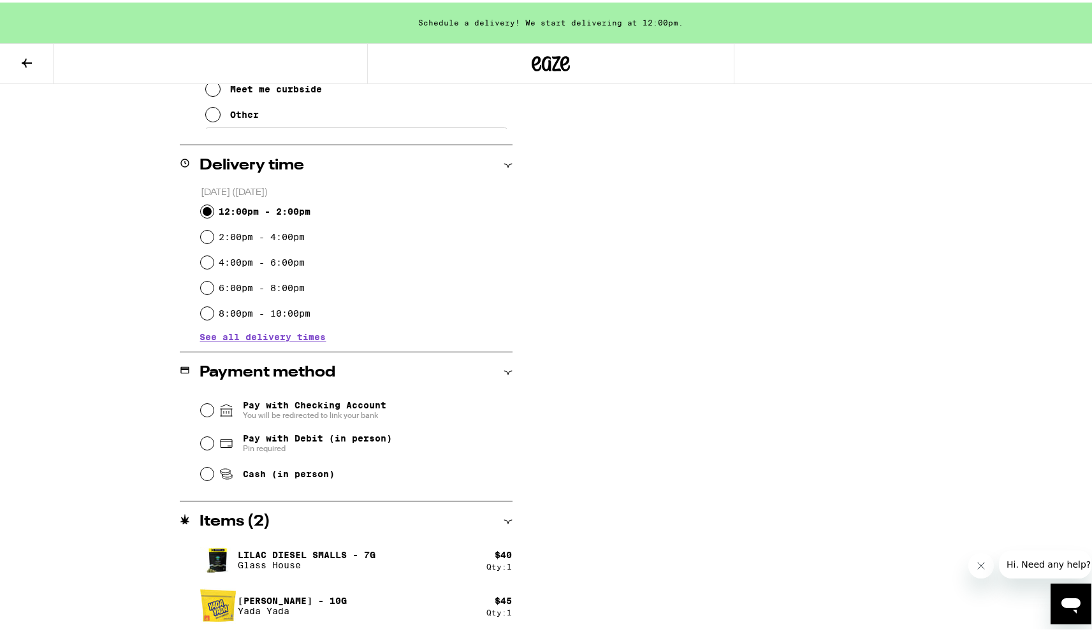
click at [268, 440] on span "Pay with Debit (in person)" at bounding box center [317, 436] width 149 height 10
click at [214, 440] on input "Pay with Debit (in person) Pin required" at bounding box center [207, 441] width 13 height 13
radio input "true"
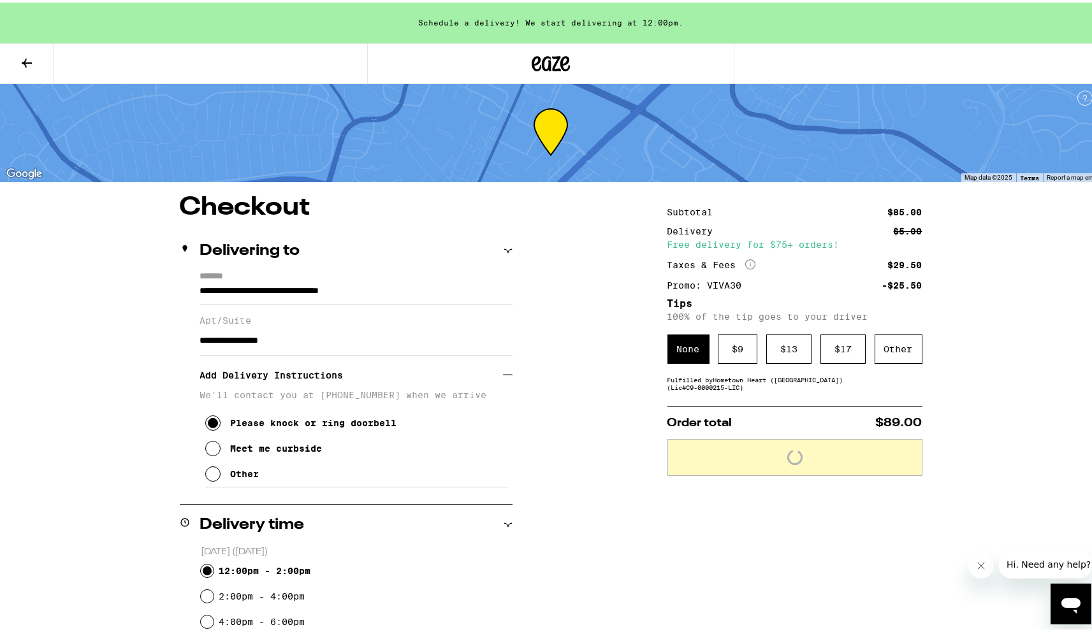
scroll to position [0, 0]
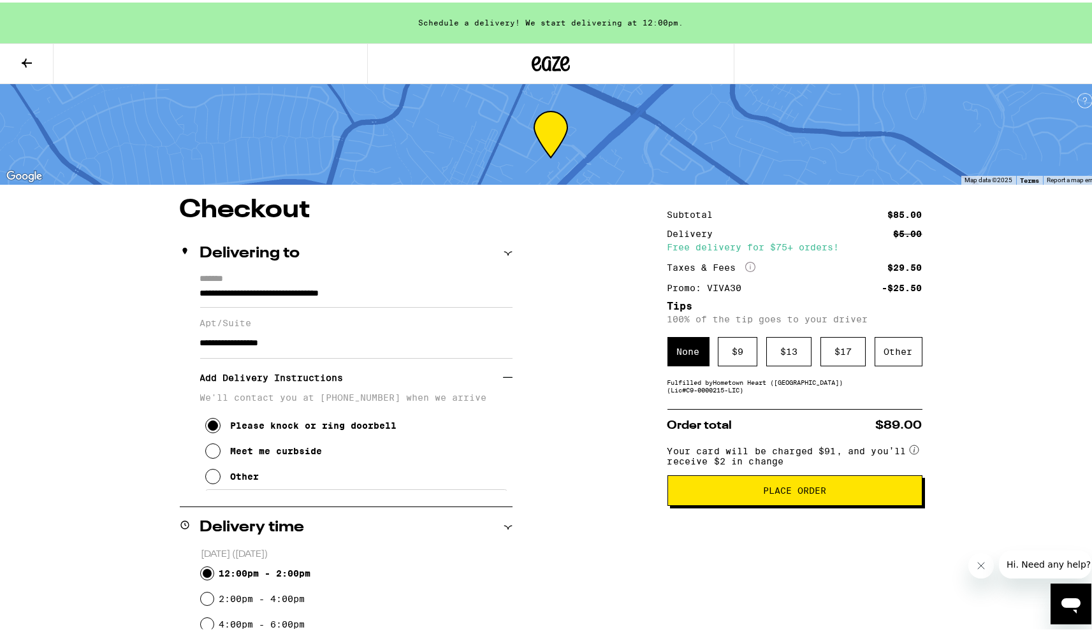
click at [20, 54] on icon at bounding box center [26, 60] width 15 height 15
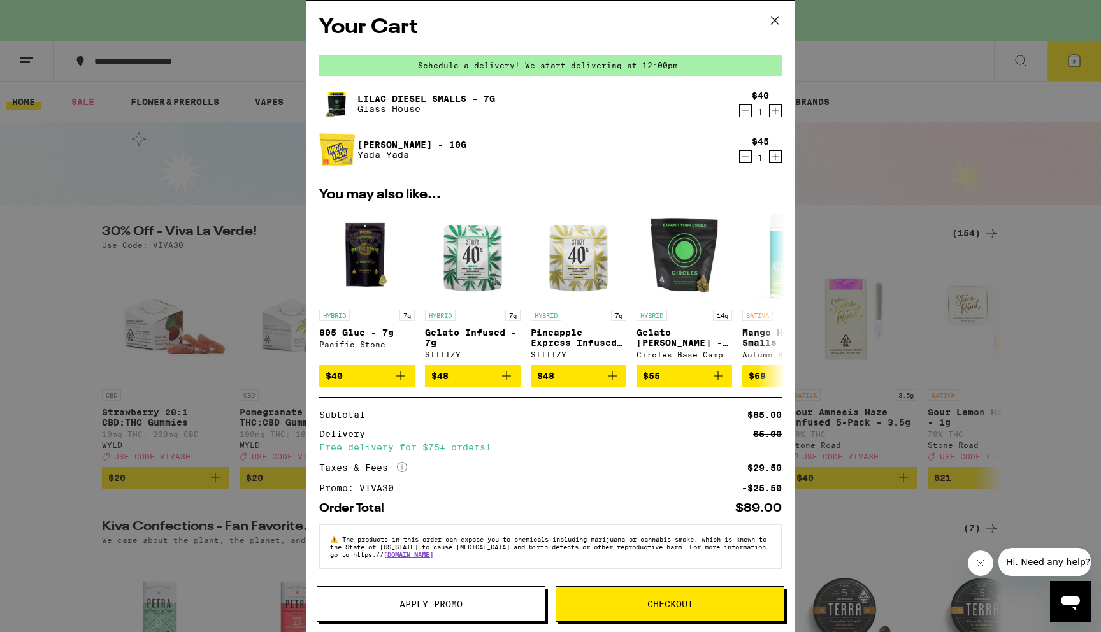
click at [904, 284] on div "Your Cart Schedule a delivery! We start delivering at 12:00pm. Lilac Diesel Sma…" at bounding box center [550, 316] width 1101 height 632
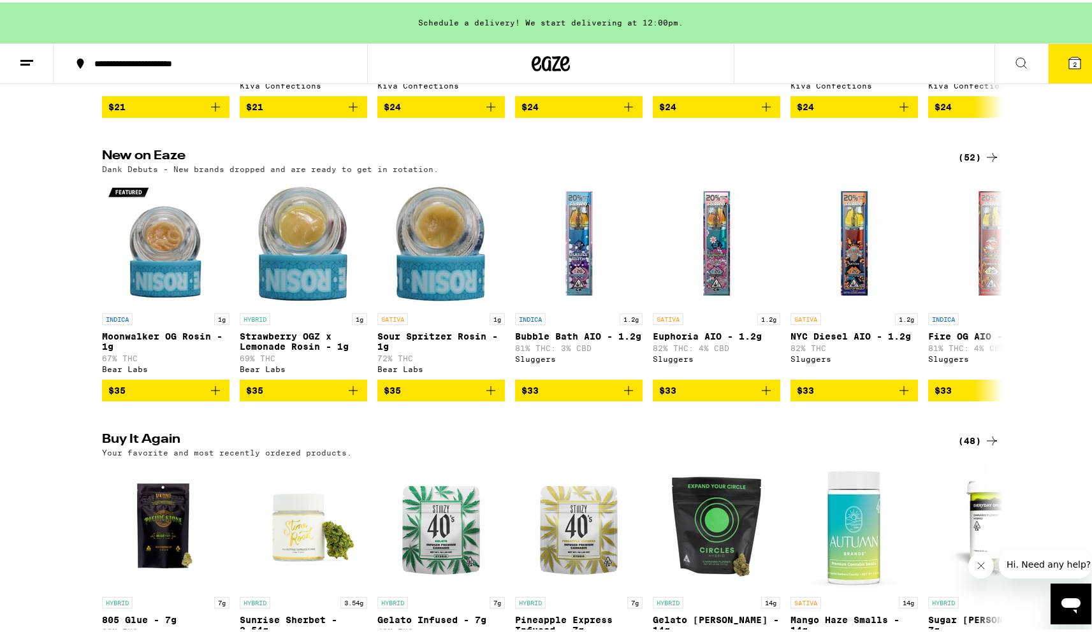
scroll to position [658, 0]
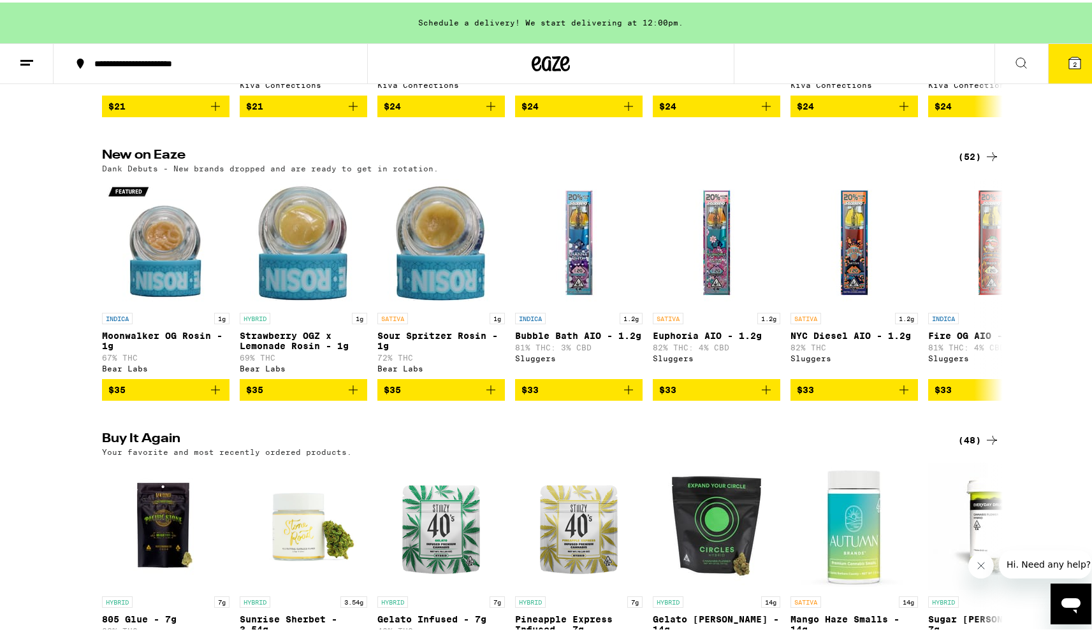
click at [988, 445] on icon at bounding box center [991, 437] width 15 height 15
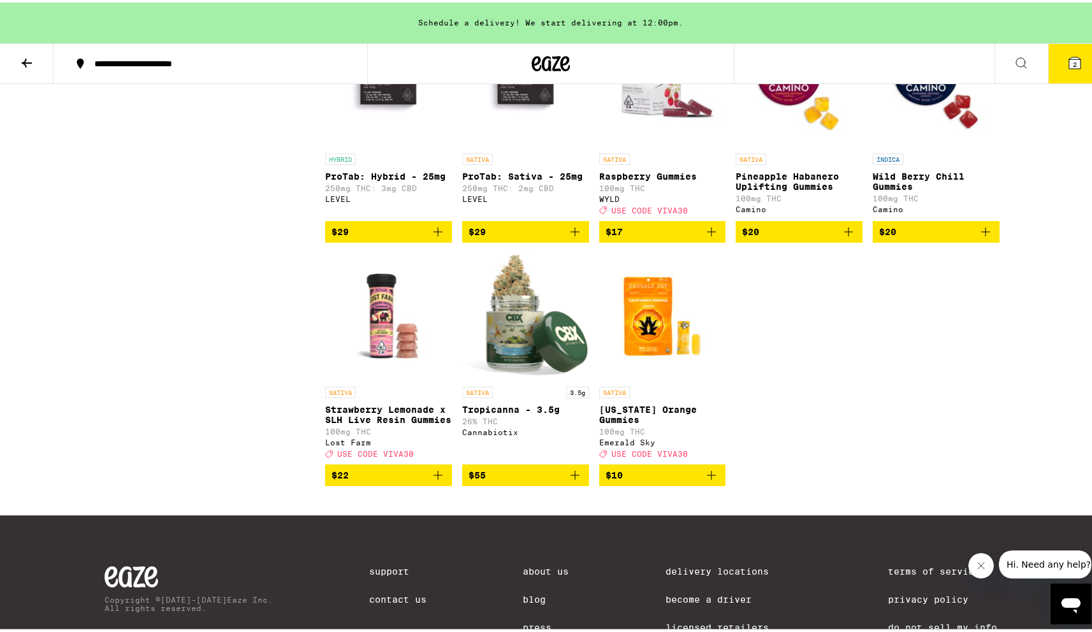
scroll to position [2164, 0]
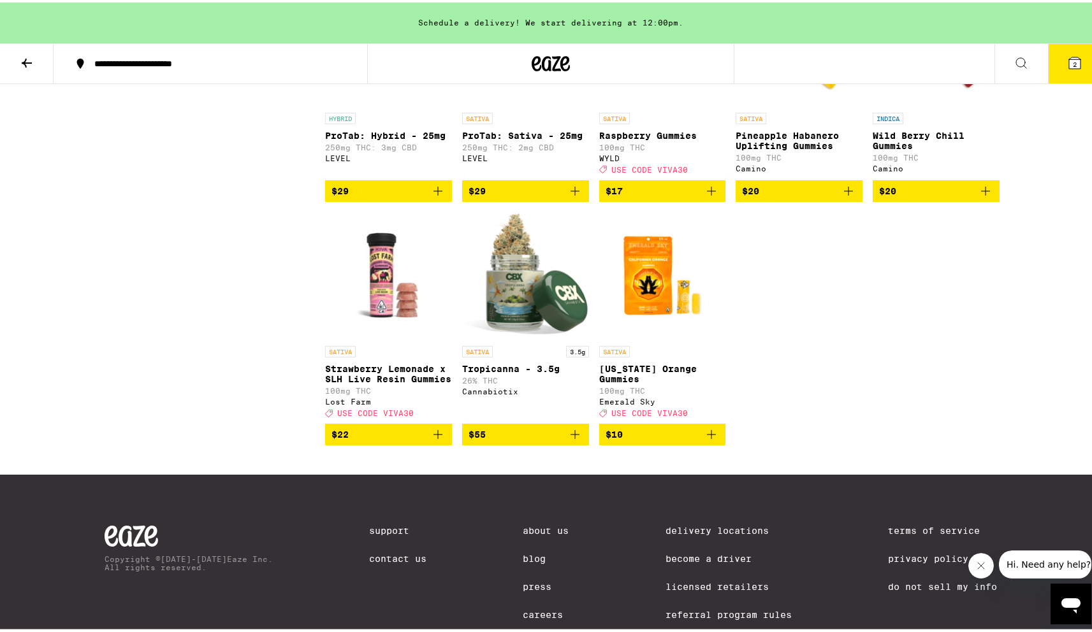
click at [28, 57] on icon at bounding box center [26, 60] width 15 height 15
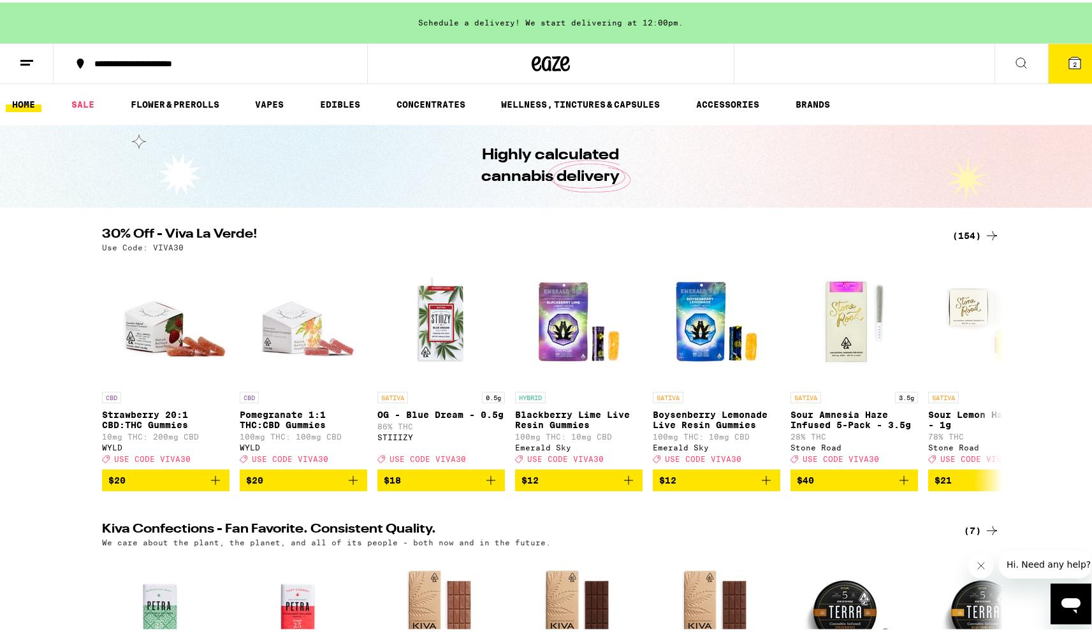
click at [1067, 53] on icon at bounding box center [1074, 60] width 15 height 15
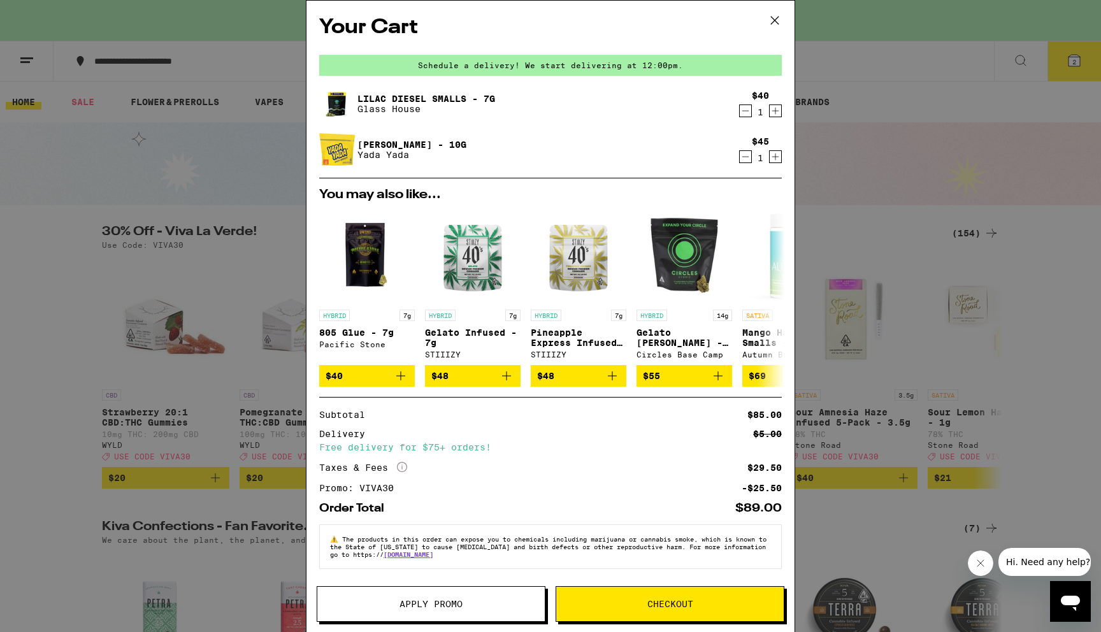
click at [672, 605] on span "Checkout" at bounding box center [671, 604] width 46 height 9
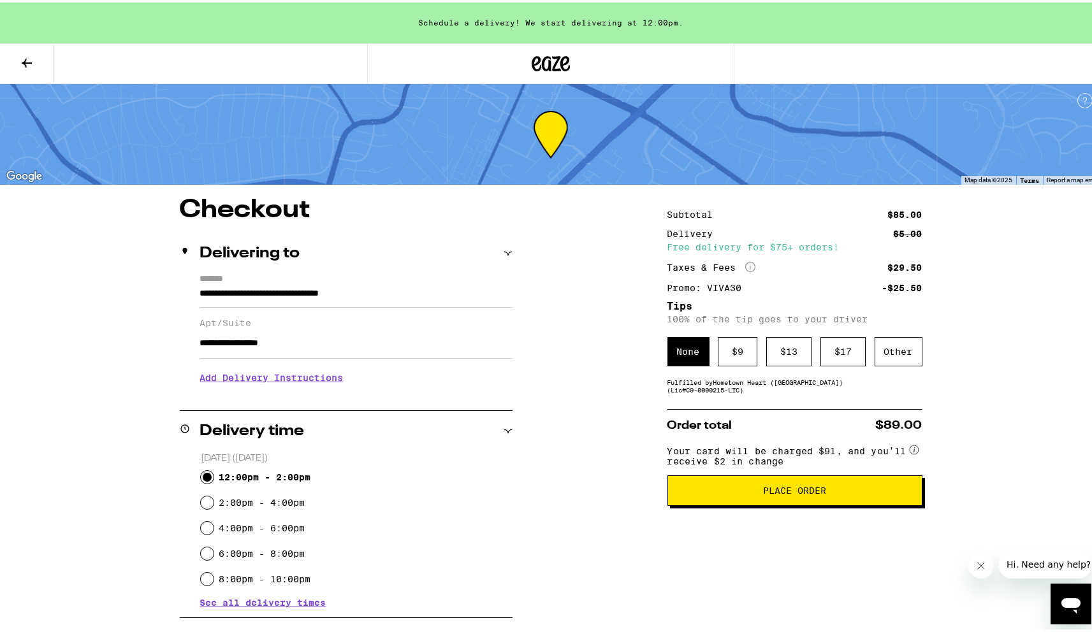
click at [314, 379] on h3 "Add Delivery Instructions" at bounding box center [356, 375] width 312 height 29
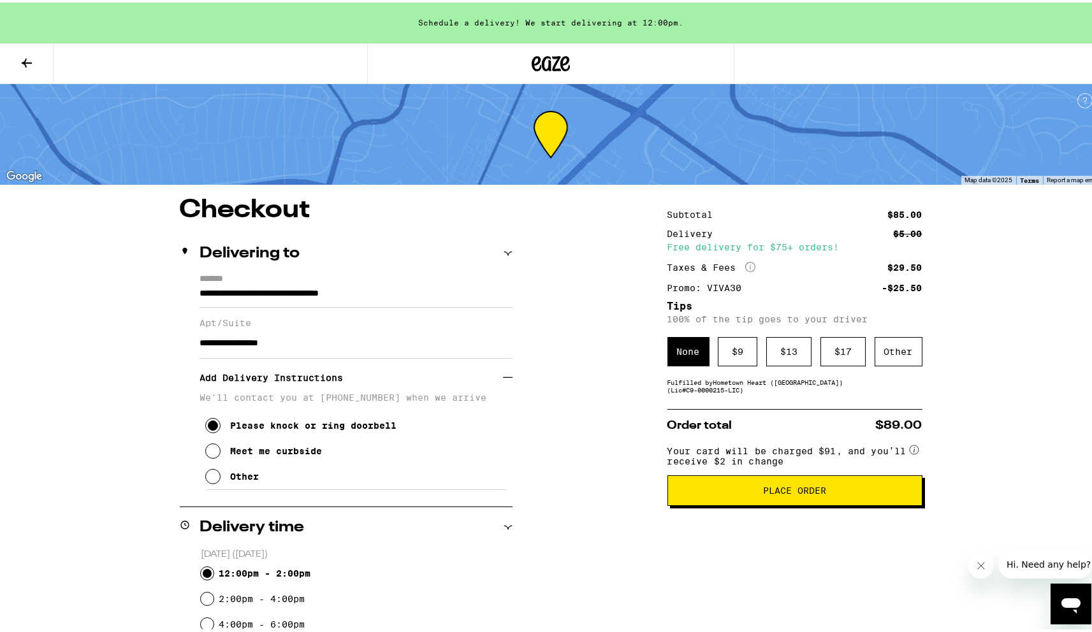
click at [793, 493] on span "Place Order" at bounding box center [794, 488] width 63 height 9
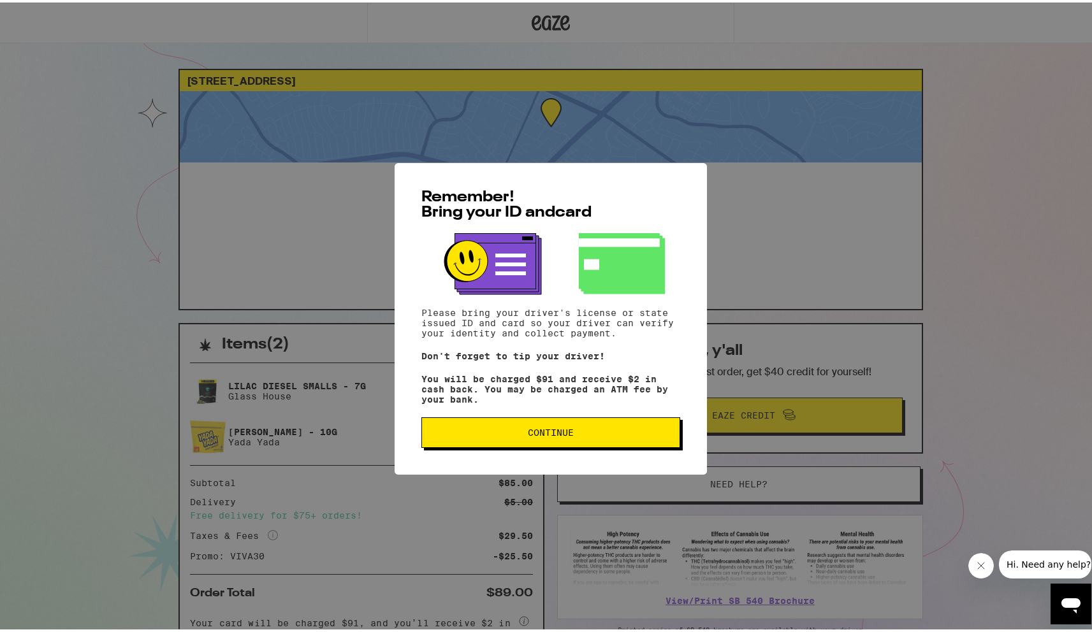
click at [586, 444] on button "Continue" at bounding box center [550, 430] width 259 height 31
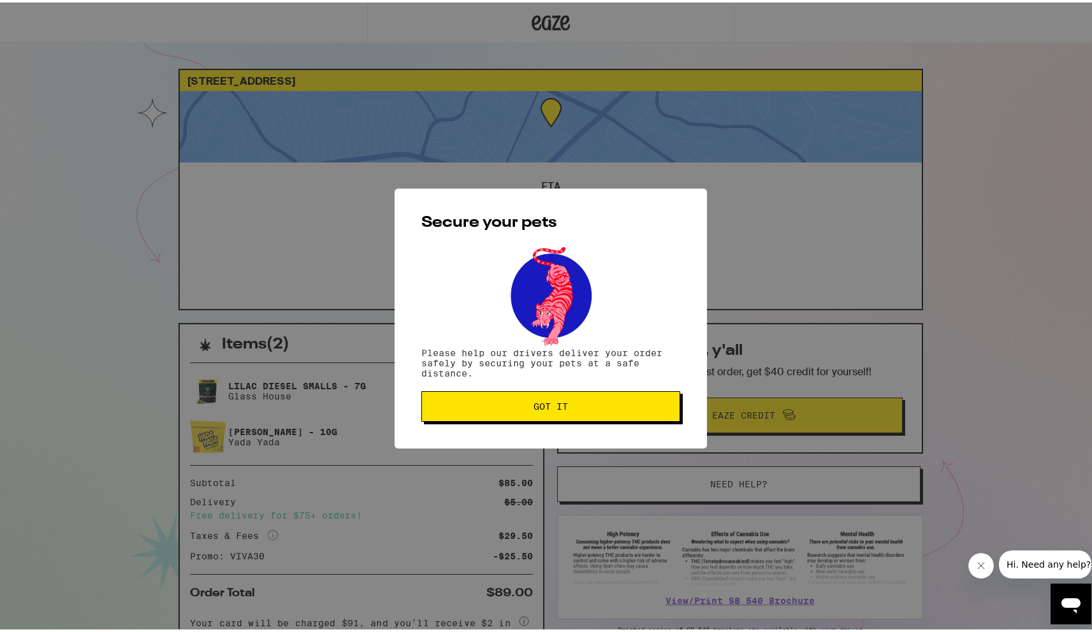
click at [568, 409] on span "Got it" at bounding box center [550, 404] width 237 height 9
